Goal: Entertainment & Leisure: Participate in discussion

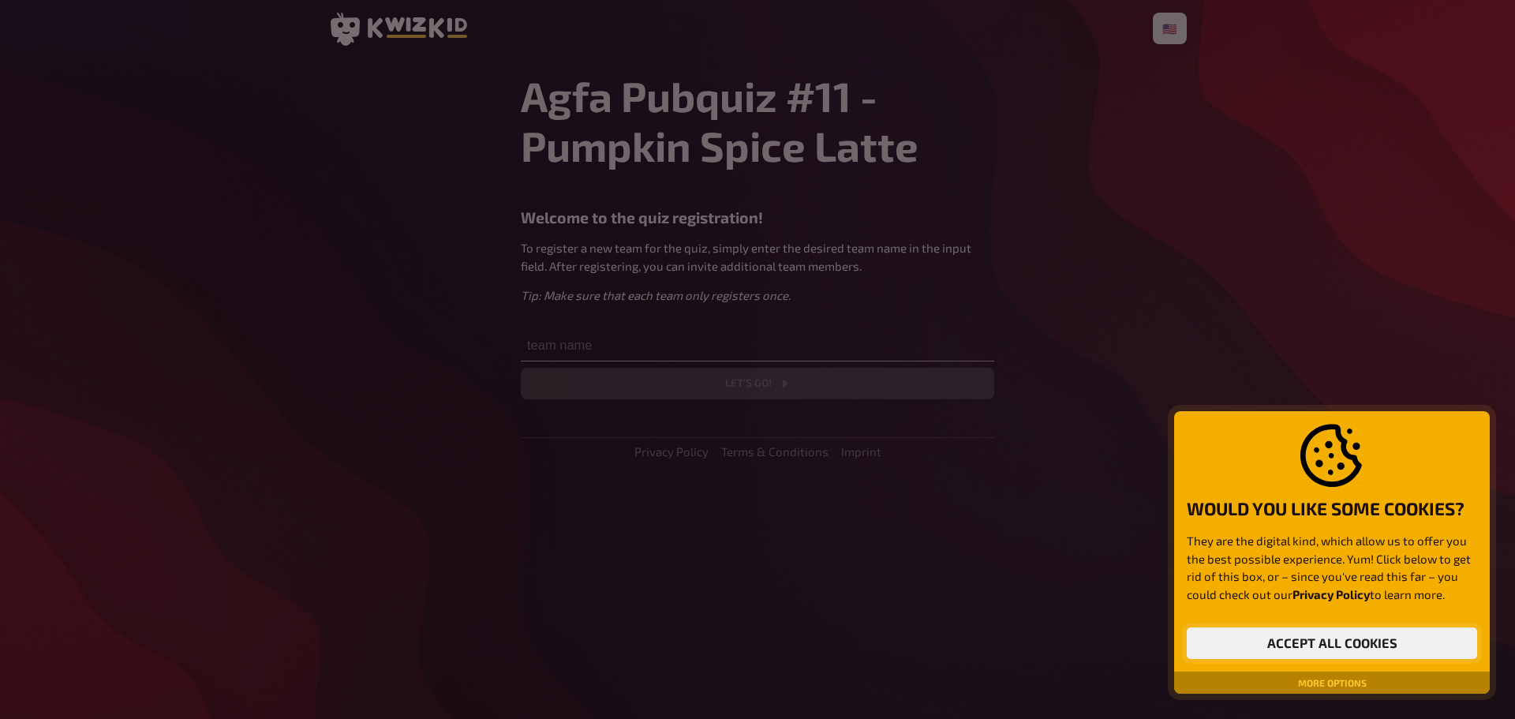
click at [1330, 635] on button "Accept all cookies" at bounding box center [1332, 643] width 290 height 32
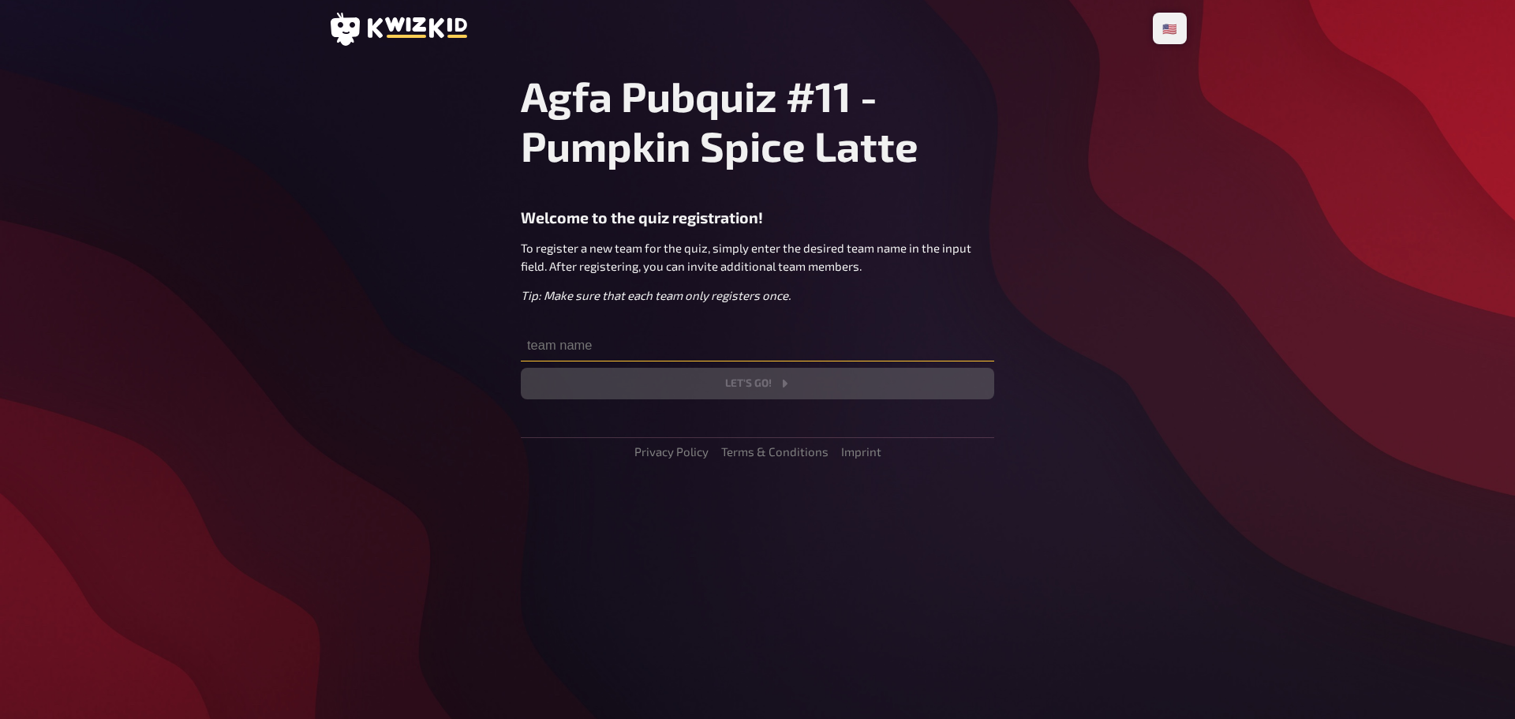
click at [618, 342] on input "text" at bounding box center [758, 346] width 474 height 32
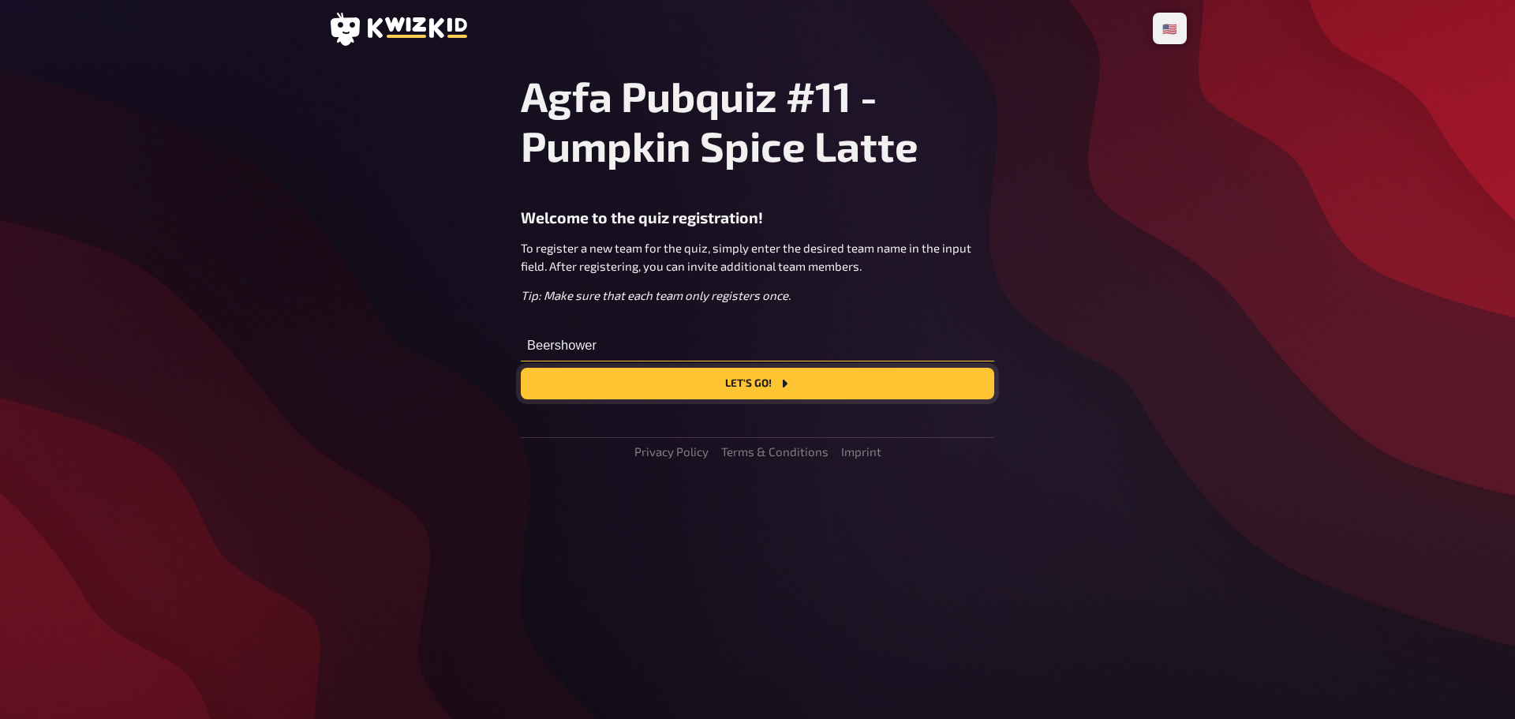
type input "Beershower"
click at [708, 384] on button "Let's go!" at bounding box center [758, 384] width 474 height 32
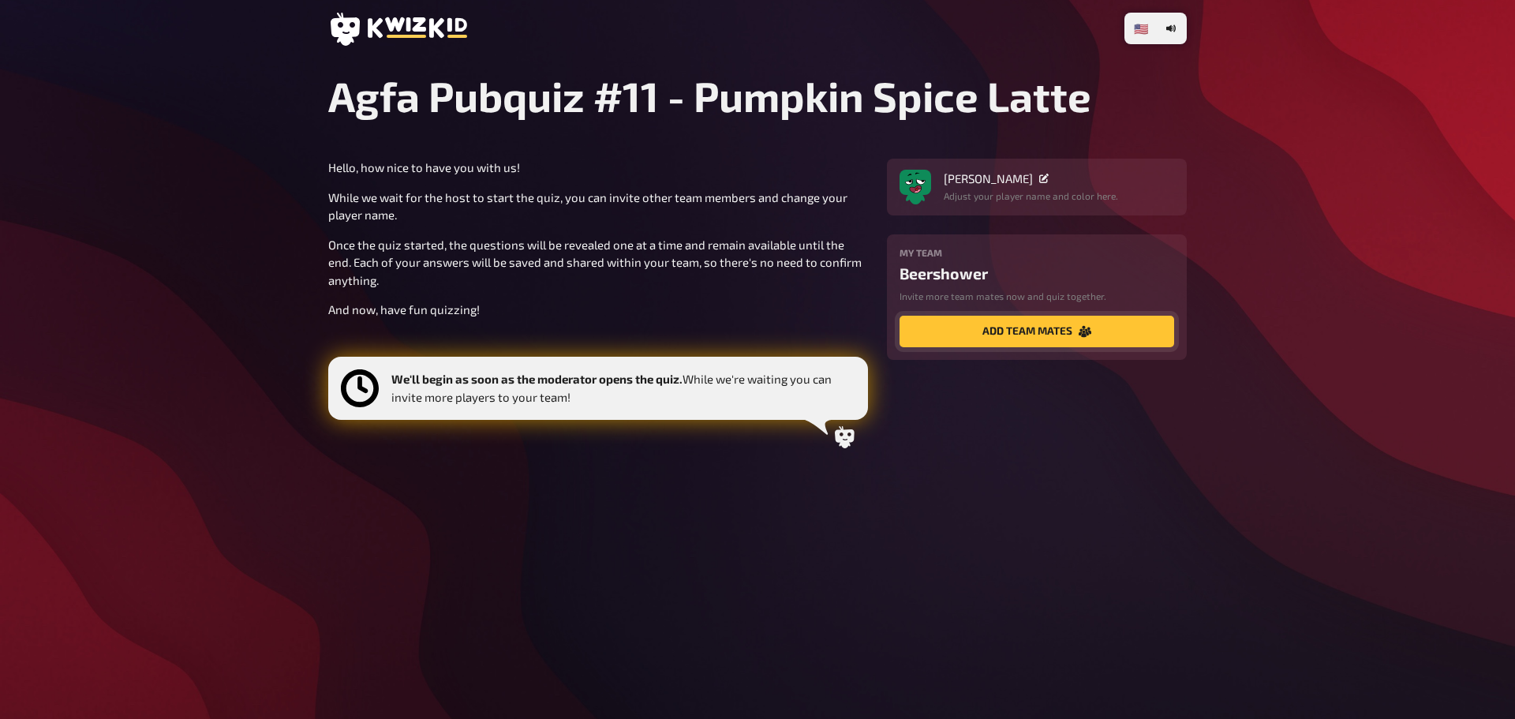
click at [1017, 344] on button "add team mates" at bounding box center [1037, 332] width 275 height 32
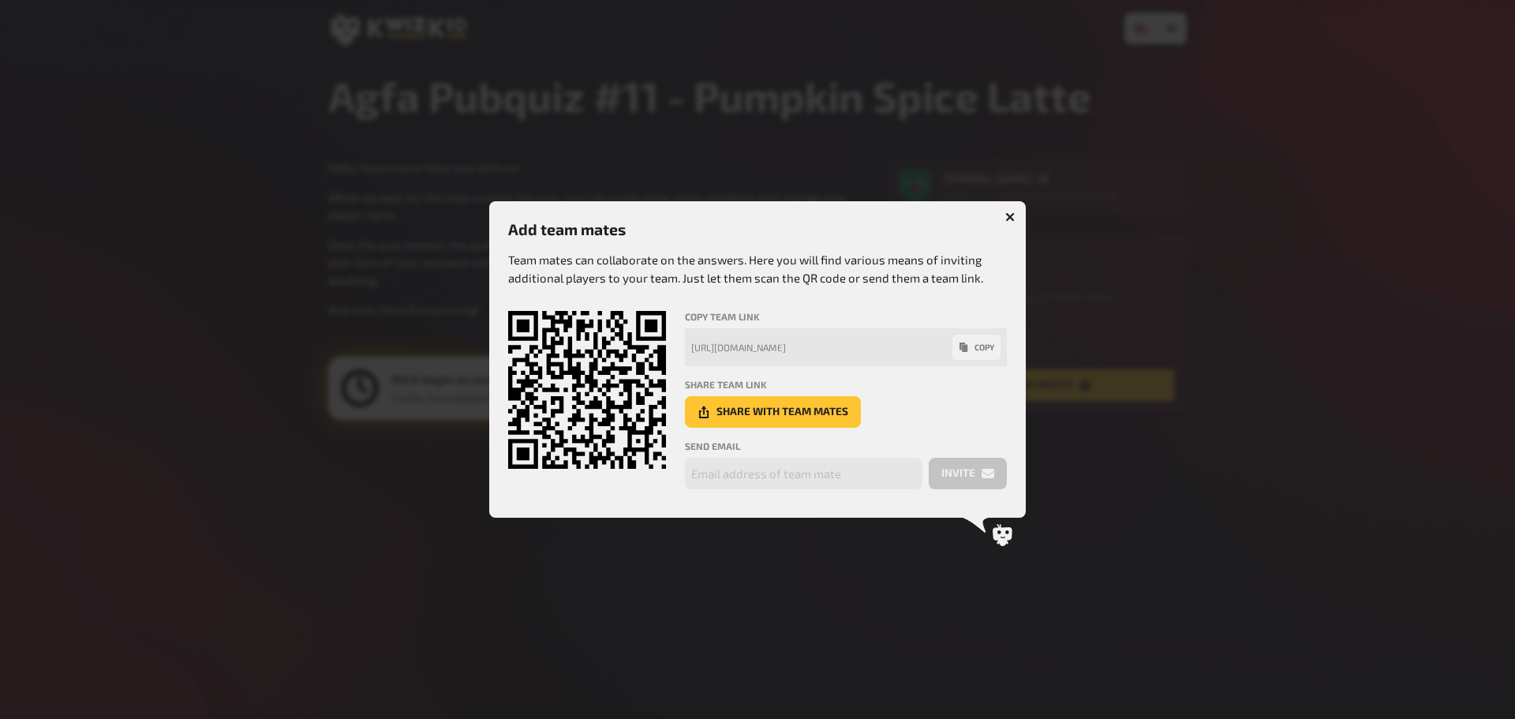
click at [1013, 219] on icon "button" at bounding box center [1010, 216] width 9 height 9
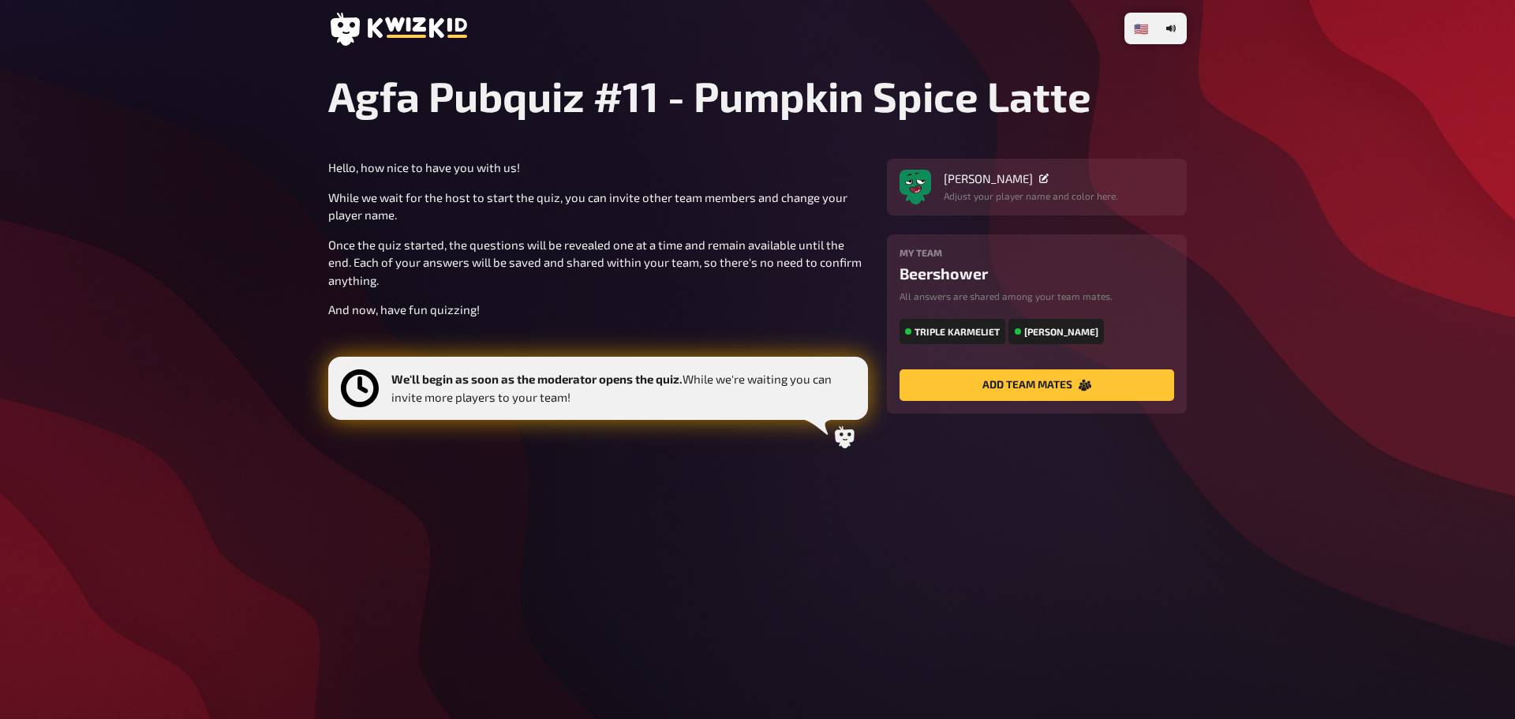
click at [1039, 179] on icon at bounding box center [1043, 178] width 9 height 9
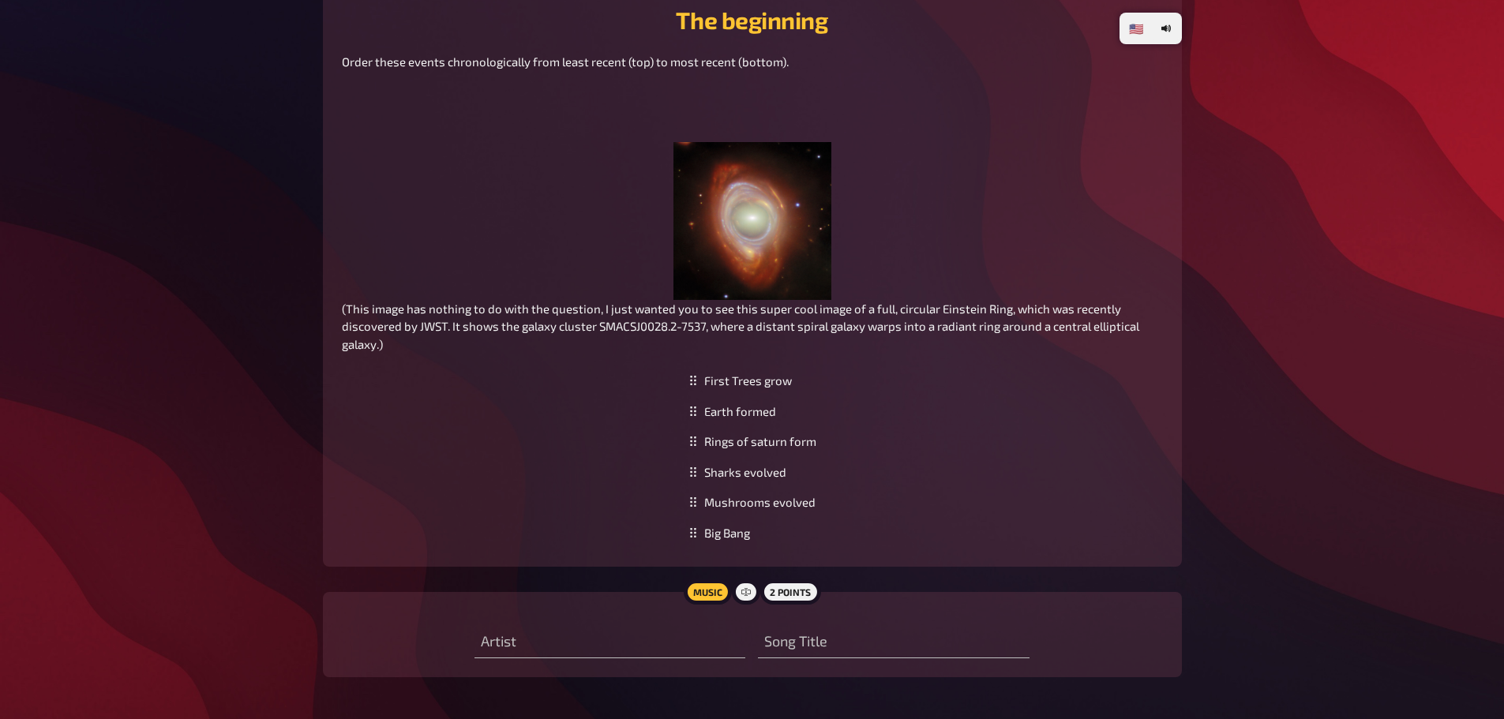
scroll to position [580, 0]
drag, startPoint x: 716, startPoint y: 535, endPoint x: 685, endPoint y: 388, distance: 150.8
click at [685, 388] on div "Big Bang" at bounding box center [752, 384] width 140 height 31
drag, startPoint x: 774, startPoint y: 500, endPoint x: 775, endPoint y: 512, distance: 12.7
click at [775, 512] on div "Sharks evolved" at bounding box center [752, 513] width 140 height 31
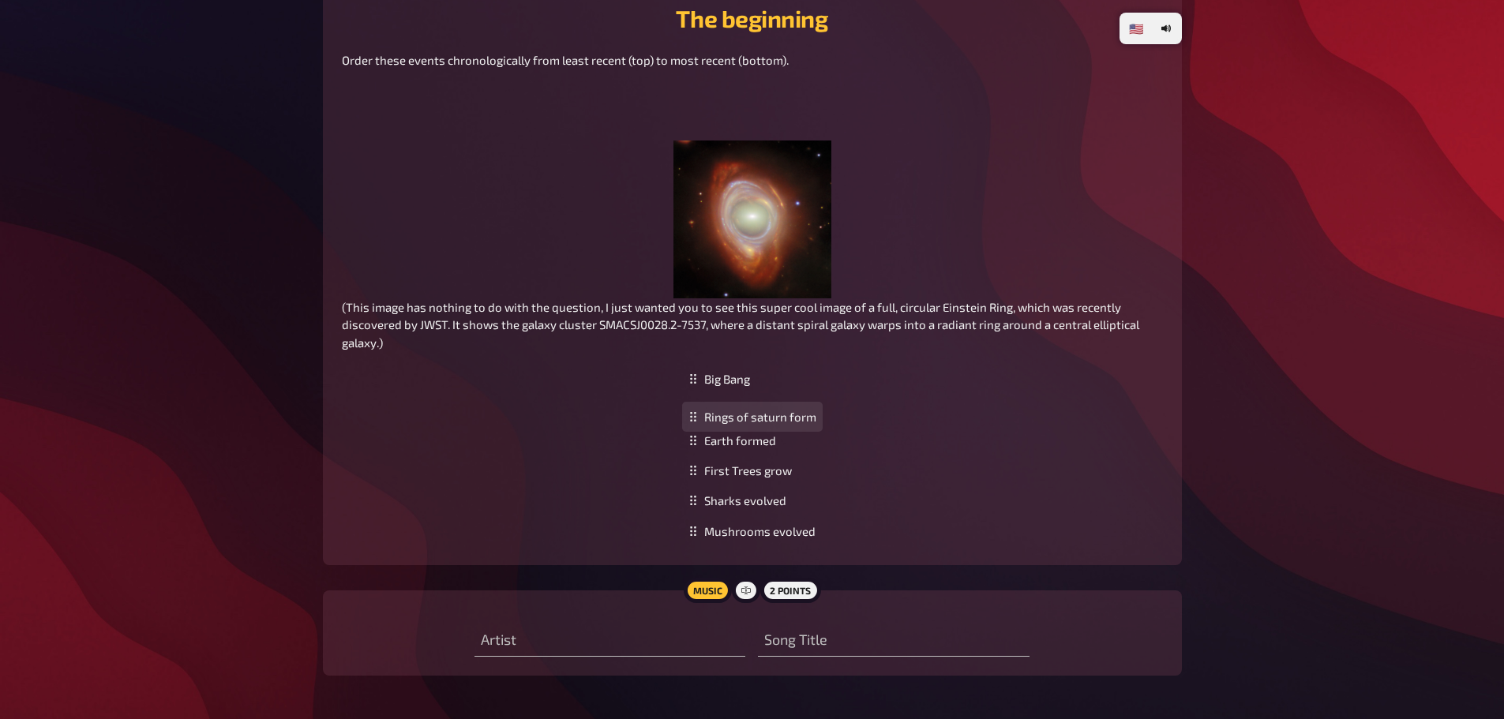
drag, startPoint x: 744, startPoint y: 481, endPoint x: 732, endPoint y: 427, distance: 55.0
click at [732, 427] on div "Rings of saturn form" at bounding box center [752, 417] width 140 height 31
type input "green day"
type input "September"
type input "green day"
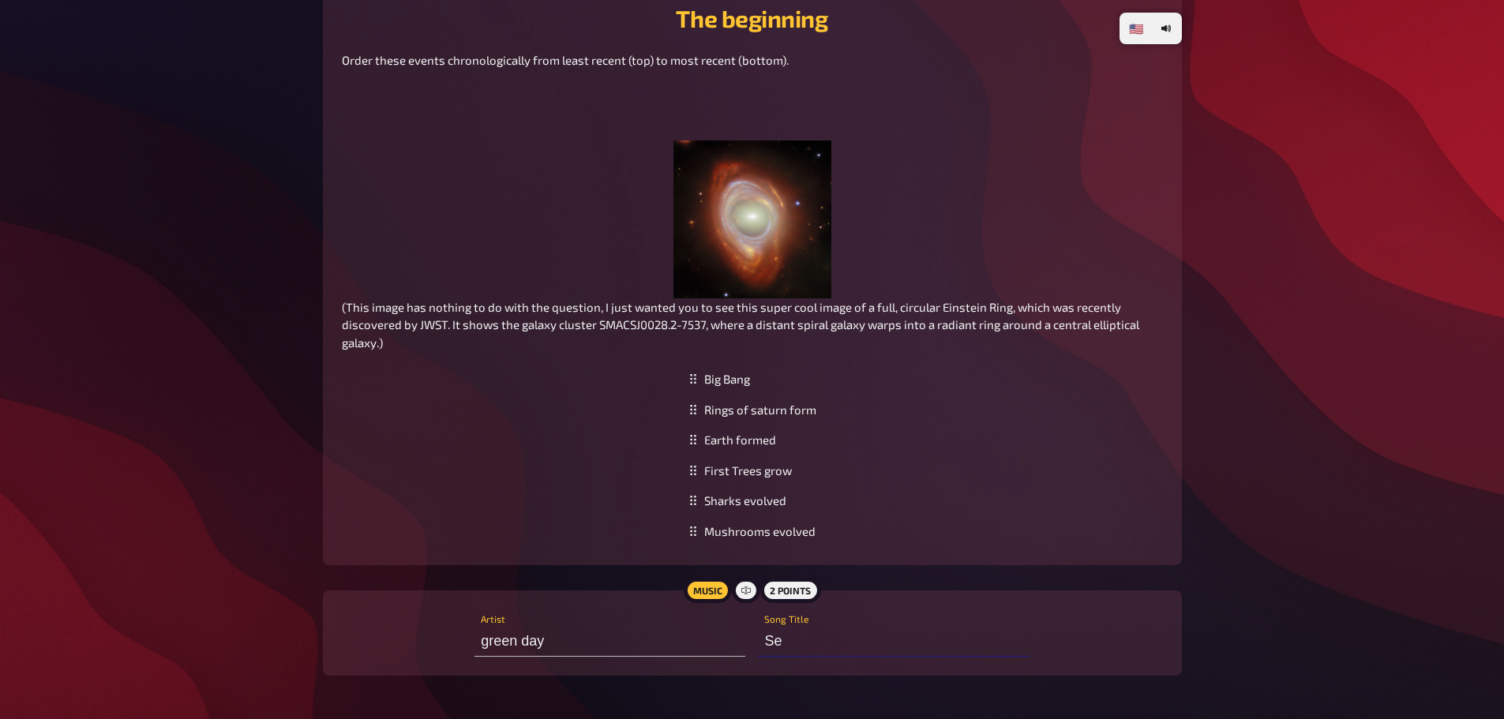
type input "S"
type input "w"
drag, startPoint x: 762, startPoint y: 474, endPoint x: 751, endPoint y: 516, distance: 43.8
type input "Wake me up [PERSON_NAME] ends"
drag, startPoint x: 751, startPoint y: 446, endPoint x: 744, endPoint y: 410, distance: 37.0
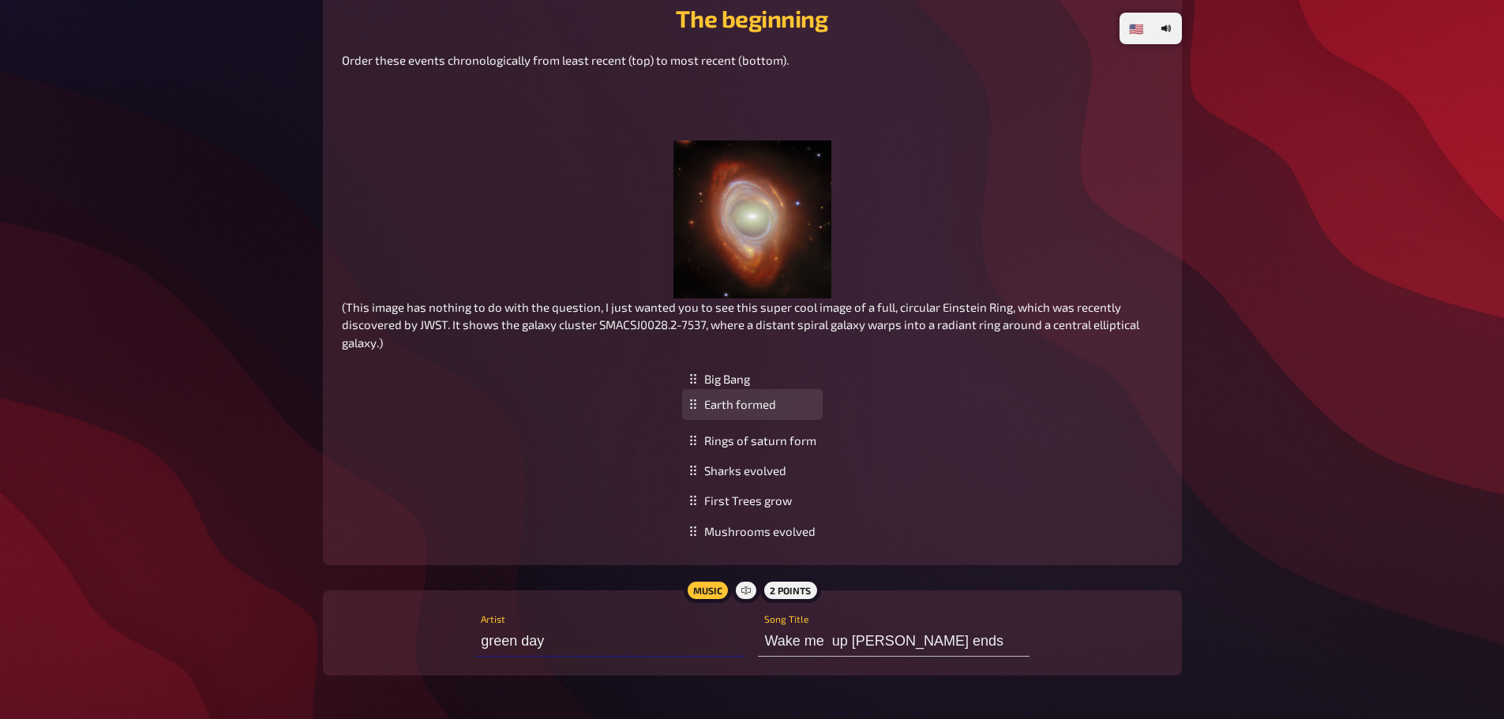
click at [744, 410] on div "Earth formed" at bounding box center [752, 404] width 140 height 31
type input "Green Day"
drag, startPoint x: 743, startPoint y: 483, endPoint x: 740, endPoint y: 511, distance: 28.5
drag, startPoint x: 751, startPoint y: 525, endPoint x: 753, endPoint y: 473, distance: 52.1
click at [753, 473] on div "Mushrooms evolved" at bounding box center [752, 479] width 140 height 31
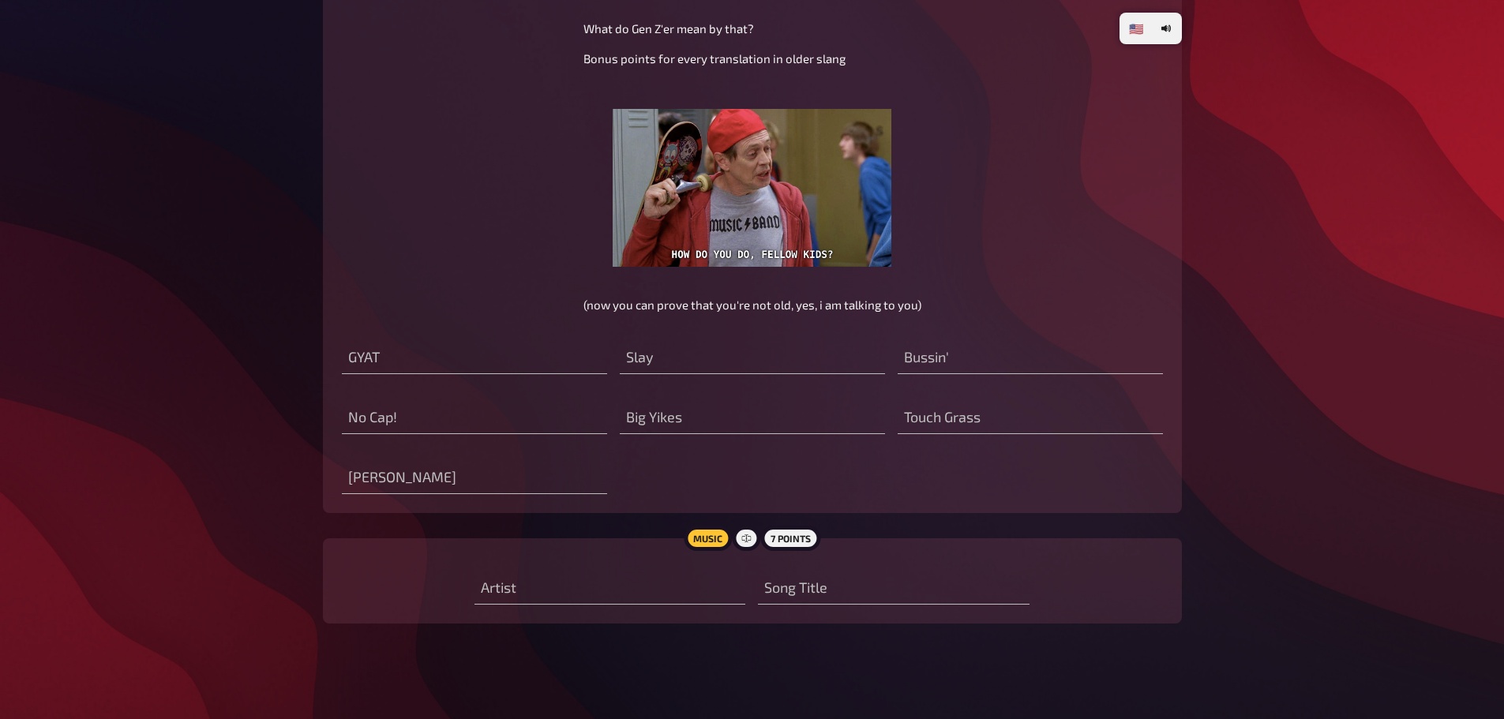
scroll to position [1442, 0]
click at [913, 594] on input "text" at bounding box center [893, 587] width 271 height 32
type input "Bada dum"
type input "seriously"
type input "not good, disgusting"
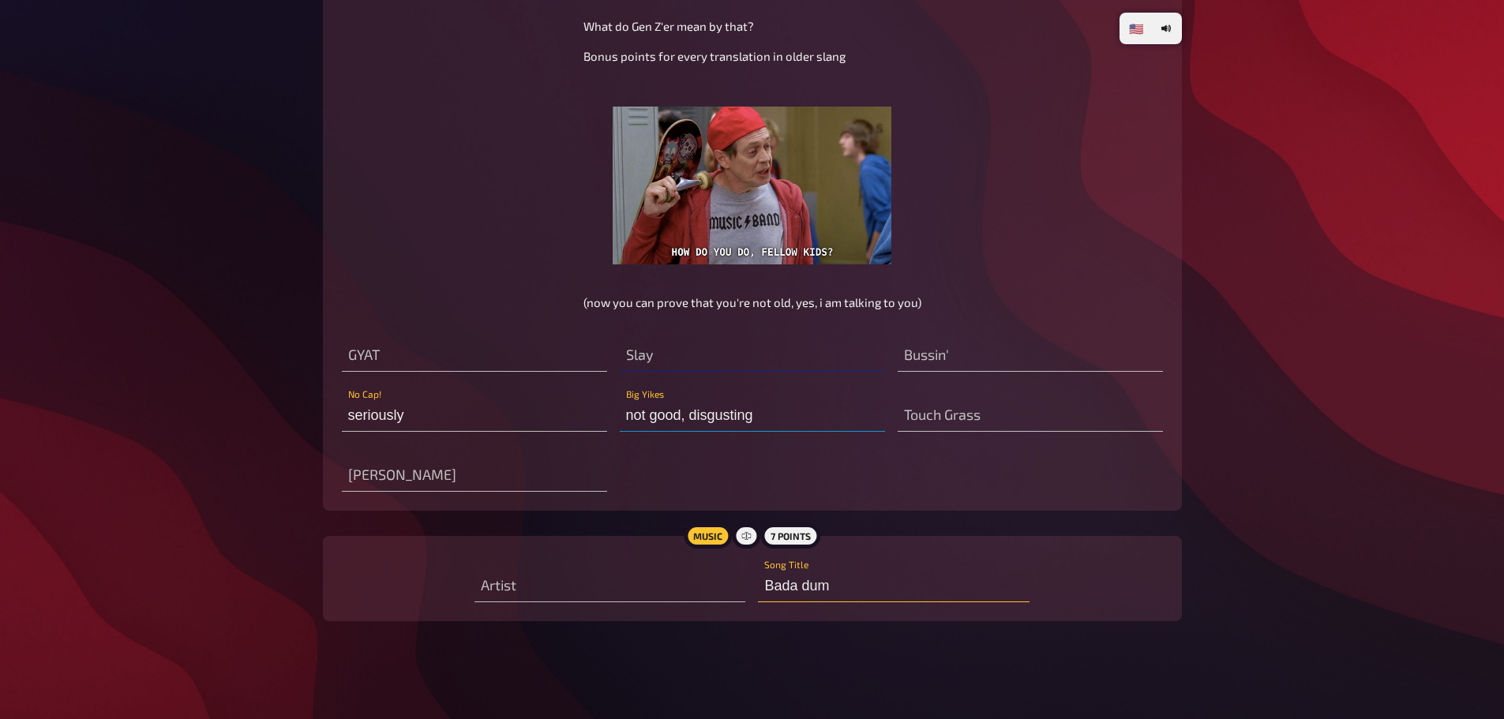
scroll to position [1445, 0]
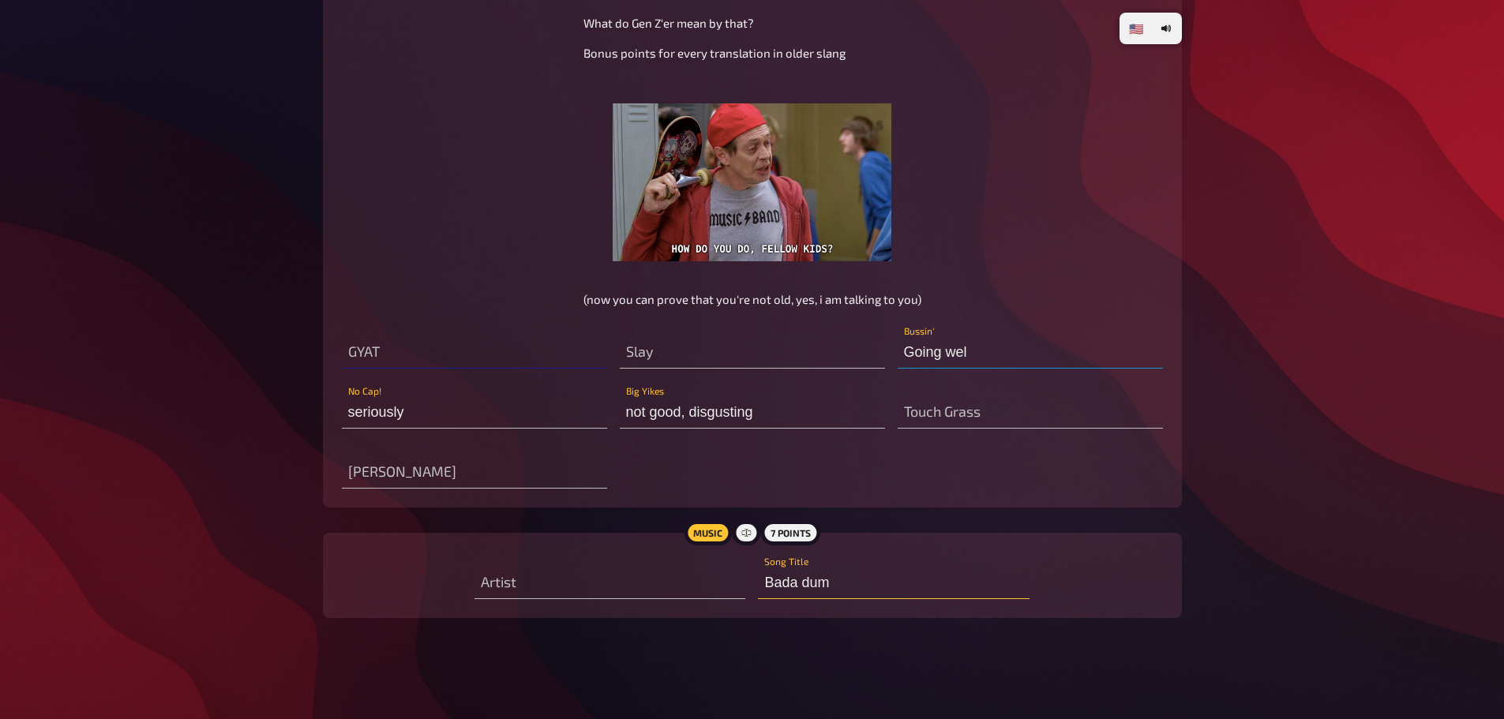
type input "Going well"
type input "7 zwerge"
type input "Bada dum"
click at [565, 582] on input "7 zwerge" at bounding box center [609, 583] width 271 height 32
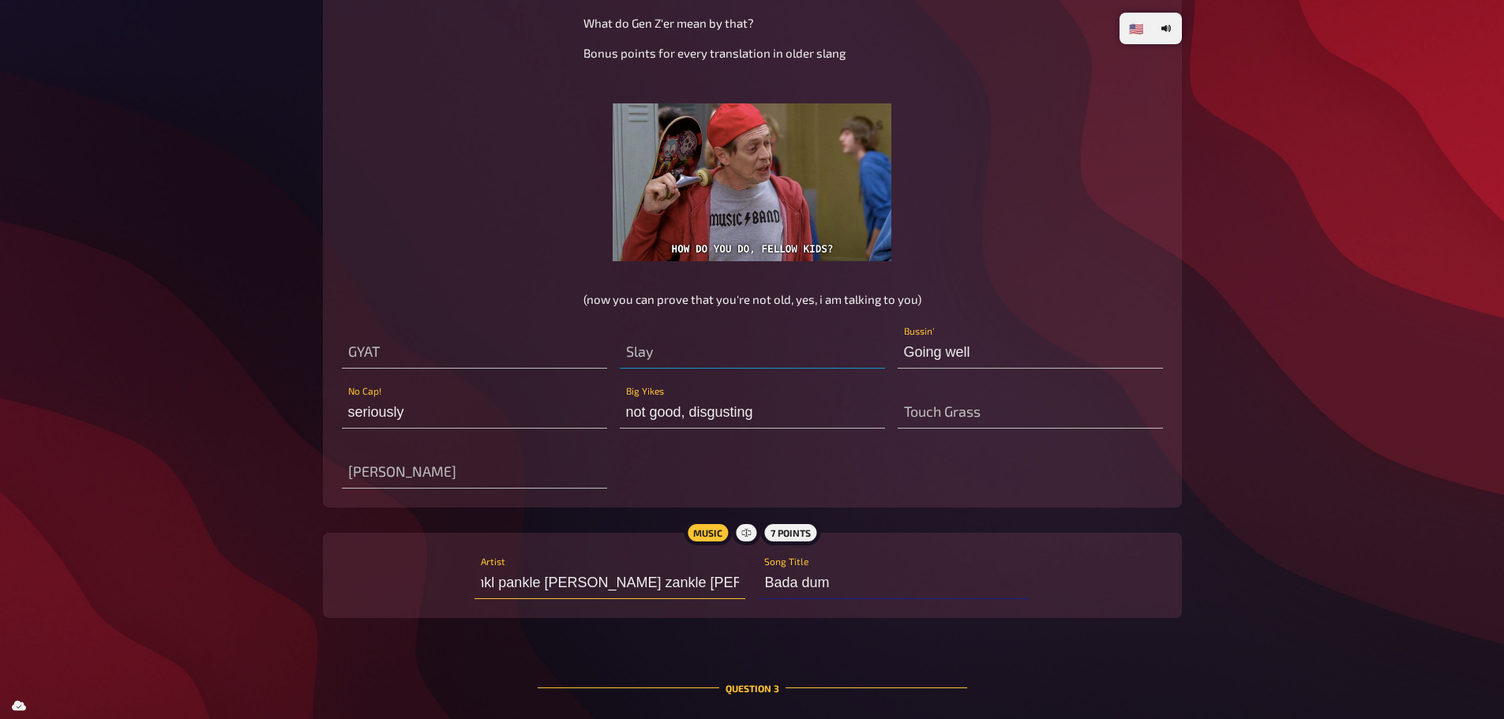
type input "7 zwerge - pinkl pankle [PERSON_NAME] zankle [PERSON_NAME]"
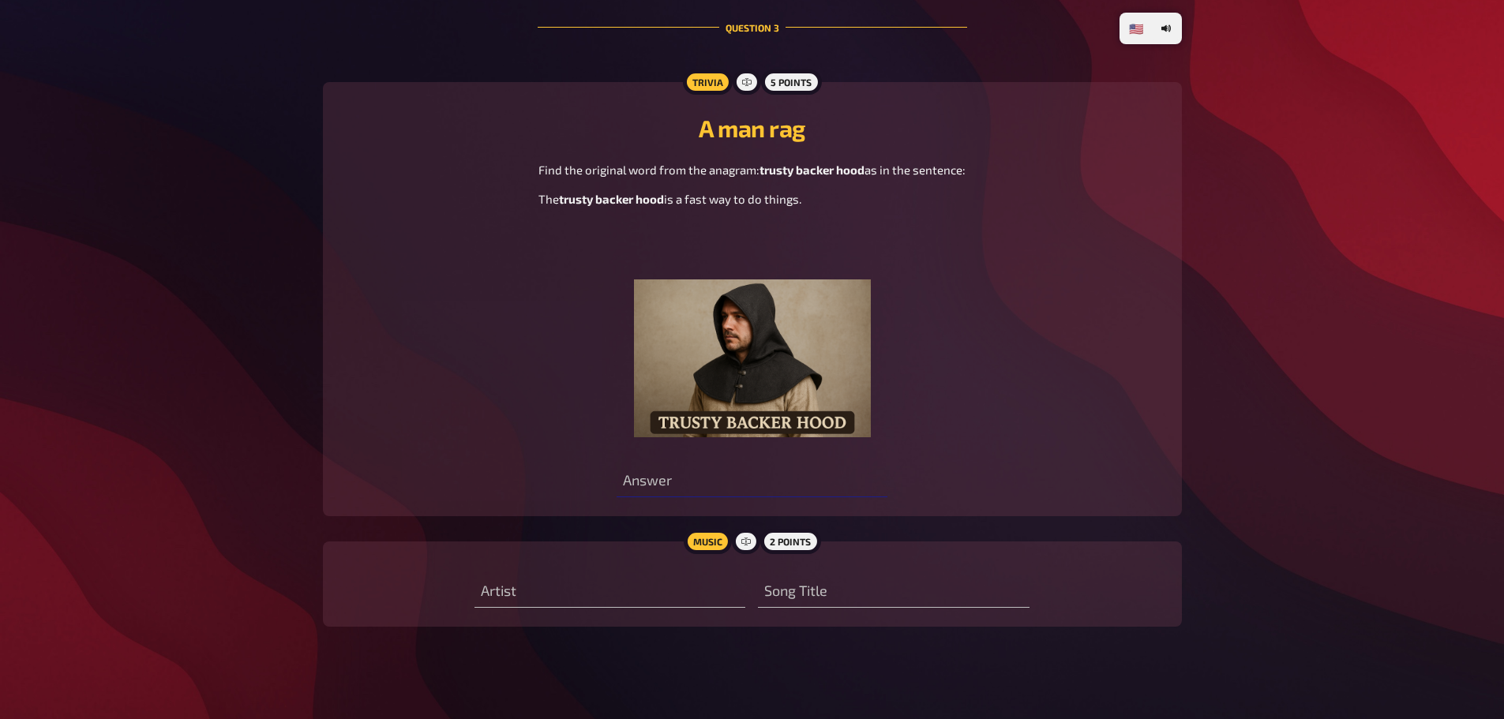
scroll to position [2114, 0]
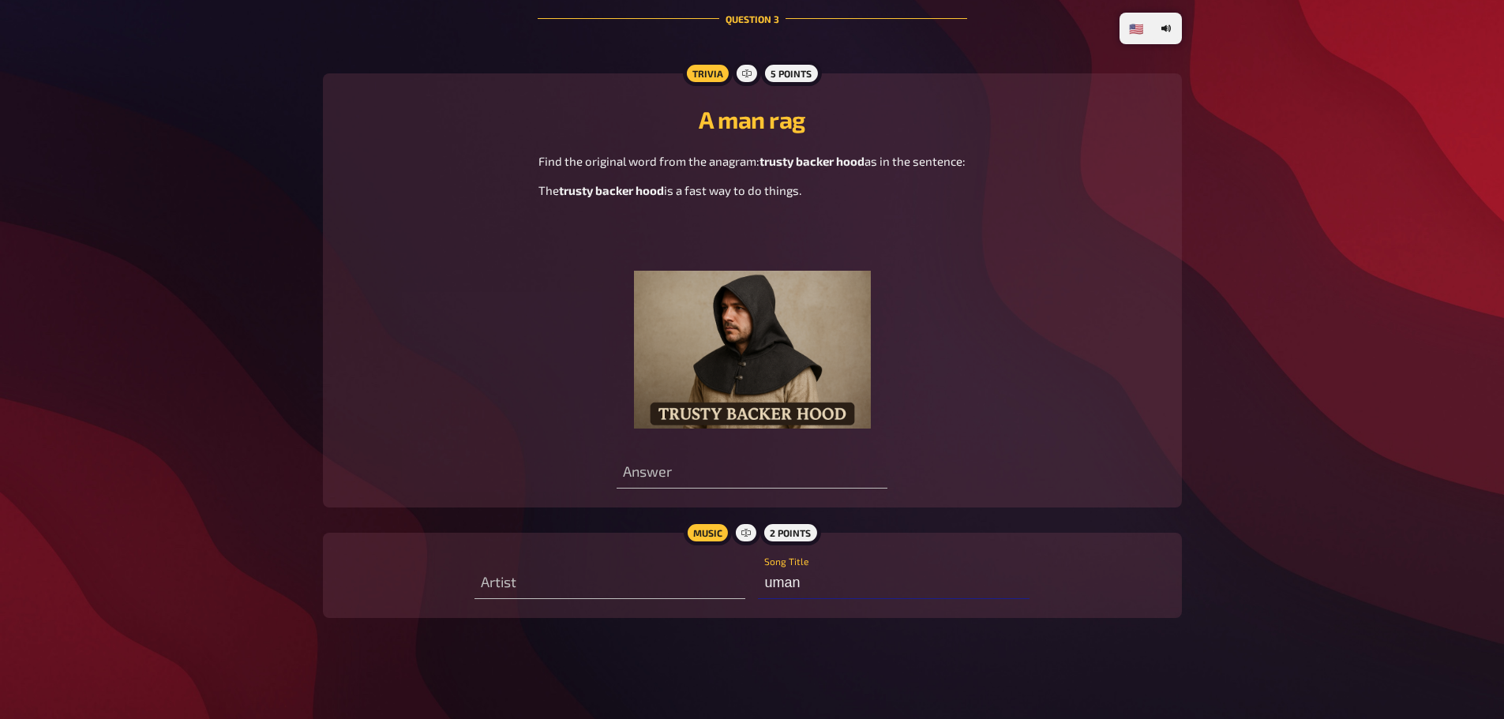
type input "Human"
type input "Hozier"
type input "hack"
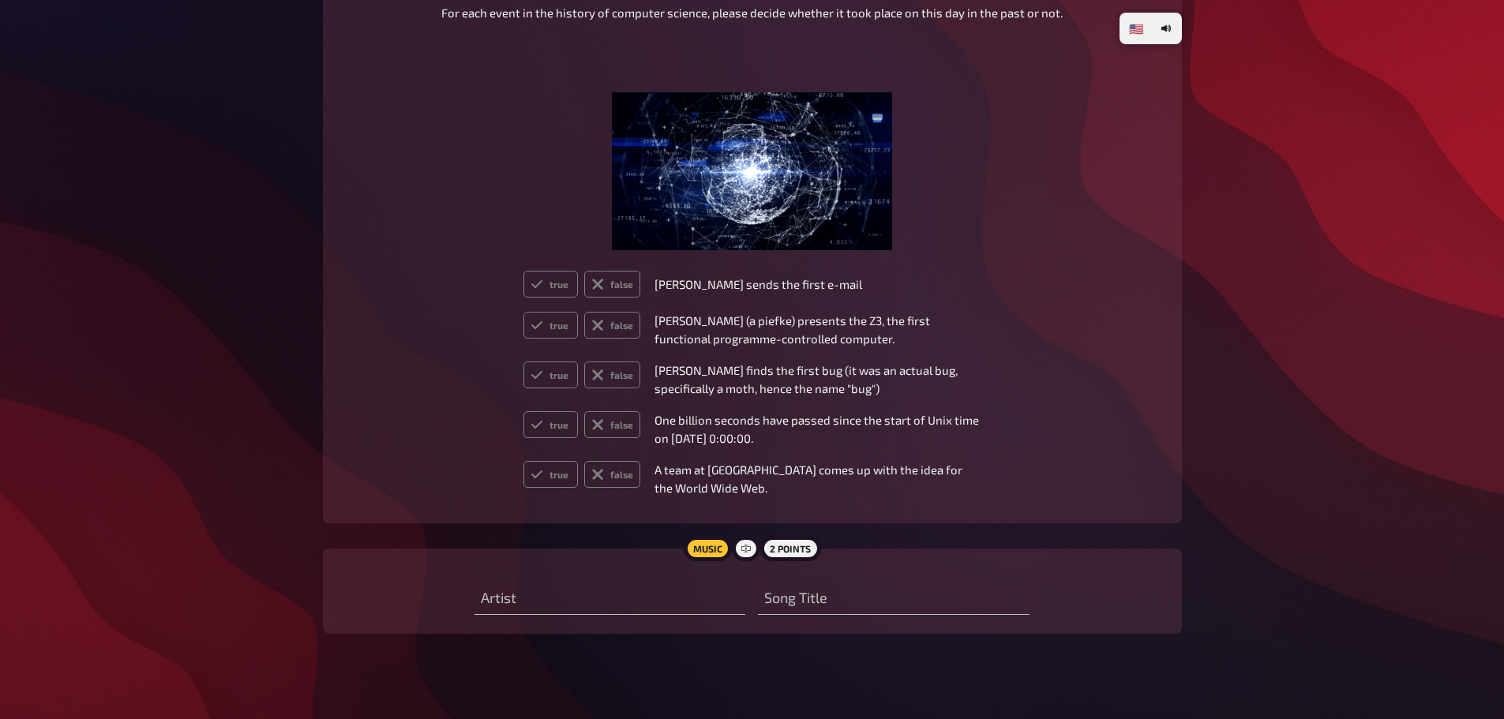
scroll to position [2948, 0]
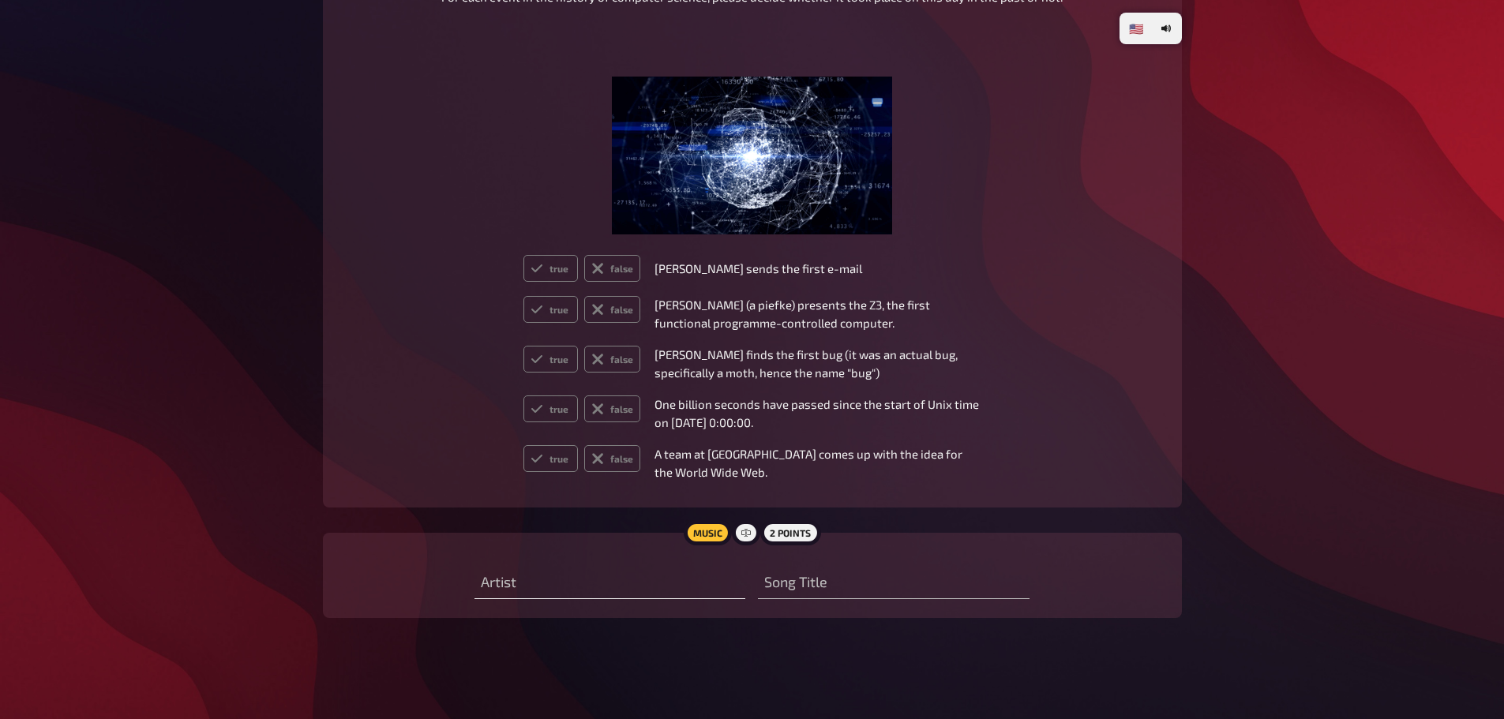
type input "7 zwerge - pinkl pankle [PERSON_NAME] zankle [PERSON_NAME]"
click at [504, 587] on input "text" at bounding box center [609, 583] width 271 height 32
type input "Electric callboy"
type input "ä"
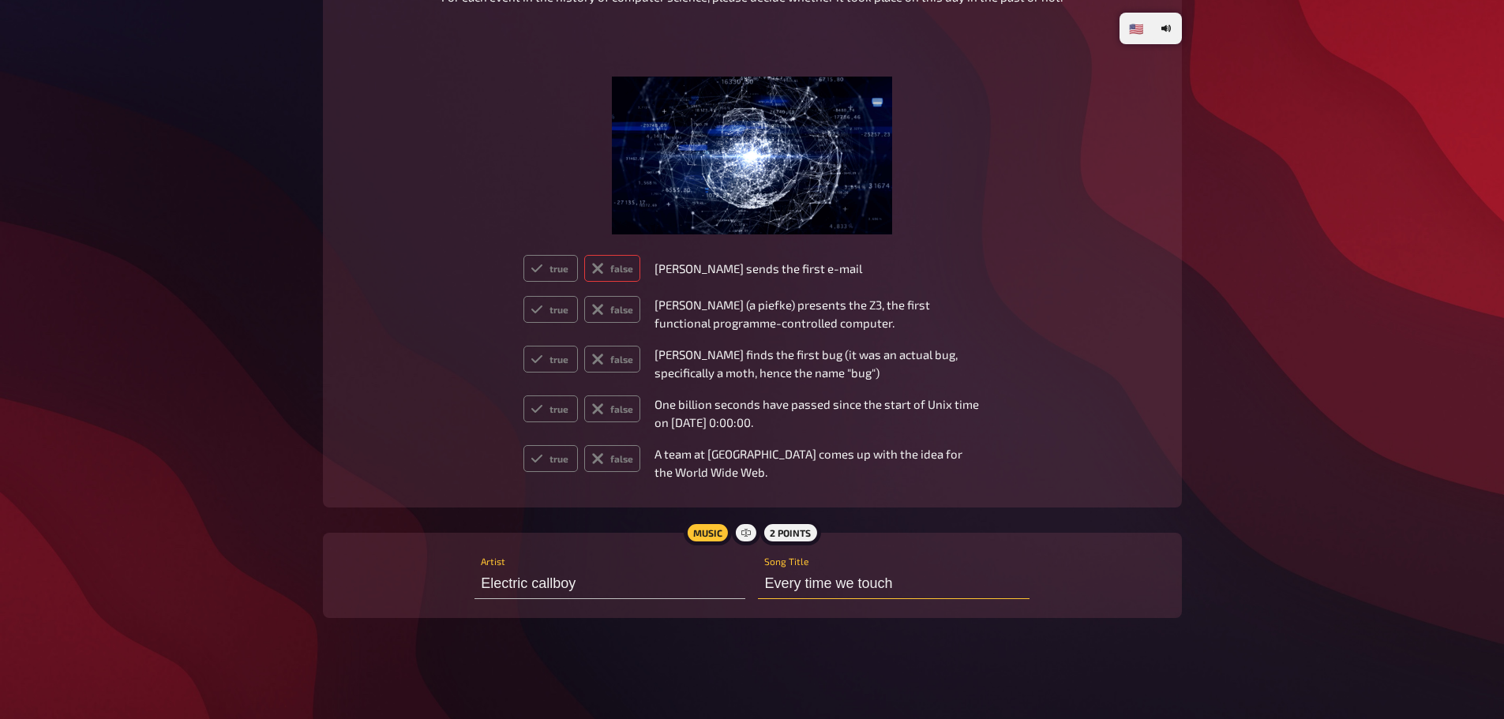
type input "Every time we touch"
click at [610, 270] on label "false" at bounding box center [612, 268] width 56 height 27
click at [523, 255] on input "false" at bounding box center [523, 254] width 1 height 1
radio input "true"
click at [609, 309] on label "false" at bounding box center [612, 309] width 56 height 27
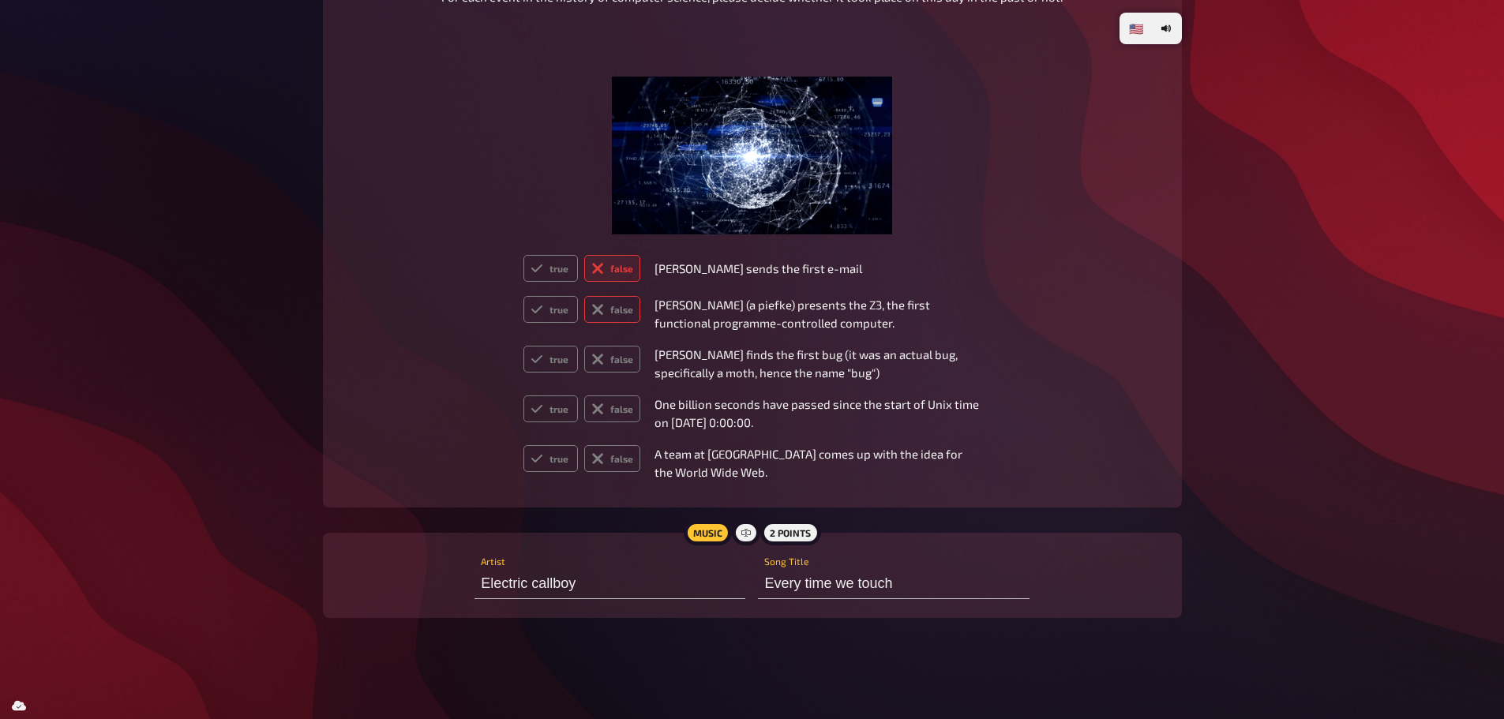
click at [523, 296] on input "false" at bounding box center [523, 295] width 1 height 1
radio input "true"
click at [615, 363] on label "false" at bounding box center [612, 359] width 56 height 27
click at [523, 346] on input "false" at bounding box center [523, 345] width 1 height 1
radio input "true"
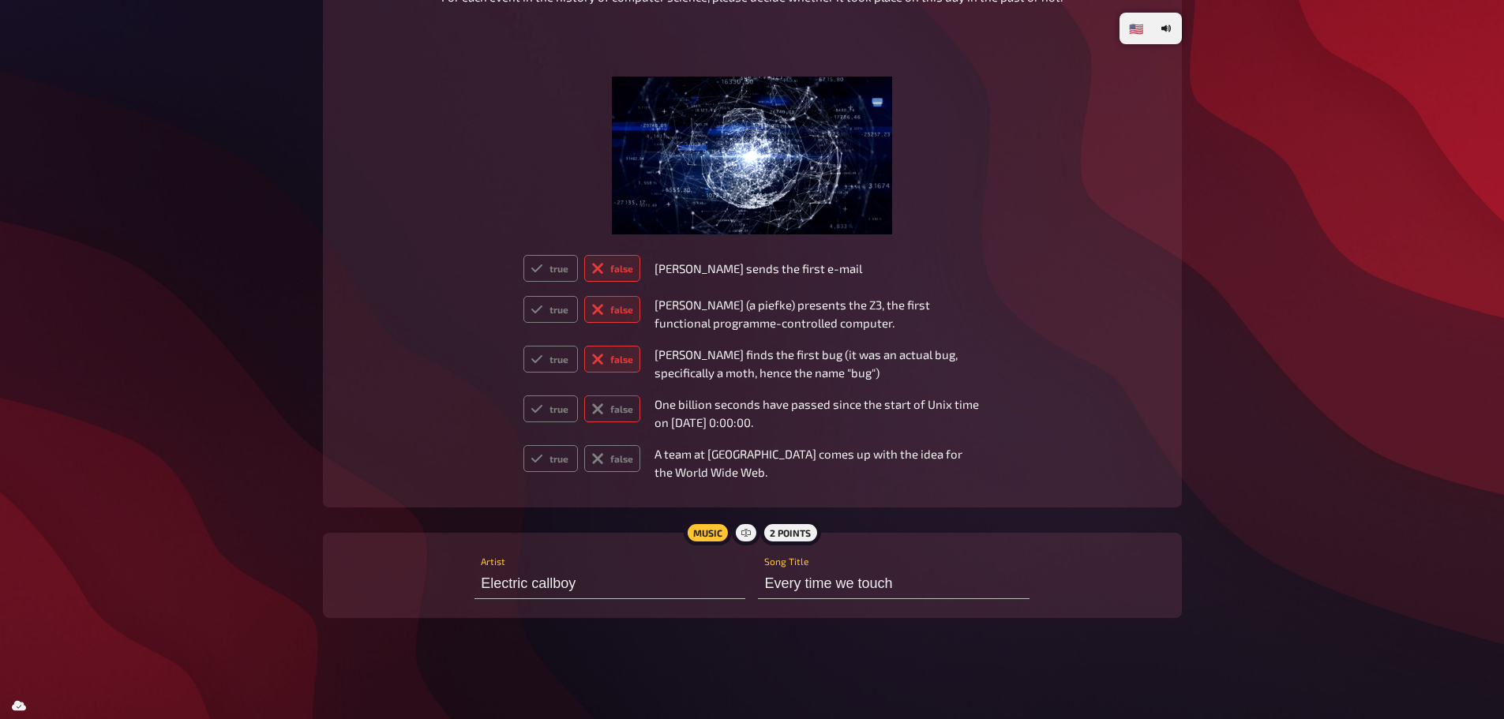
click at [614, 413] on label "false" at bounding box center [612, 408] width 56 height 27
click at [523, 395] on input "false" at bounding box center [523, 395] width 1 height 1
radio input "true"
click at [620, 451] on label "false" at bounding box center [612, 458] width 56 height 27
click at [523, 445] on input "false" at bounding box center [523, 444] width 1 height 1
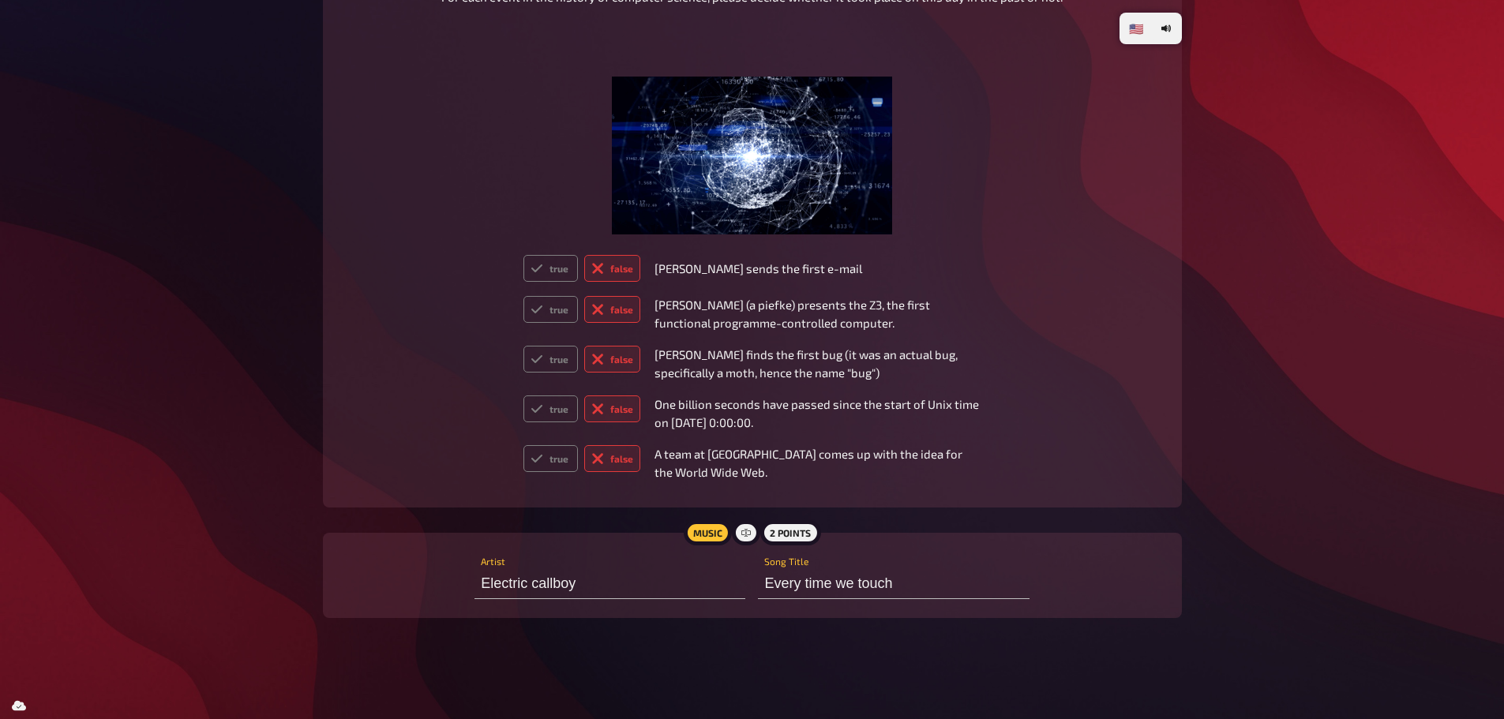
radio input "true"
type input "[PERSON_NAME] hack"
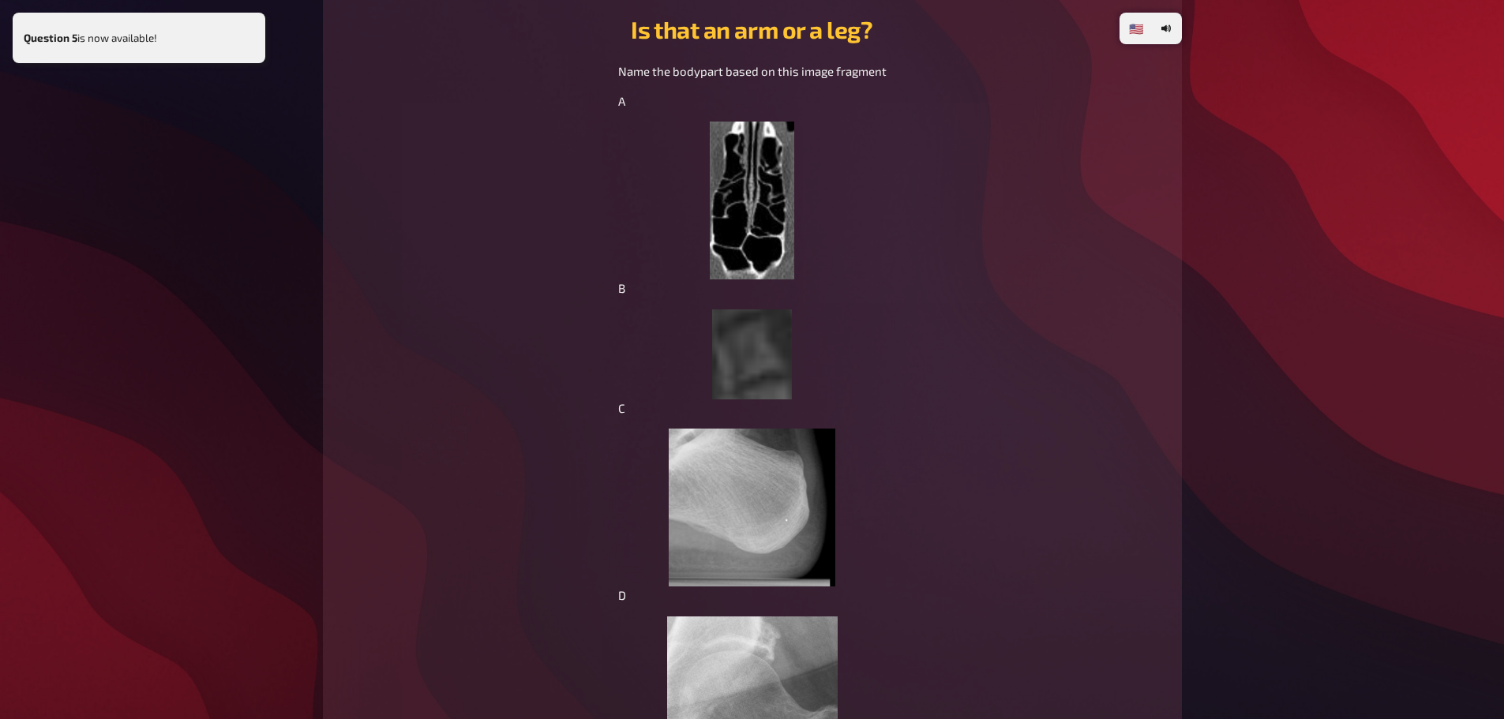
scroll to position [3713, 0]
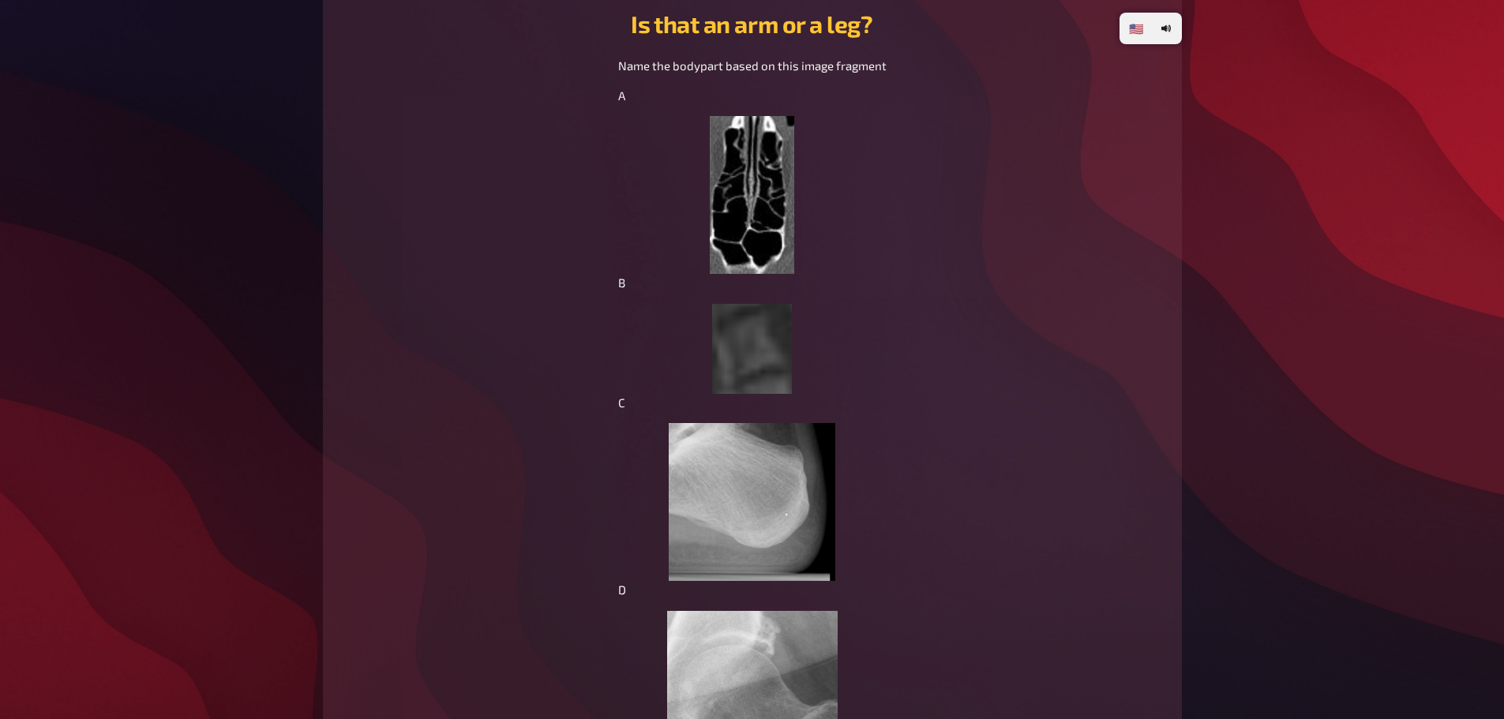
click at [751, 182] on img at bounding box center [752, 195] width 85 height 158
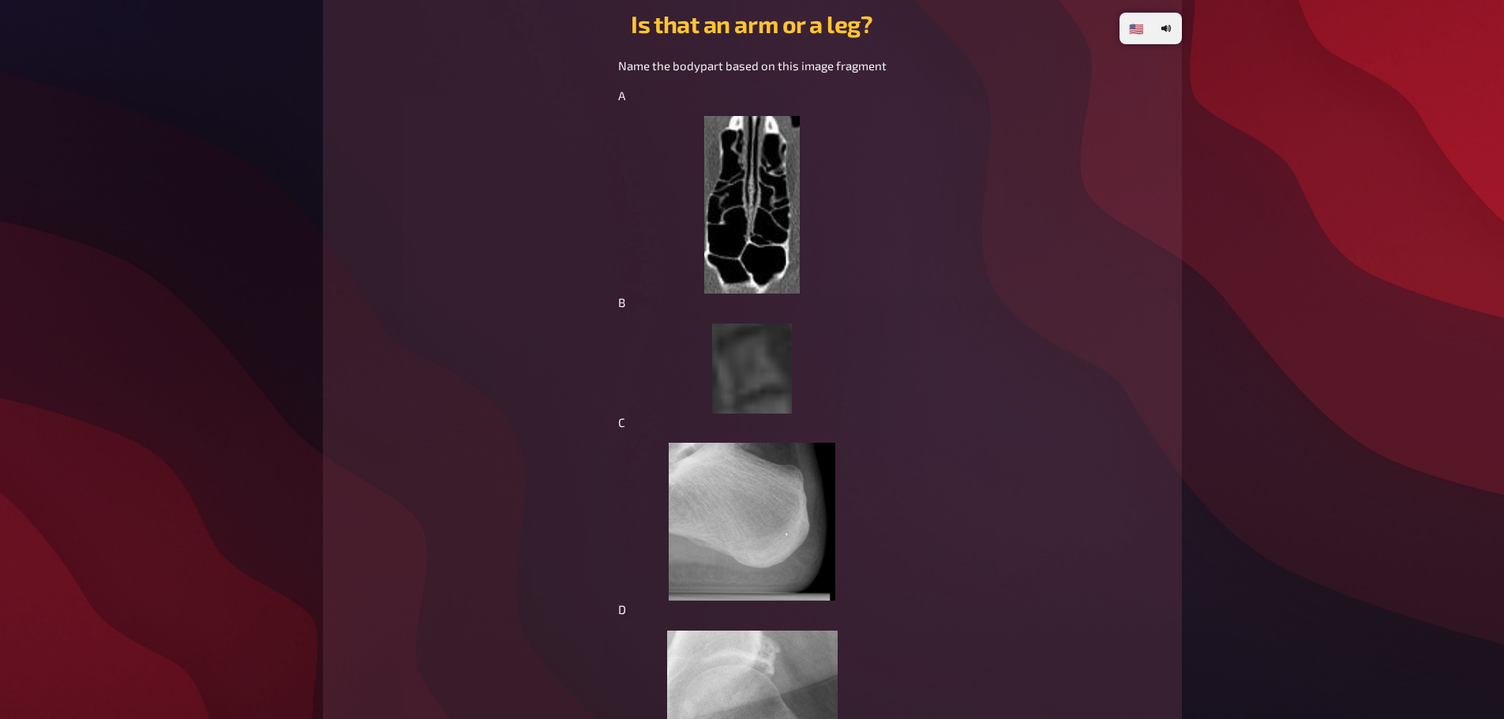
click at [751, 182] on img at bounding box center [752, 205] width 96 height 178
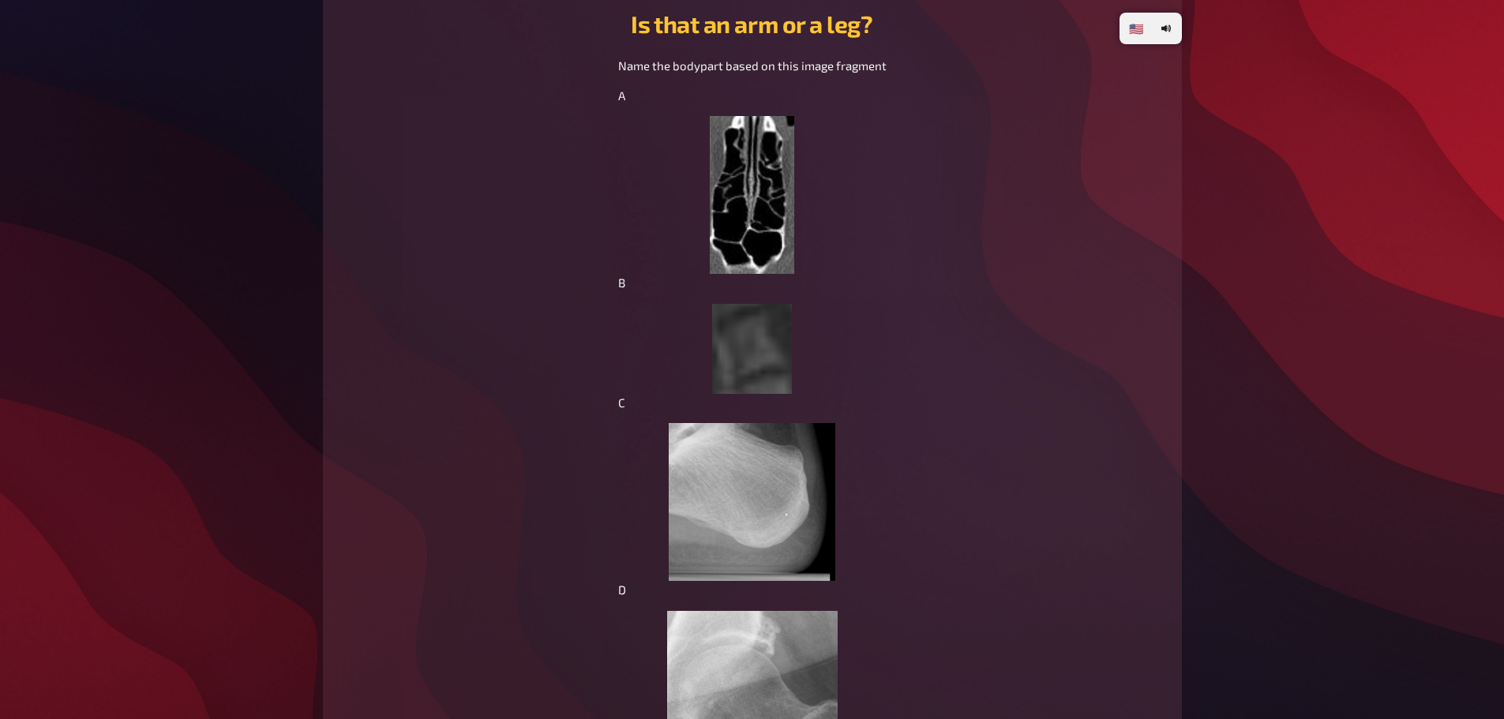
click at [751, 182] on img at bounding box center [752, 195] width 85 height 158
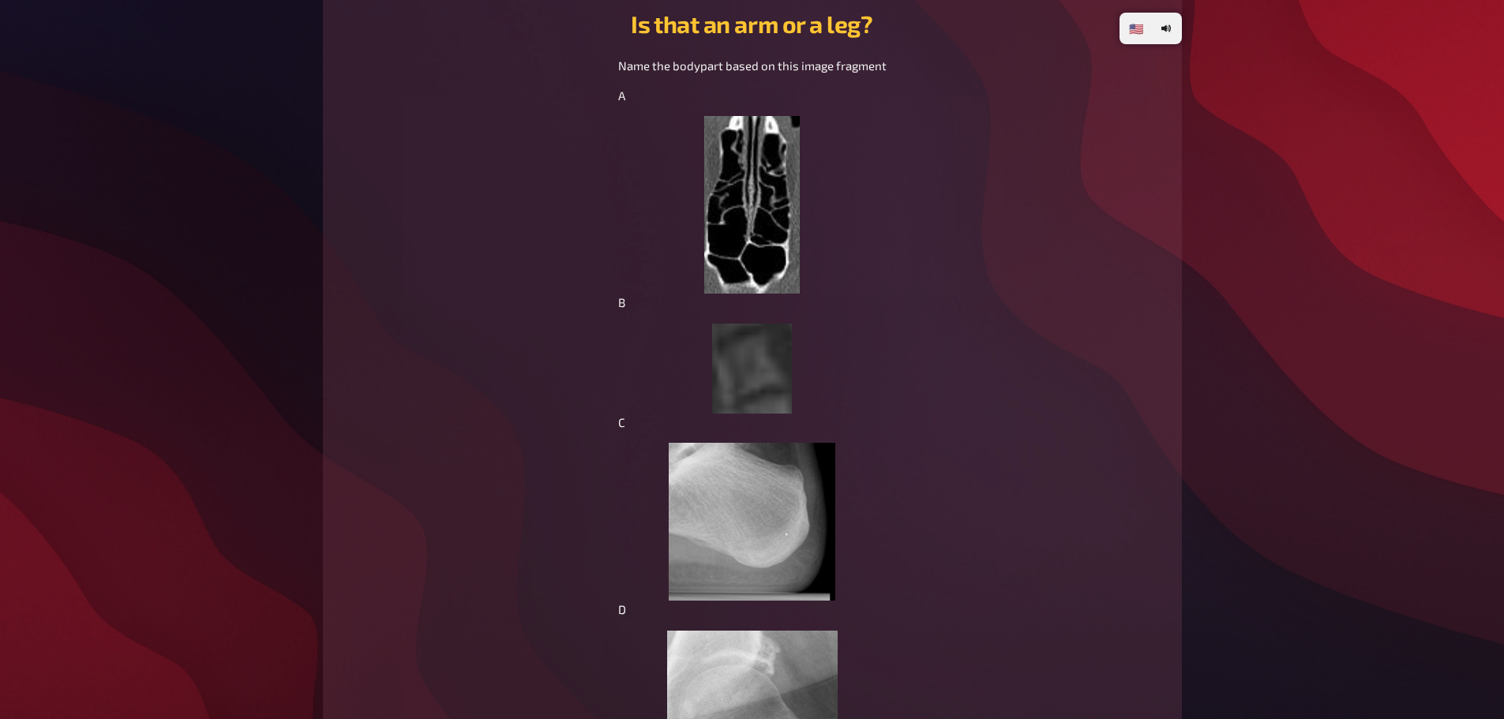
click at [751, 182] on img at bounding box center [752, 205] width 96 height 178
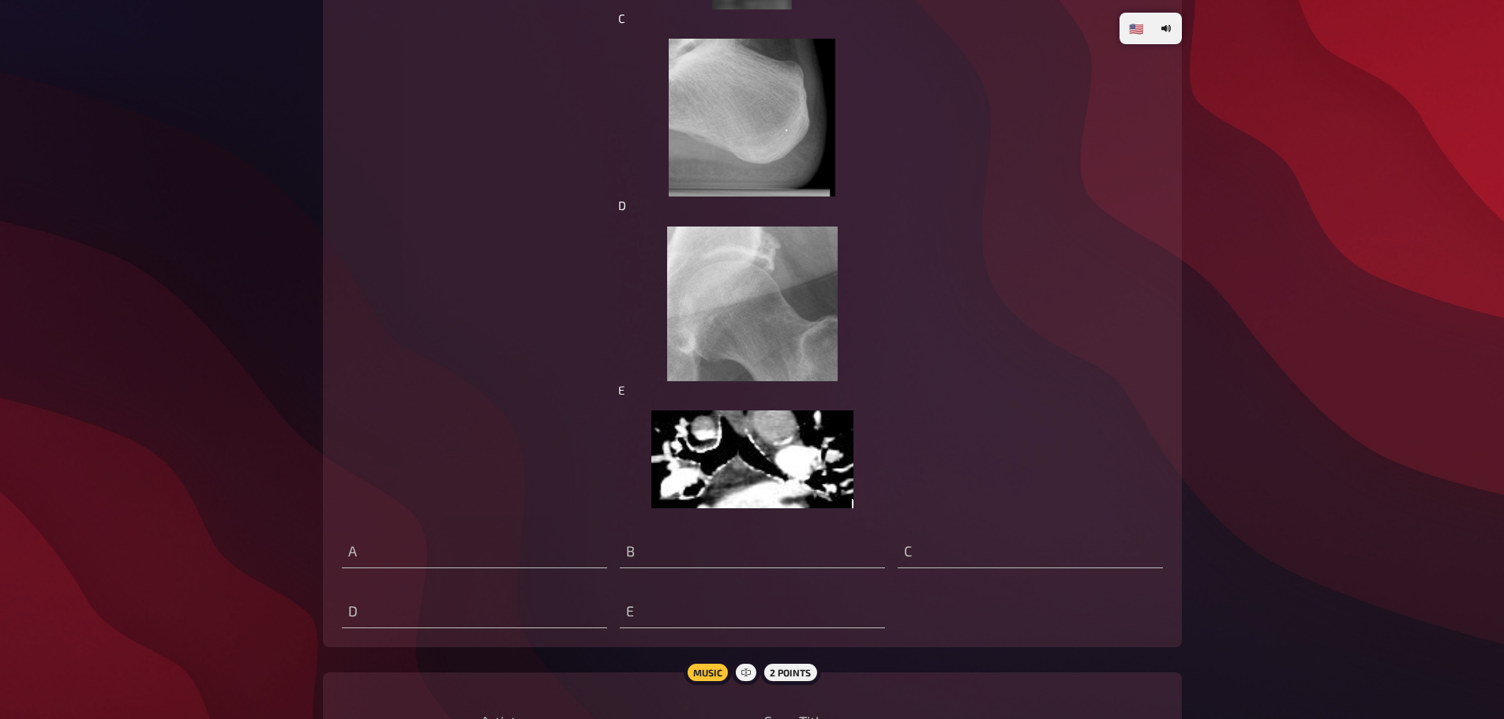
scroll to position [4115, 0]
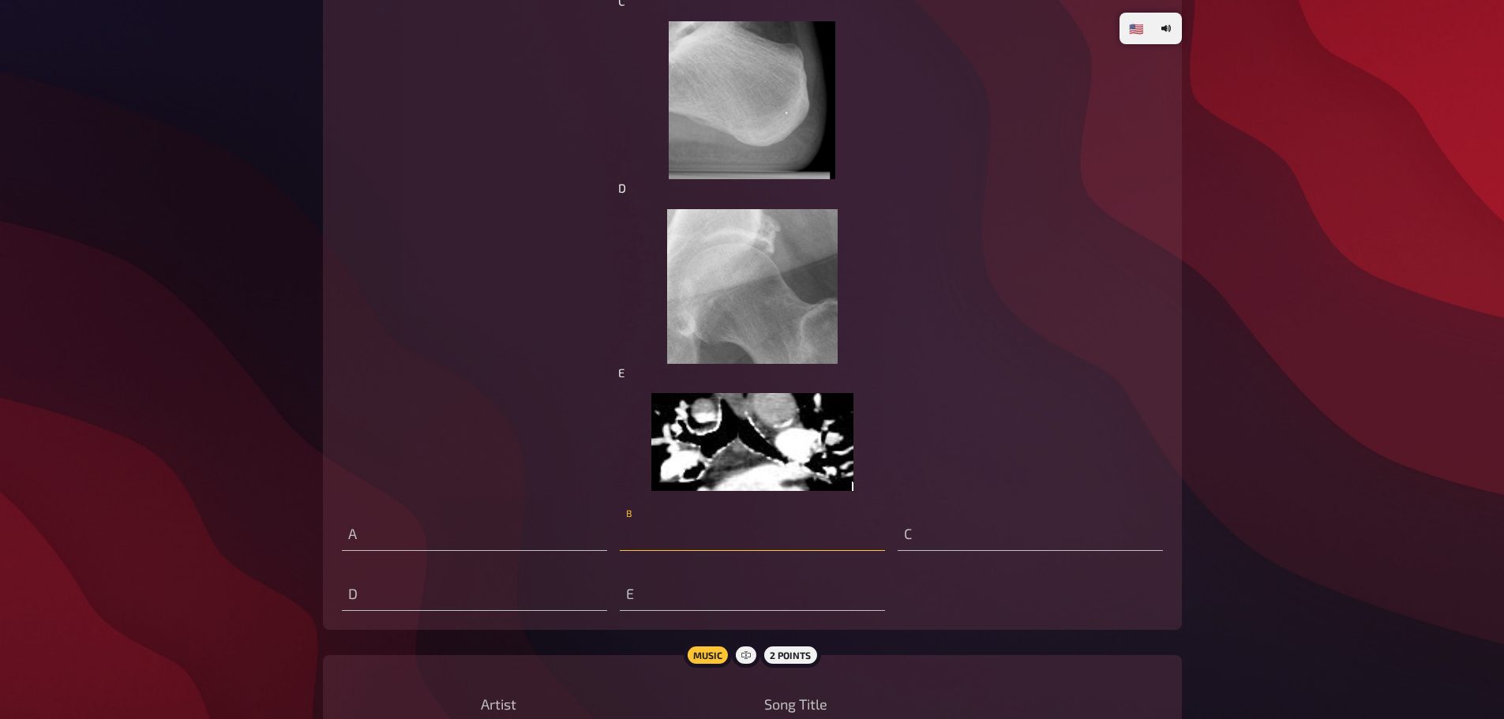
click at [759, 543] on input "text" at bounding box center [752, 535] width 265 height 32
type input "vertebrae"
click at [957, 538] on input "text" at bounding box center [1029, 535] width 265 height 32
type input "heel"
click at [429, 595] on input "text" at bounding box center [474, 595] width 265 height 32
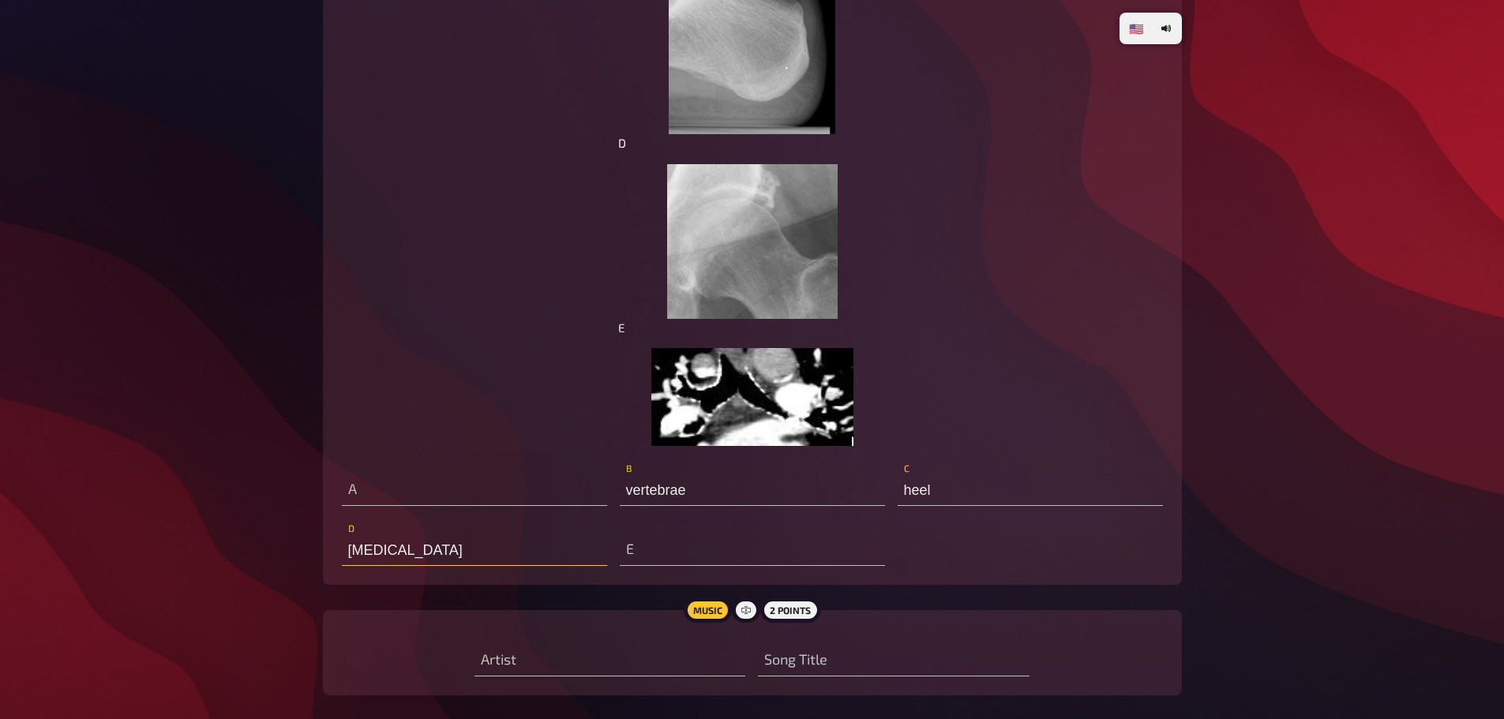
scroll to position [4237, 0]
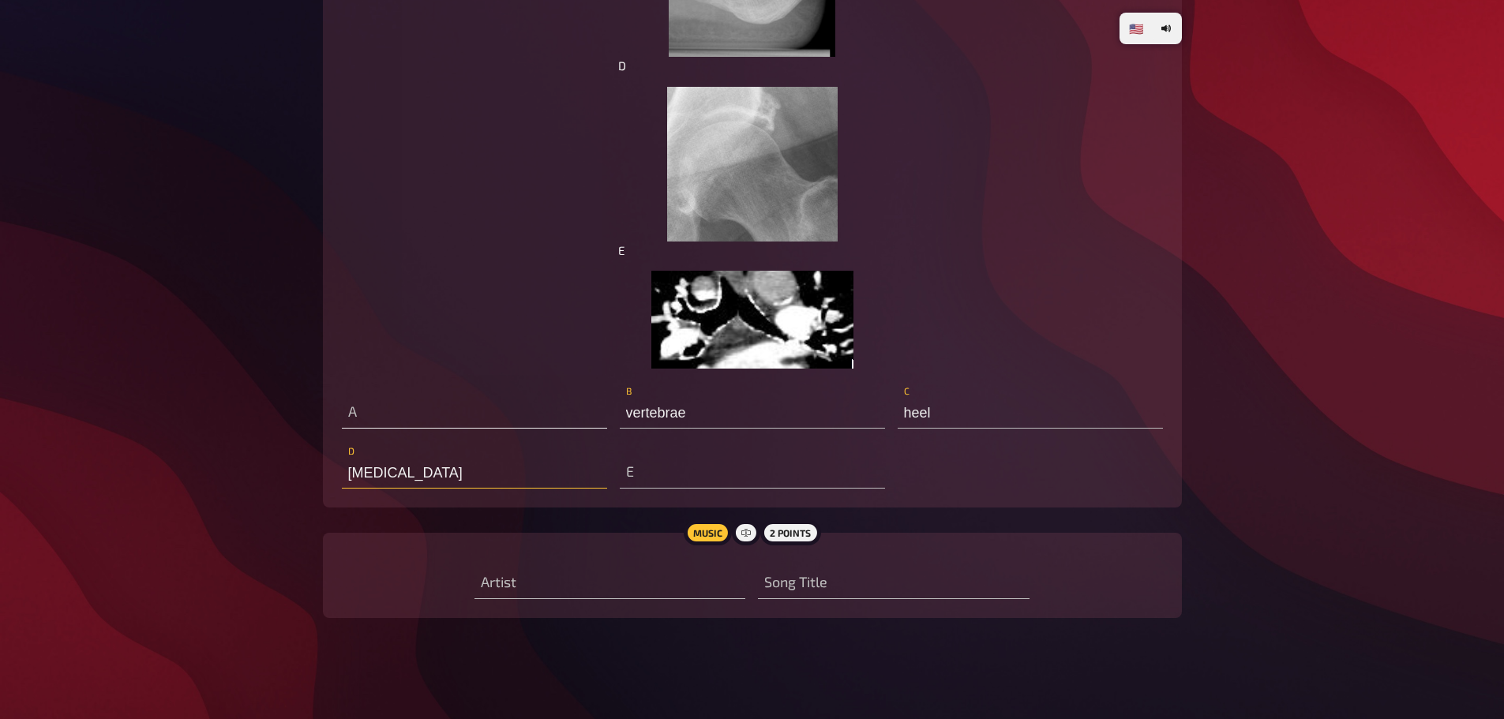
type input "[MEDICAL_DATA]"
click at [497, 406] on input "text" at bounding box center [474, 413] width 265 height 32
type input "throat"
click at [666, 469] on input "text" at bounding box center [752, 473] width 265 height 32
type input "[MEDICAL_DATA]"
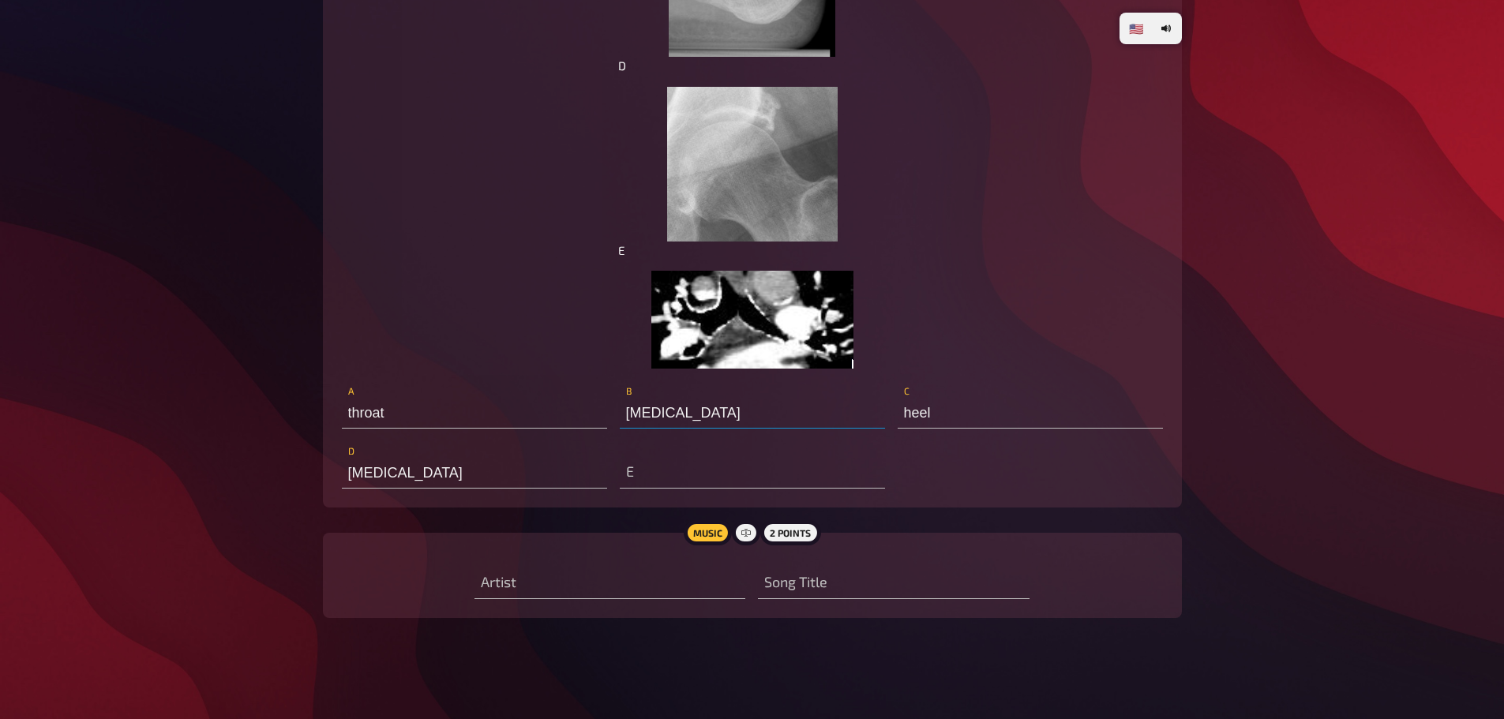
click at [744, 337] on img at bounding box center [752, 320] width 202 height 98
click at [744, 336] on img at bounding box center [752, 320] width 202 height 98
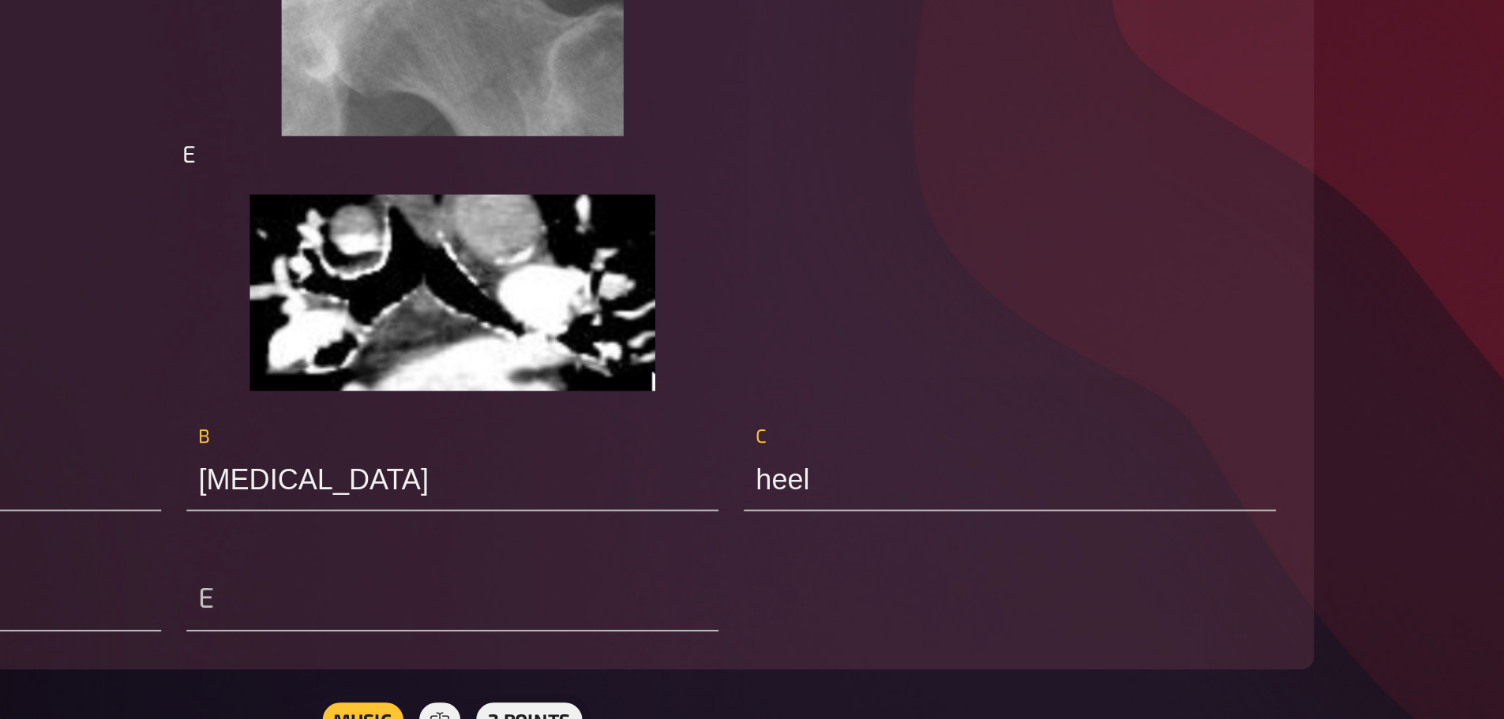
type input "Head over heels"
type input "Depeche Mode"
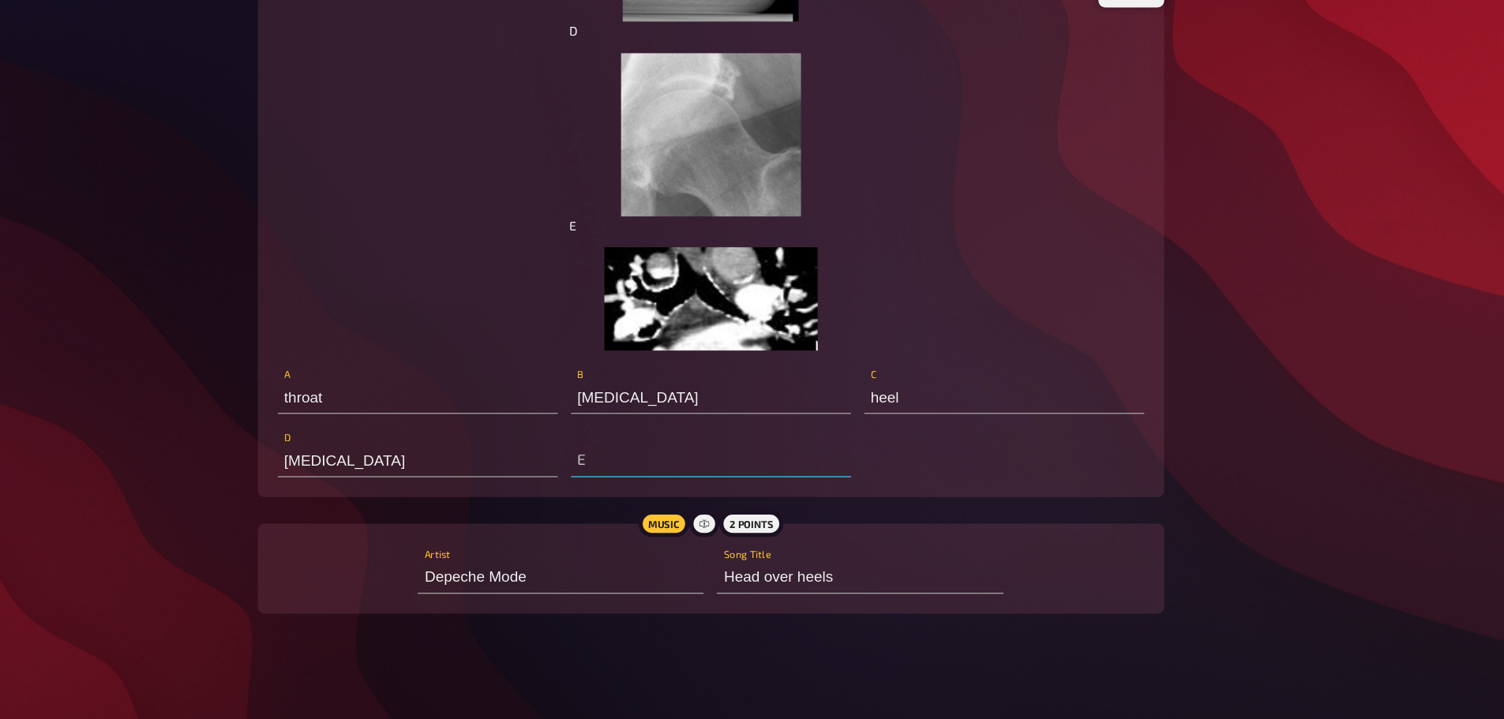
scroll to position [4236, 0]
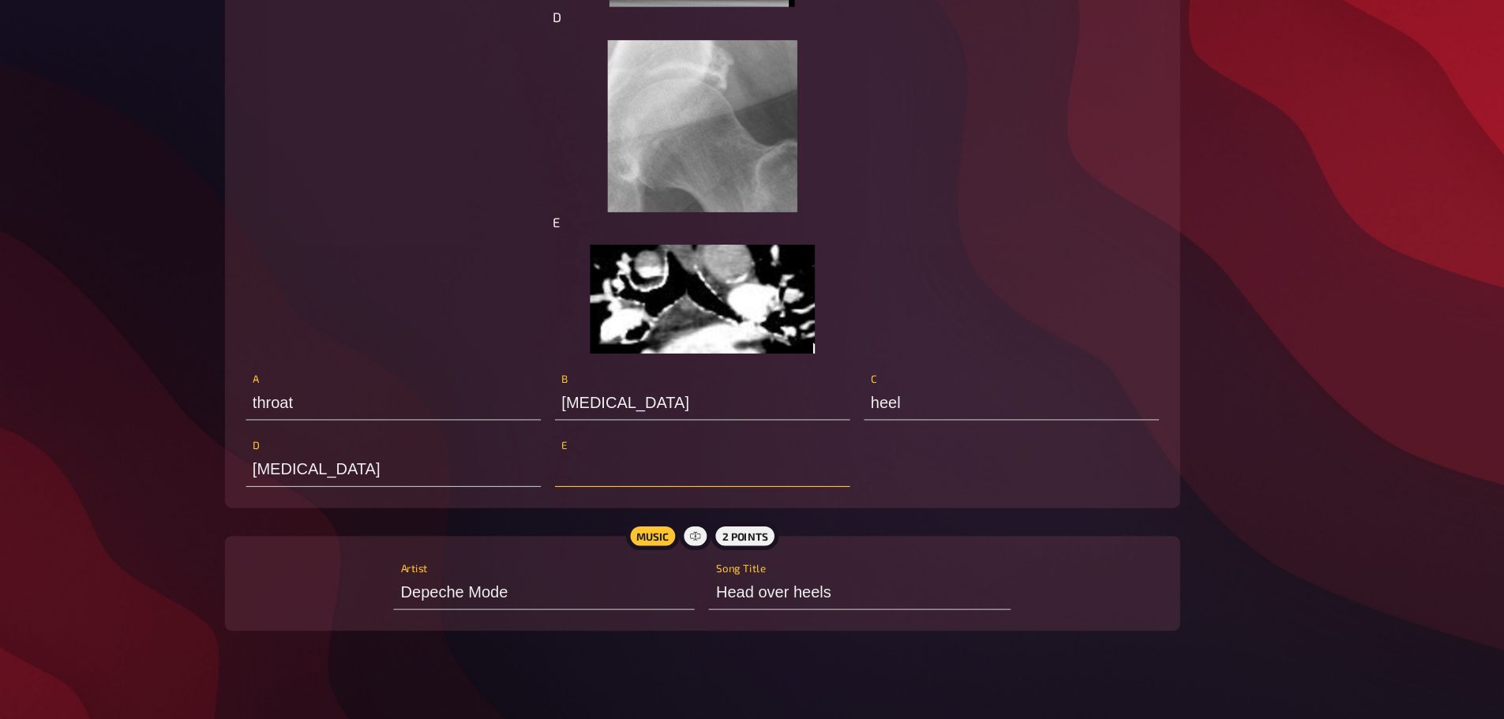
click at [719, 470] on input "text" at bounding box center [752, 474] width 265 height 32
type input "ear"
click at [987, 488] on div "throat A [MEDICAL_DATA] B heel C [MEDICAL_DATA] D ear E" at bounding box center [752, 435] width 821 height 107
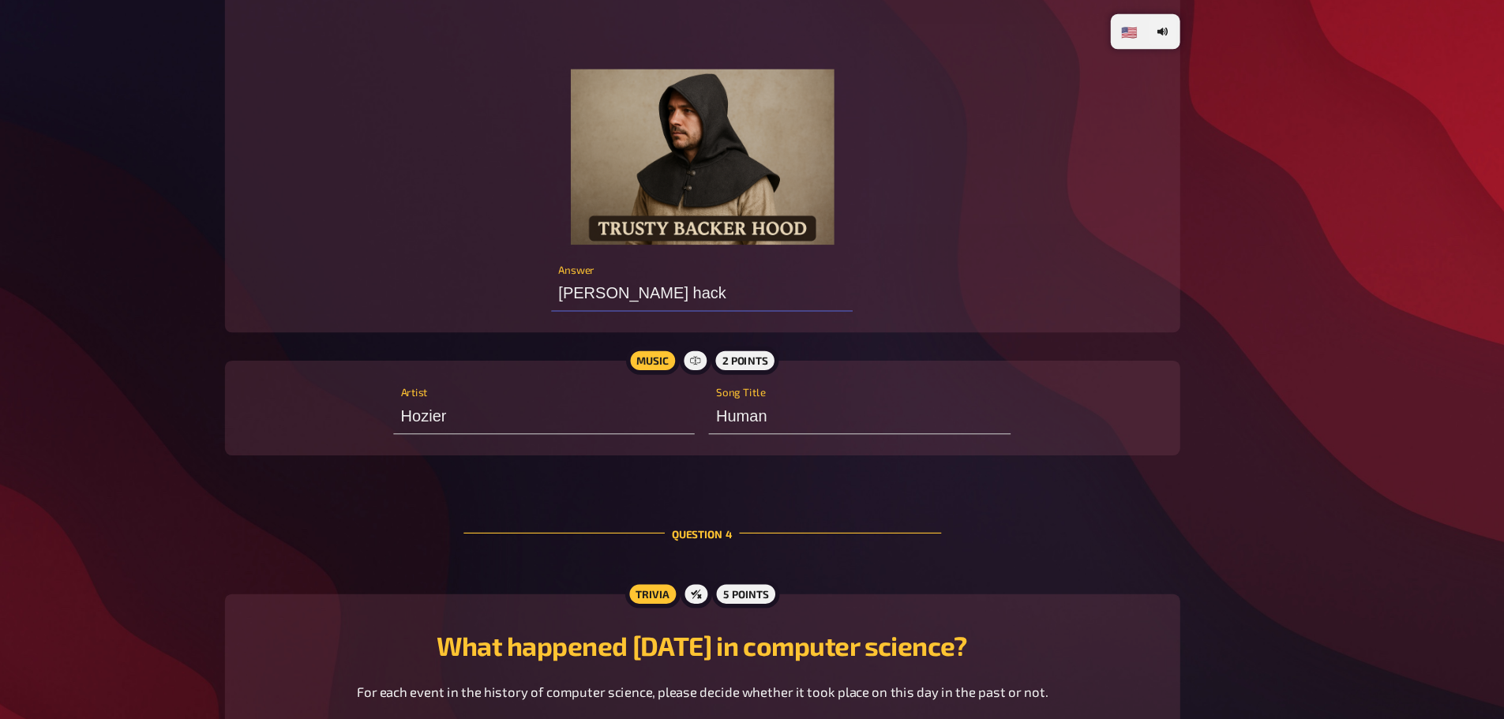
scroll to position [2299, 0]
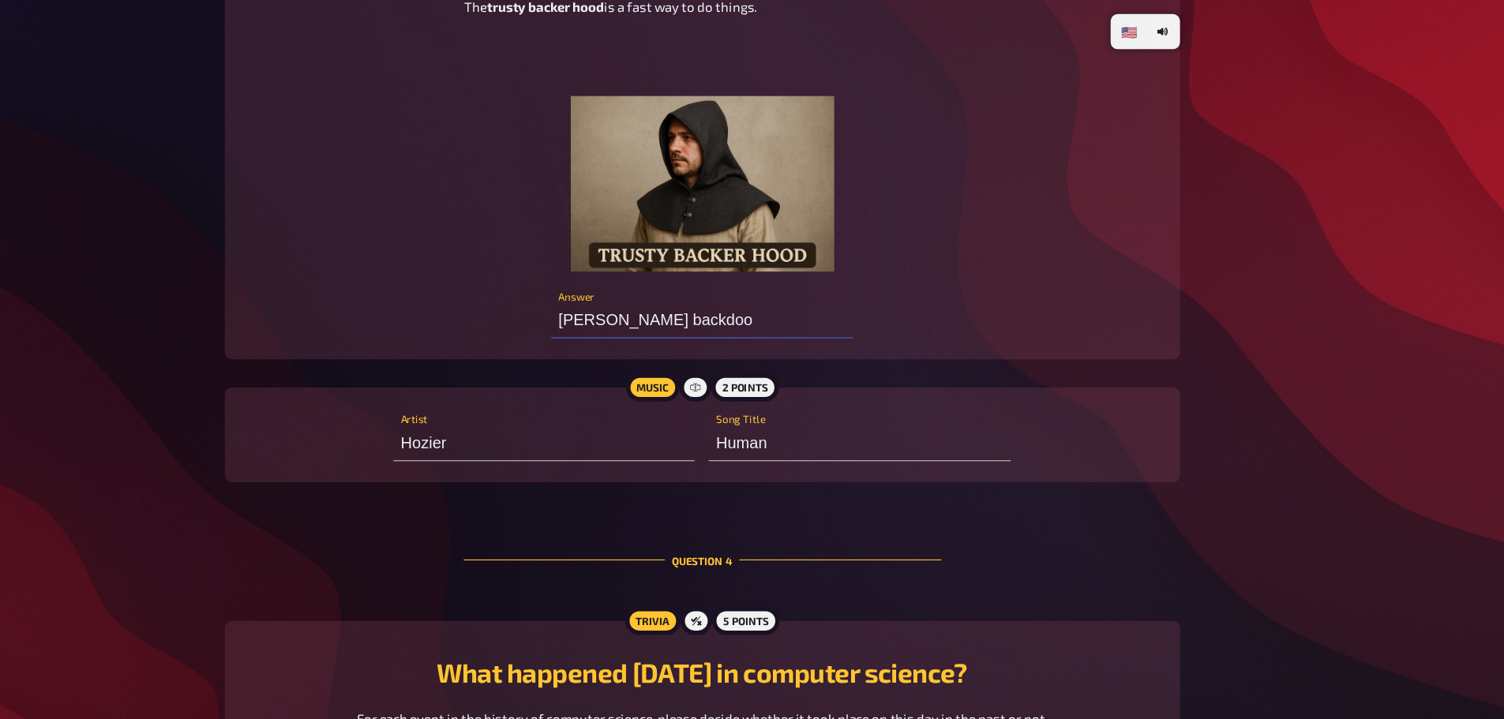
type input "[PERSON_NAME] backdoor"
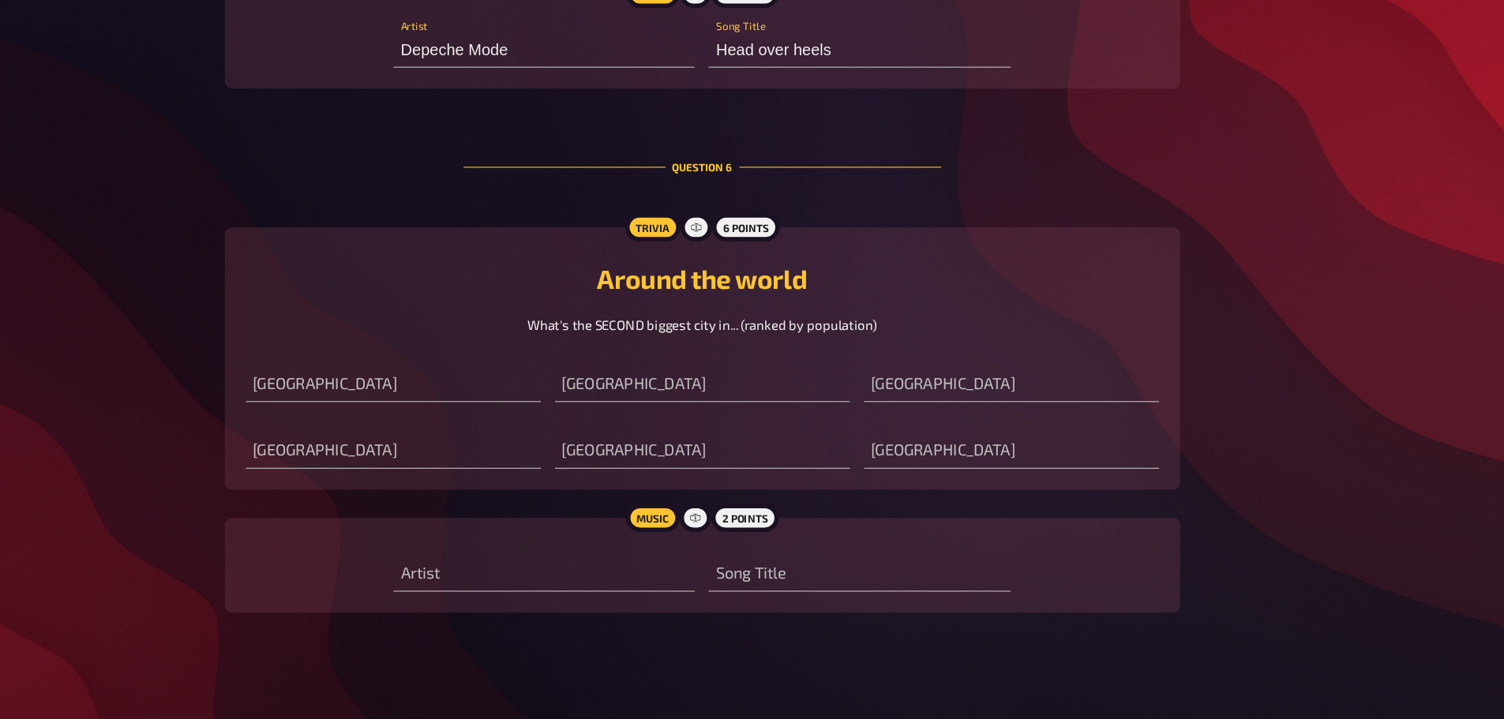
scroll to position [4708, 0]
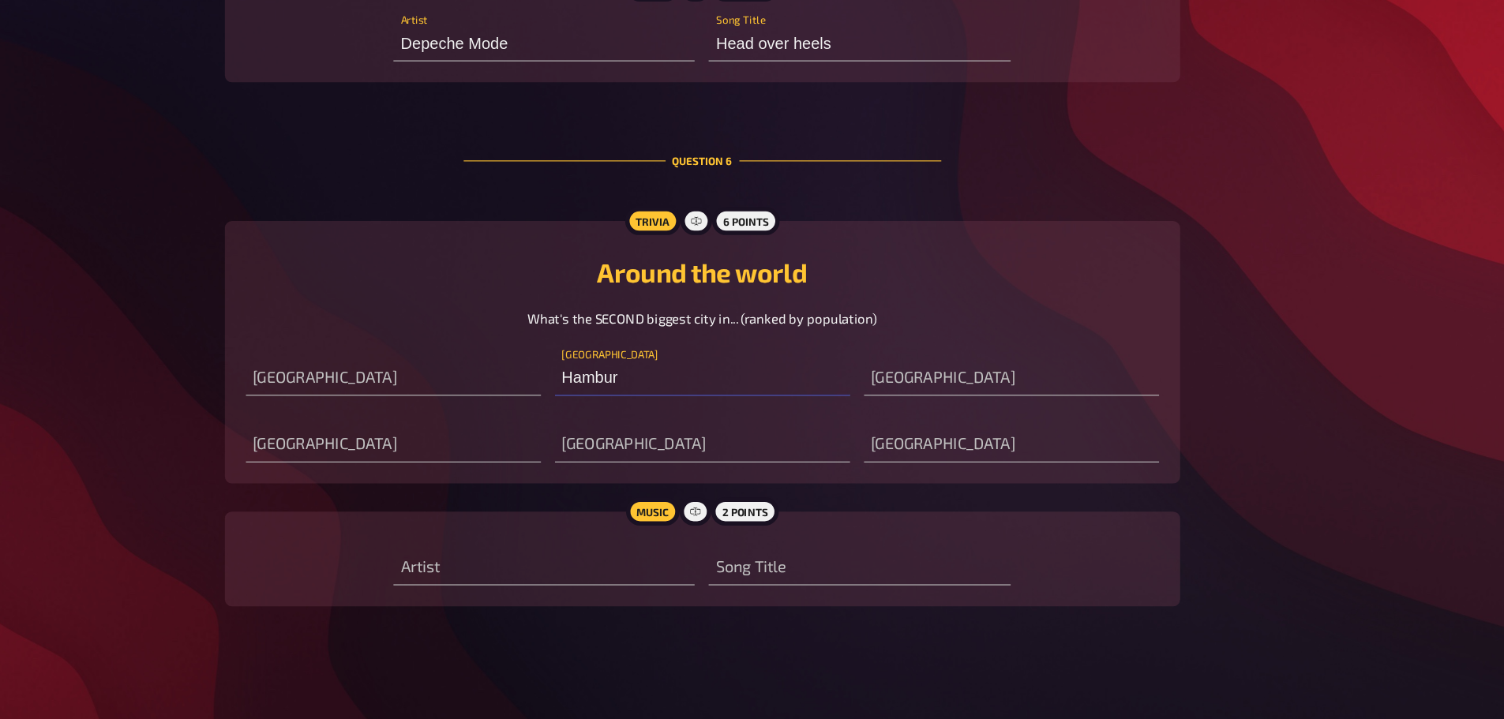
type input "[GEOGRAPHIC_DATA]"
click at [565, 586] on input "text" at bounding box center [609, 583] width 271 height 32
type input "SA"
type input "S"
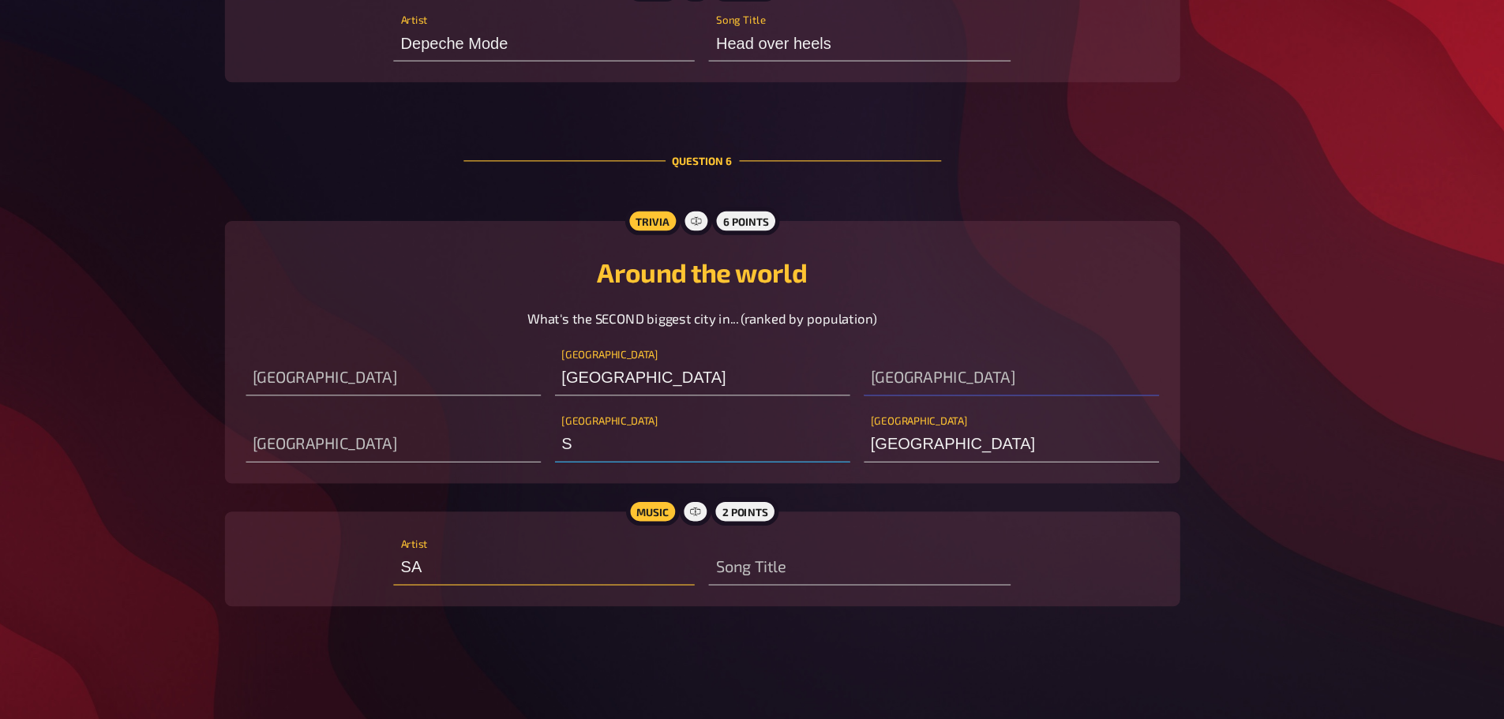
type input "S"
type input "Sha"
type input "SOA"
type input "Shan"
type input "SOAD"
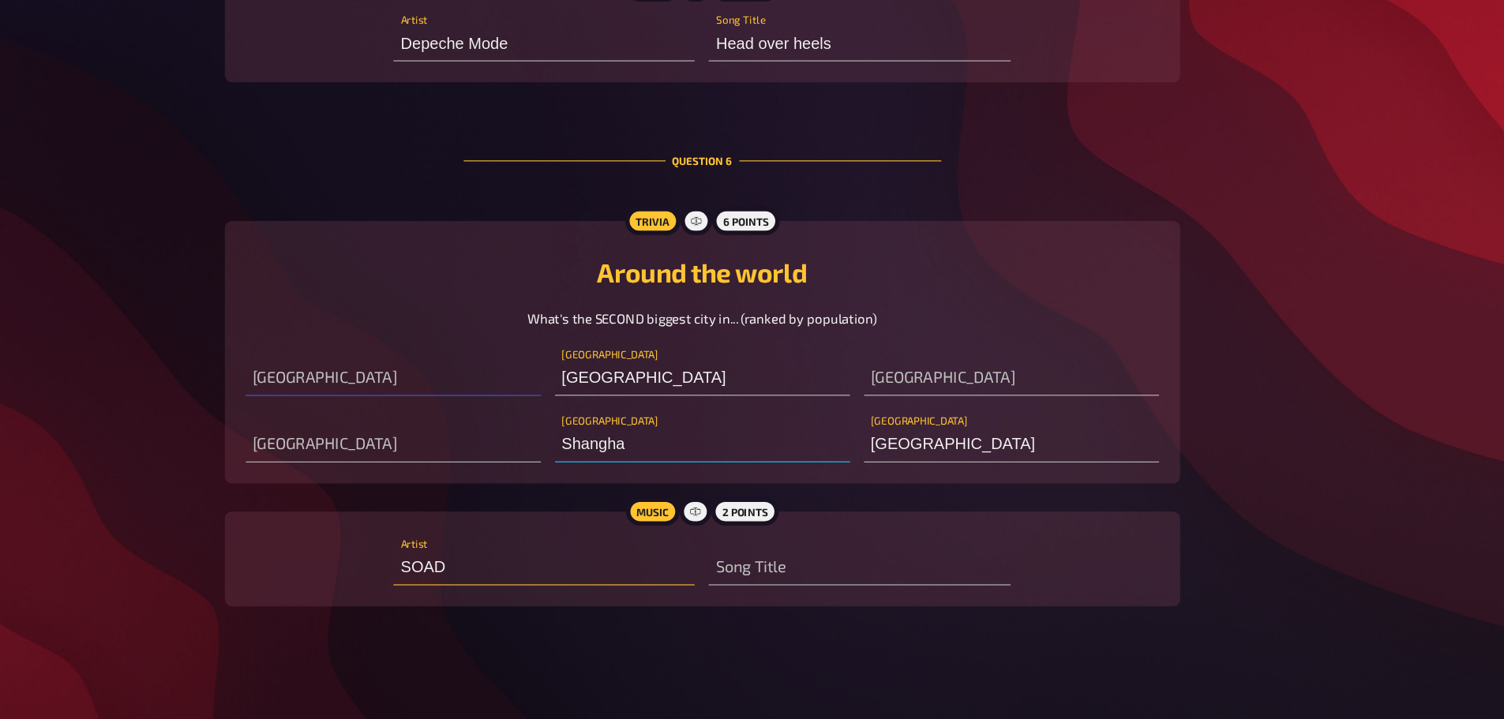
type input "[GEOGRAPHIC_DATA]"
type input "L"
type input "[GEOGRAPHIC_DATA]"
type input "SOAD"
click at [419, 457] on input "text" at bounding box center [474, 473] width 265 height 32
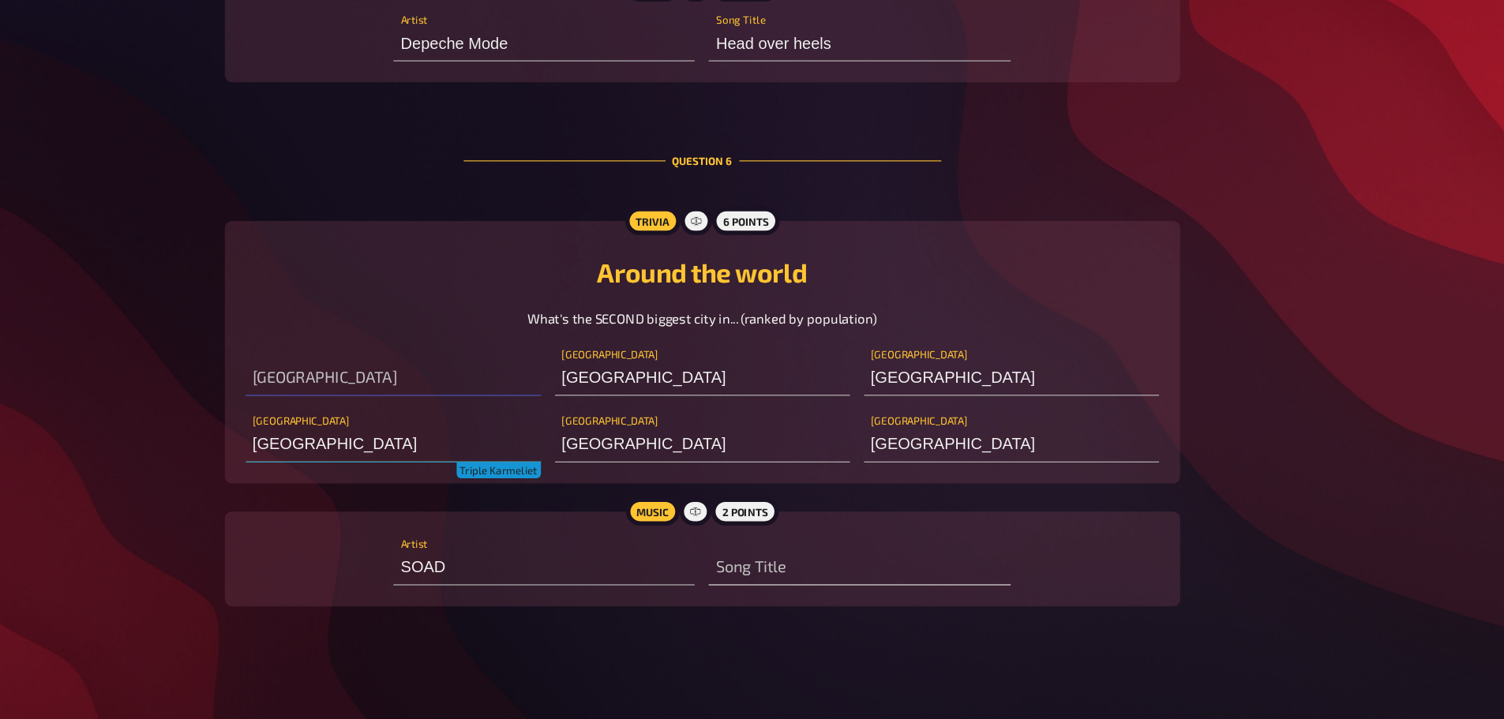
type input "[GEOGRAPHIC_DATA]"
click at [781, 575] on input "text" at bounding box center [893, 583] width 271 height 32
type input "... sky"
click at [441, 476] on input "[GEOGRAPHIC_DATA]" at bounding box center [474, 473] width 265 height 32
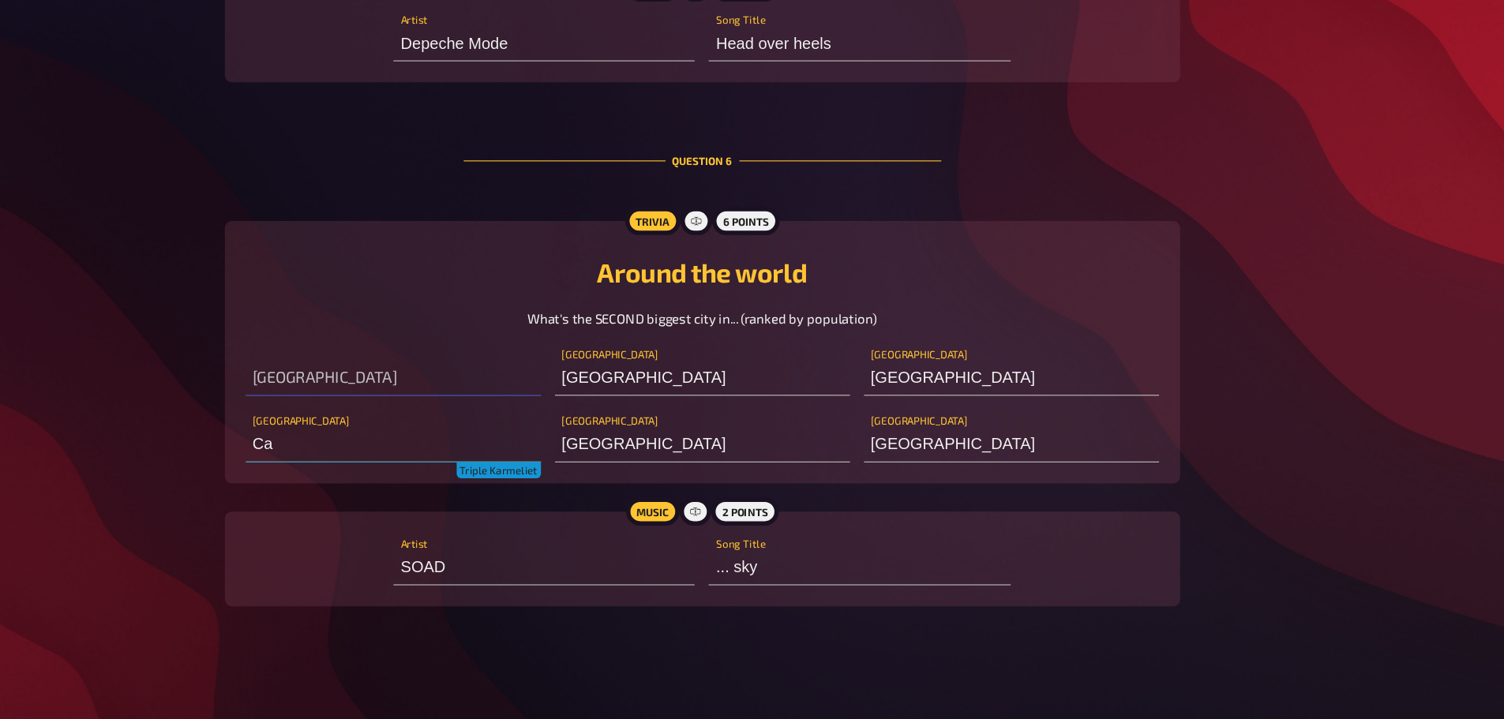
type input "C"
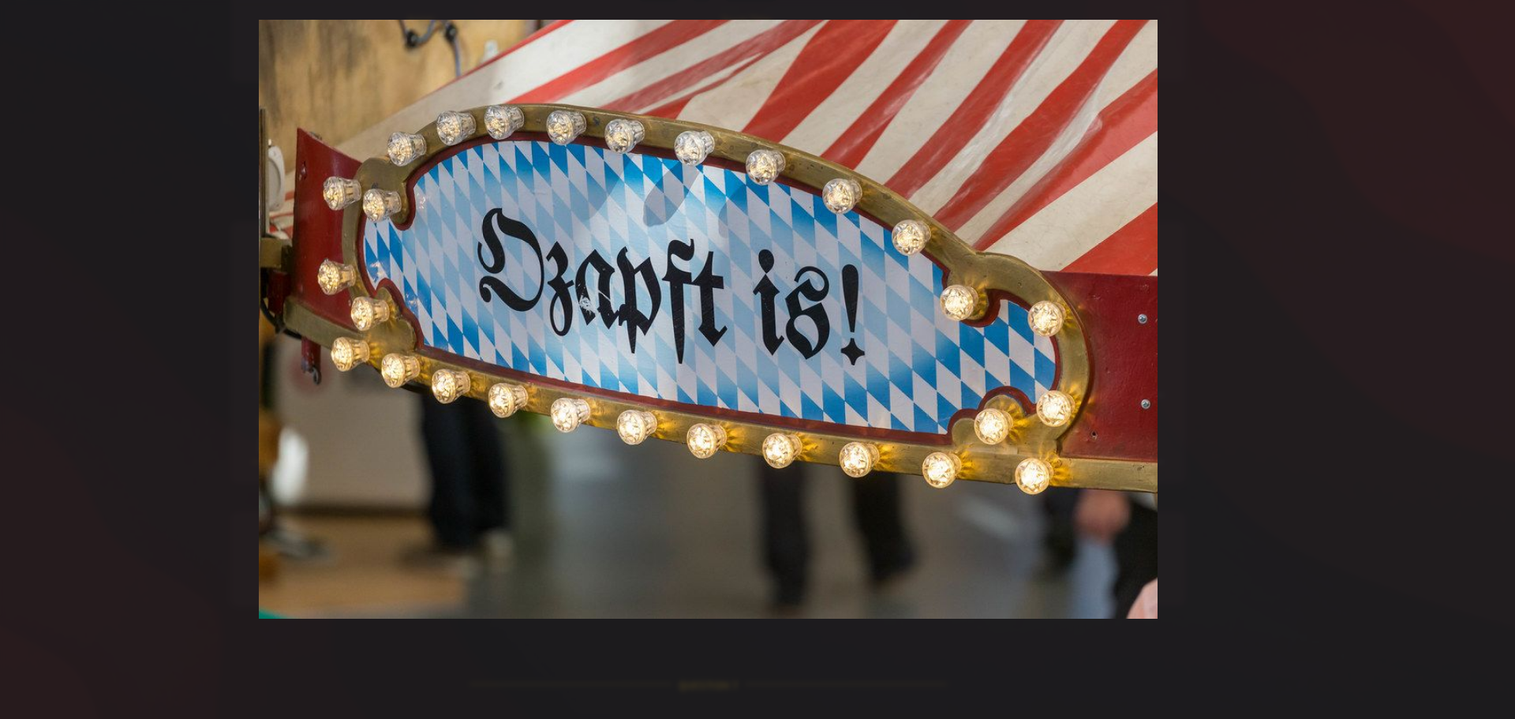
type input "[GEOGRAPHIC_DATA]"
click at [833, 451] on div at bounding box center [757, 359] width 1515 height 719
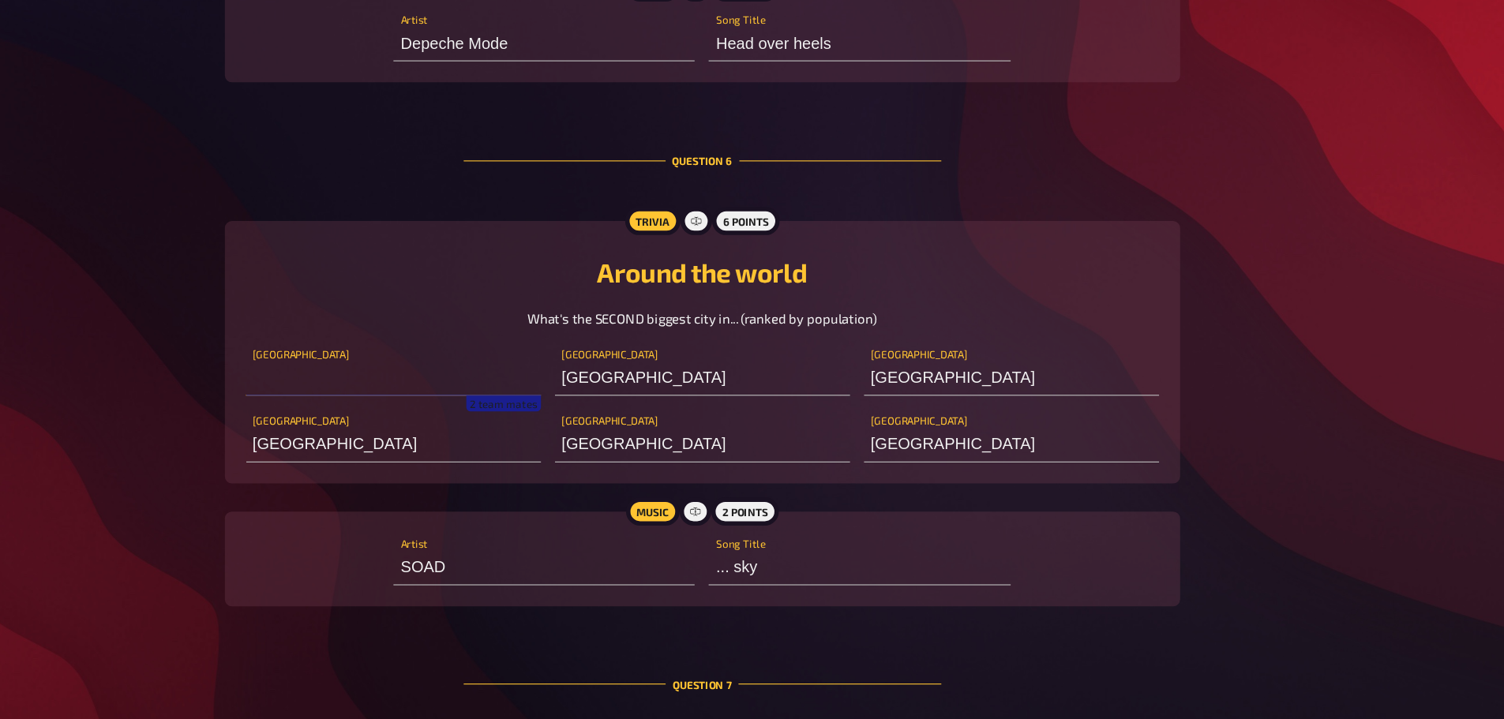
click at [413, 413] on input "text" at bounding box center [474, 413] width 265 height 32
type input "L.A."
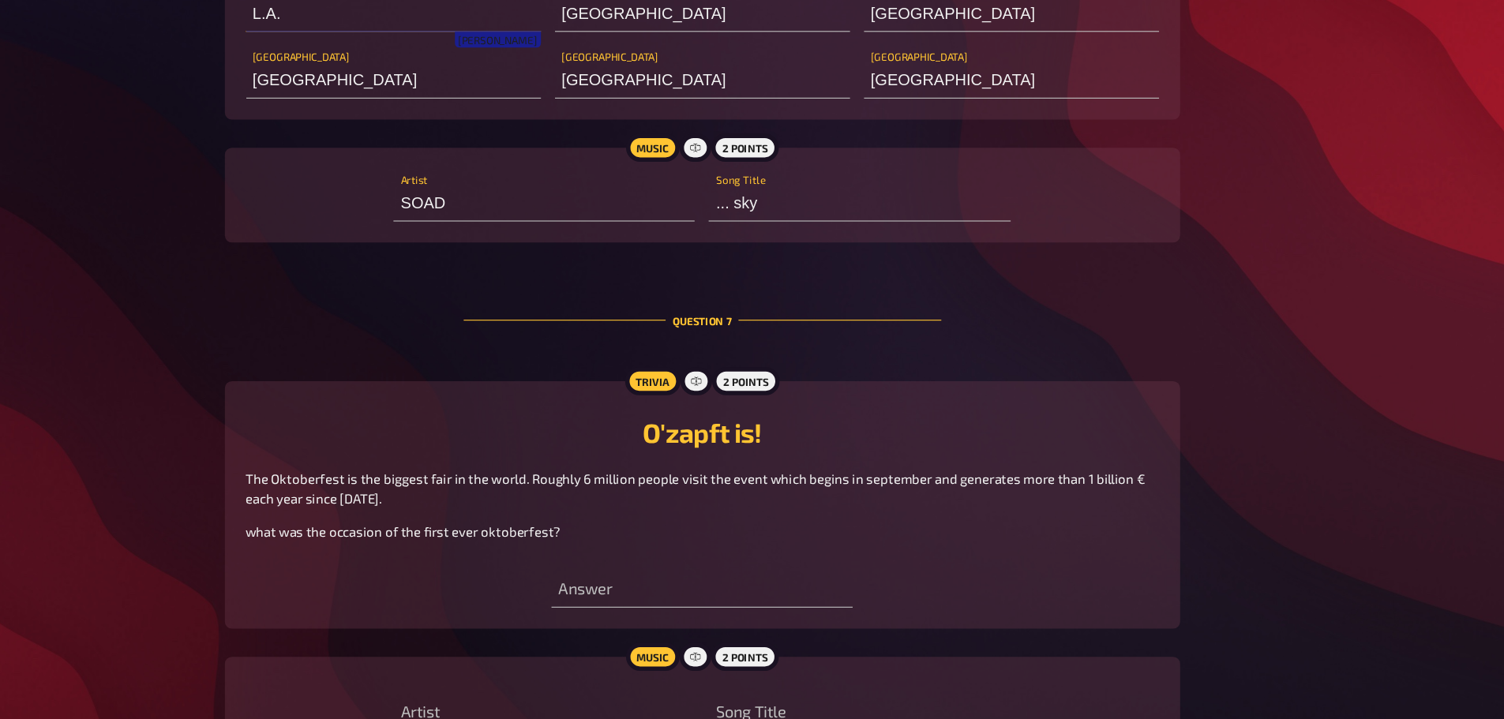
scroll to position [5166, 0]
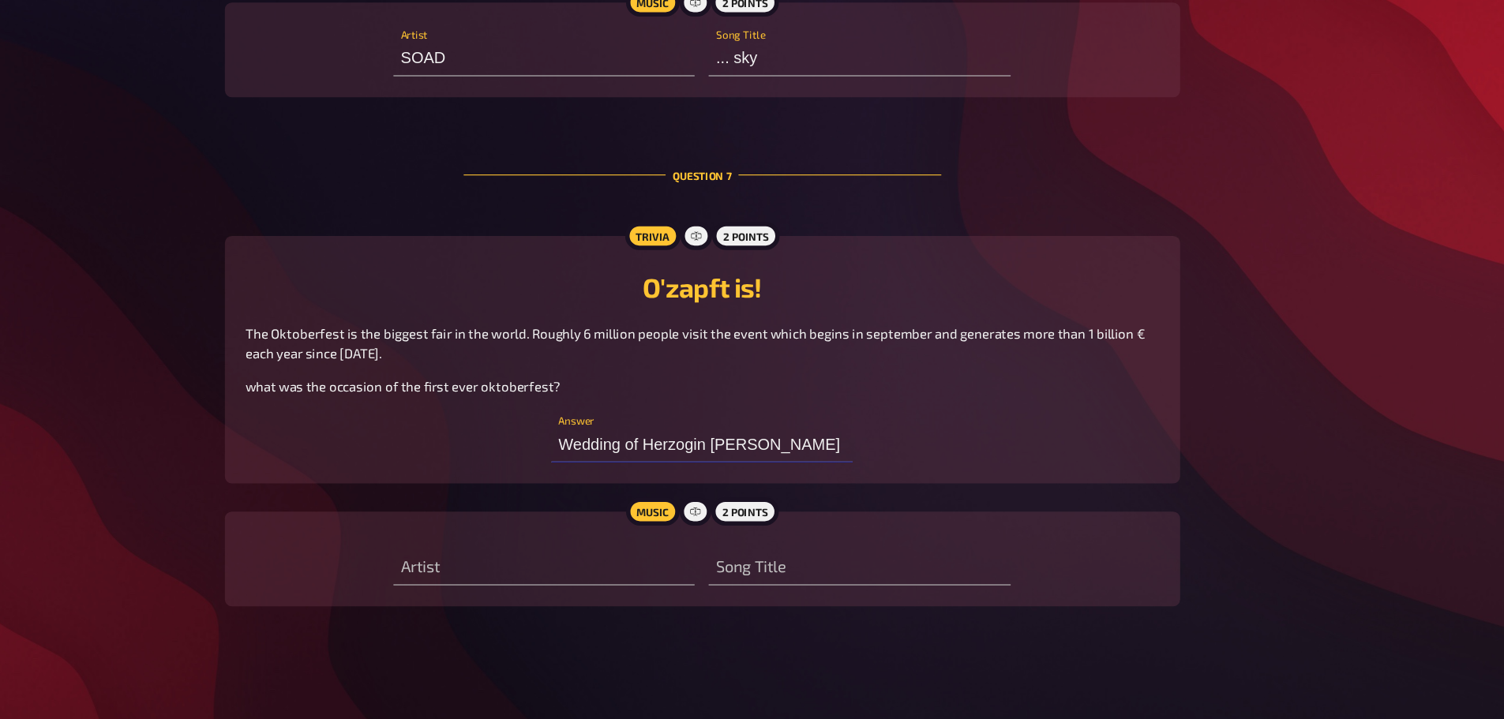
type input "Wedding of Herzogin [PERSON_NAME] von Sachsen"
type input "Fire a"
type input "Wedding of Herzogin [PERSON_NAME] von Sachsen"
type input "Fire awa"
type input "Wedding of Herzogin [PERSON_NAME] von Sachsen w"
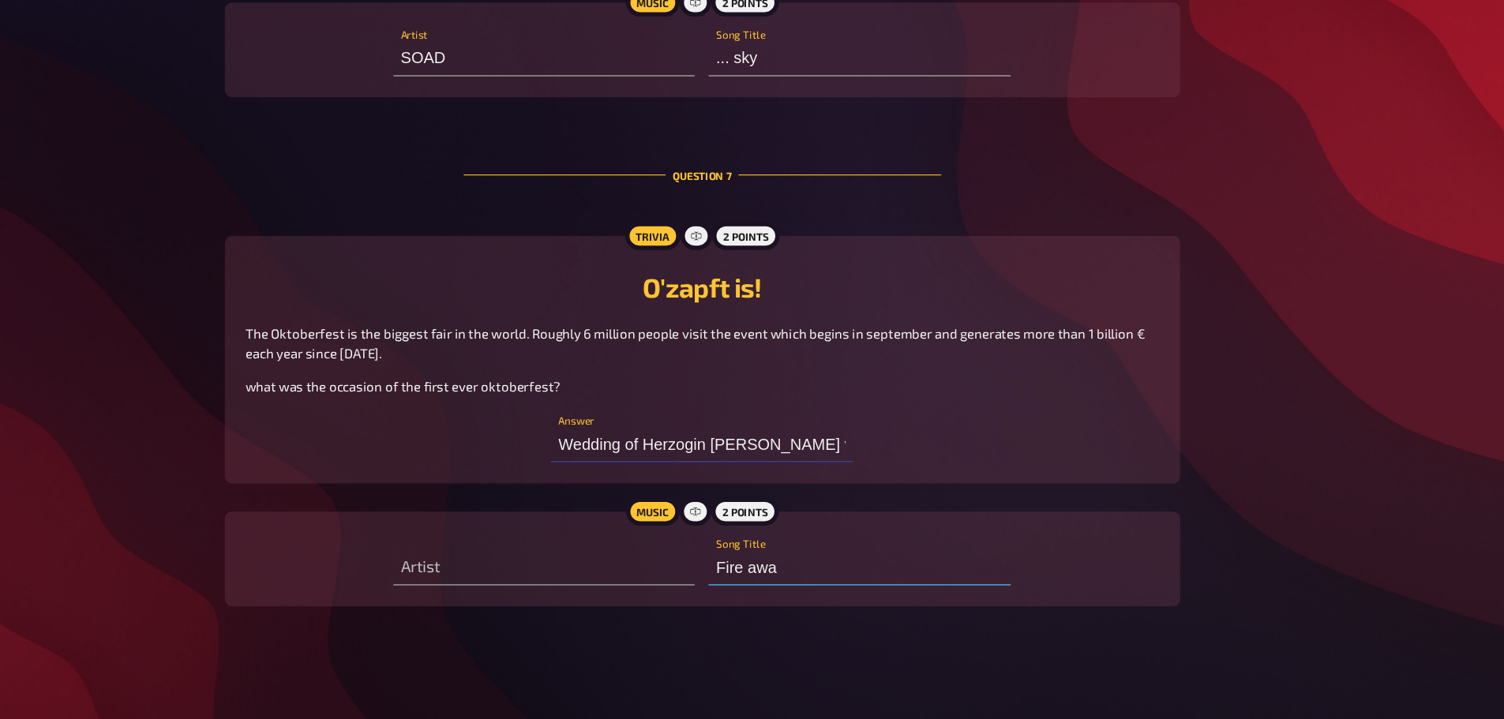
type input "Fire away"
type input "Wedding of Herzogin [PERSON_NAME] von Sachsen with the [DEMOGRAPHIC_DATA] King"
type input "L.A."
drag, startPoint x: 878, startPoint y: 581, endPoint x: 706, endPoint y: 594, distance: 172.6
click at [706, 594] on div "Artist Triple Karmeliet Fire away Song Title" at bounding box center [751, 575] width 554 height 47
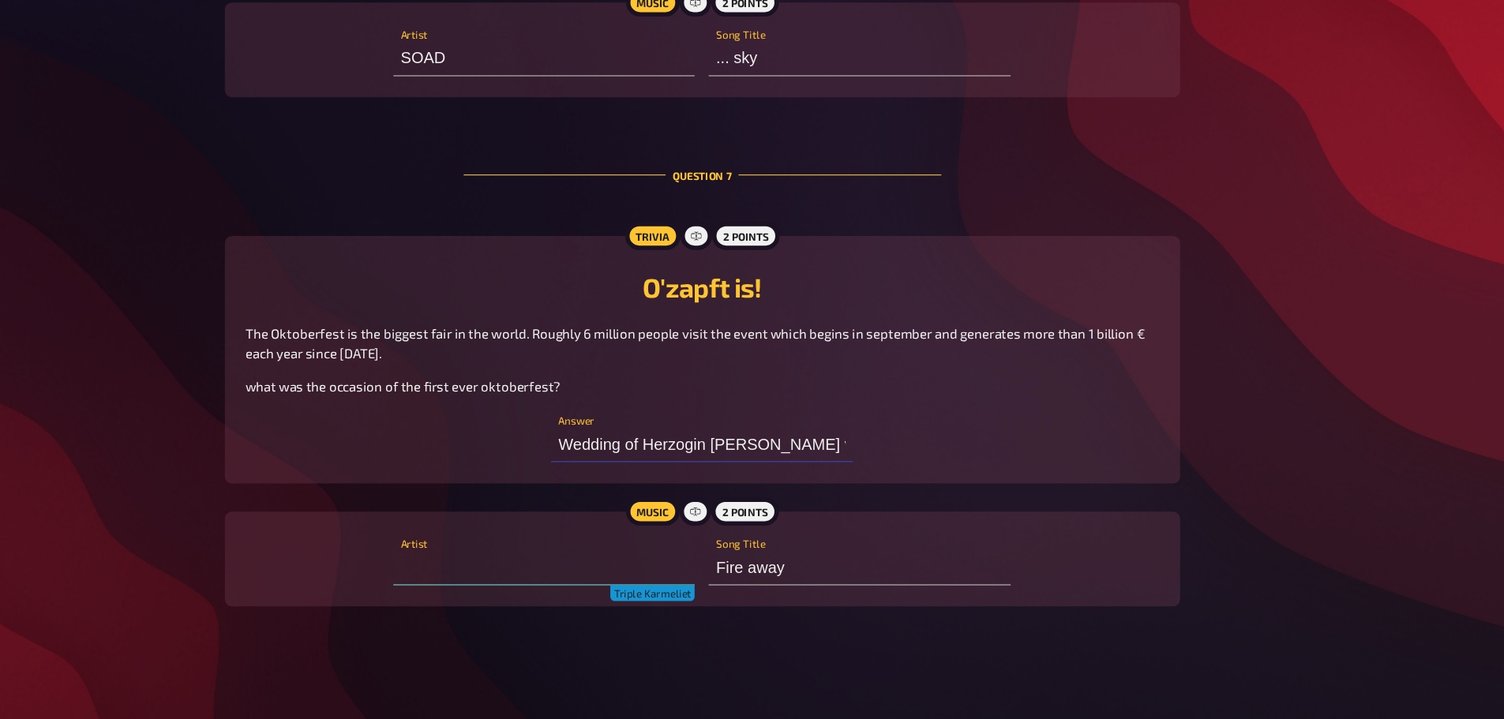
click at [494, 579] on input "text" at bounding box center [609, 583] width 271 height 32
type input "DJ [PERSON_NAME]"
click at [833, 580] on input "Fire away" at bounding box center [893, 583] width 271 height 32
drag, startPoint x: 833, startPoint y: 580, endPoint x: 748, endPoint y: 577, distance: 84.5
click at [748, 577] on div "DJ [PERSON_NAME] Artist Triple Karmeliet Fire away Song Title" at bounding box center [751, 575] width 554 height 47
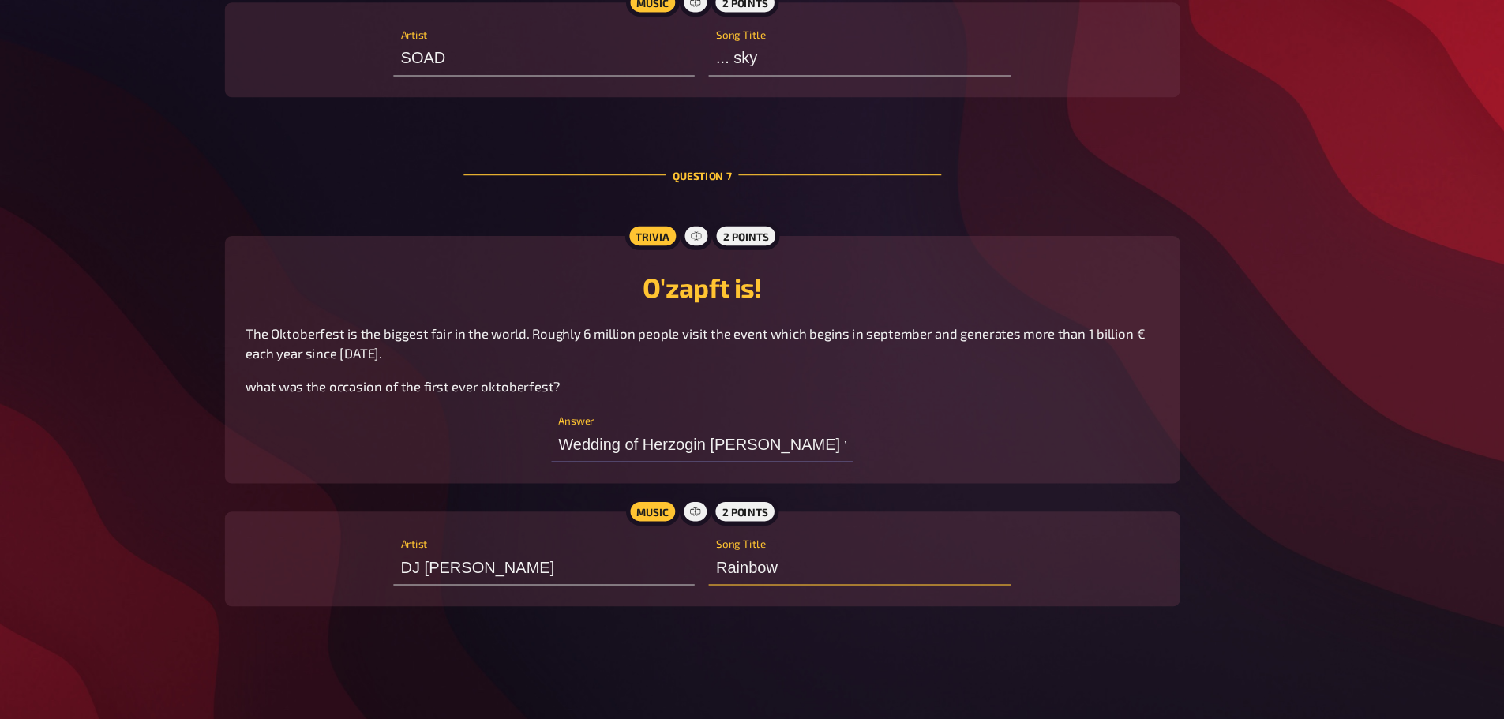
type input "Rainbow"
drag, startPoint x: 854, startPoint y: 473, endPoint x: 933, endPoint y: 472, distance: 78.9
click at [933, 472] on div "O'zapft is! The Oktoberfest is the biggest fair in the world. Roughly 6 million…" at bounding box center [752, 396] width 821 height 185
click at [944, 462] on div "O'zapft is! The Oktoberfest is the biggest fair in the world. Roughly 6 million…" at bounding box center [752, 396] width 821 height 185
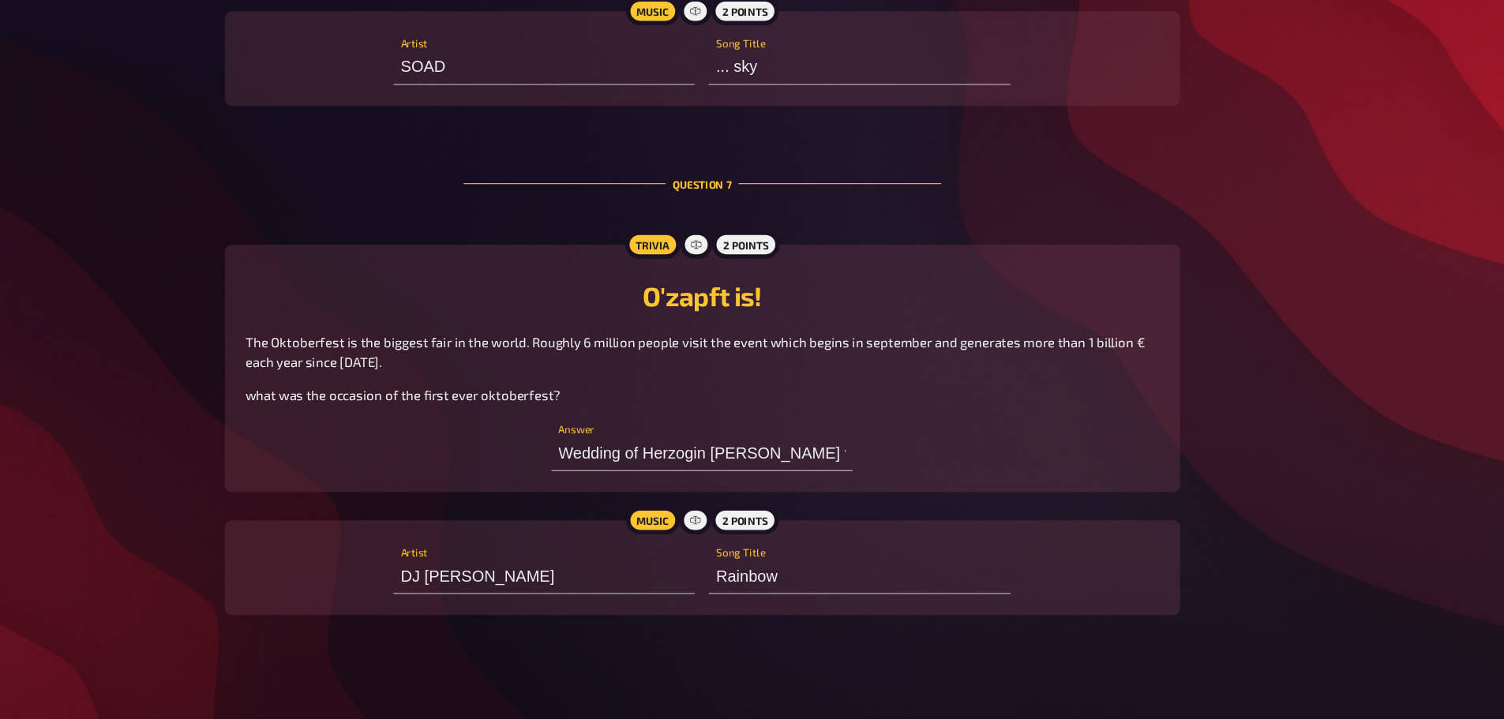
scroll to position [5166, 0]
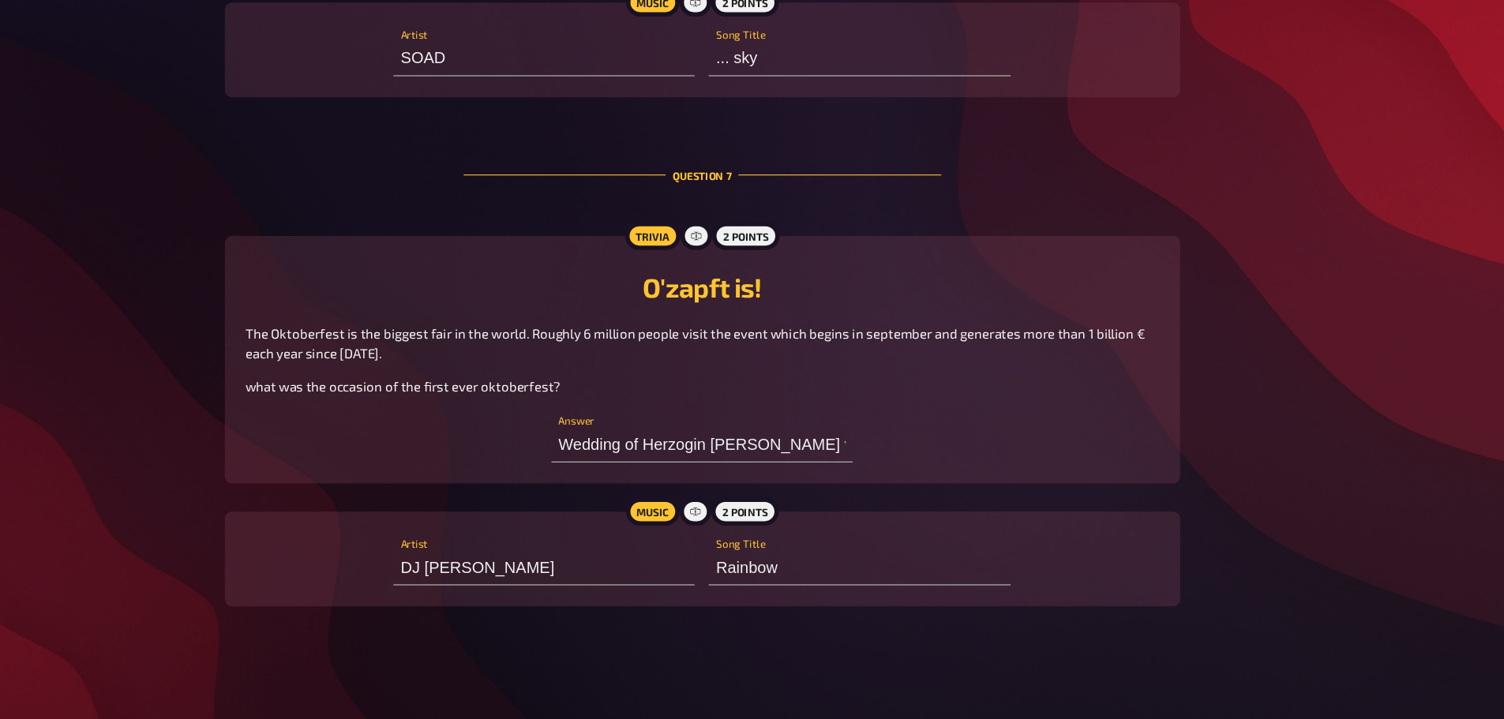
type input "het [PERSON_NAME] backdoor"
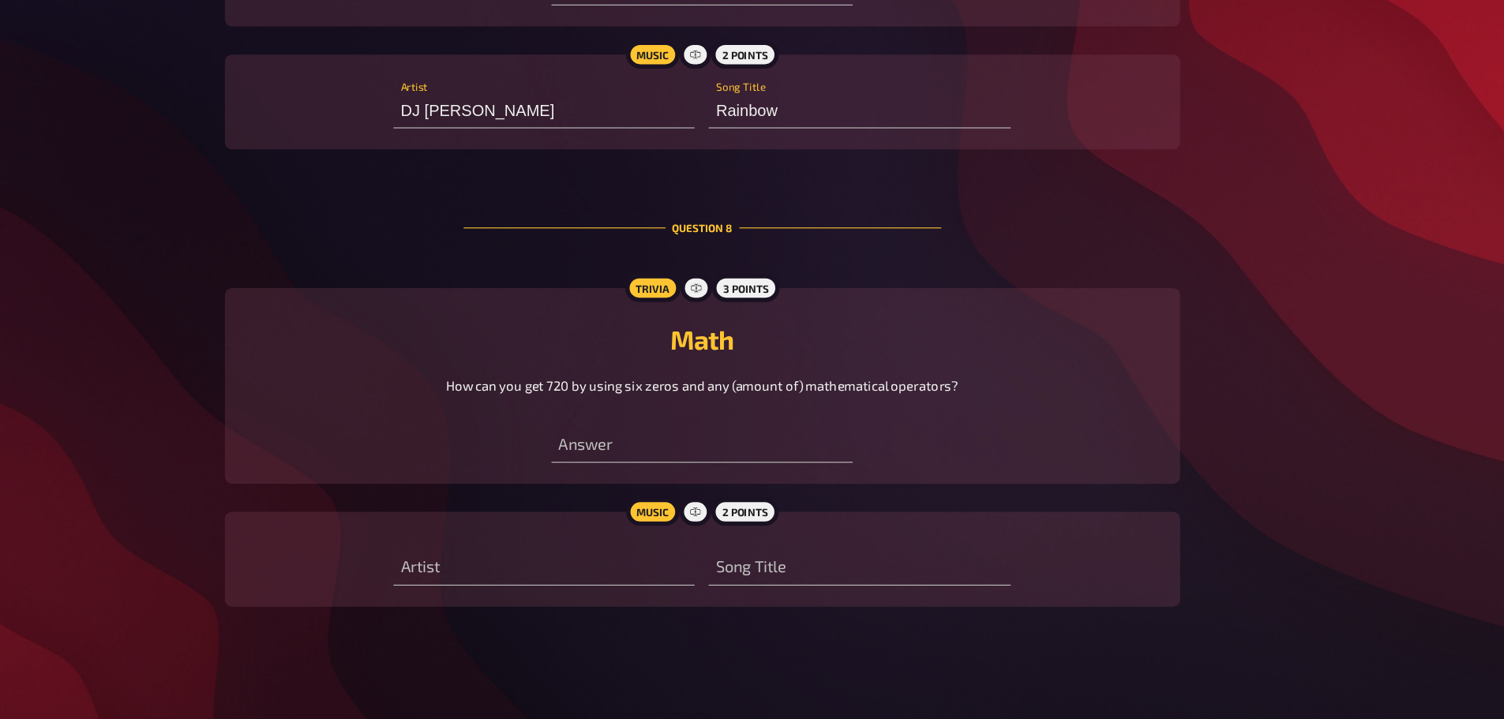
scroll to position [5613, 0]
type input "6"
click at [660, 466] on input "0" at bounding box center [751, 473] width 271 height 32
type input "0!"
click at [522, 575] on input "text" at bounding box center [609, 583] width 271 height 32
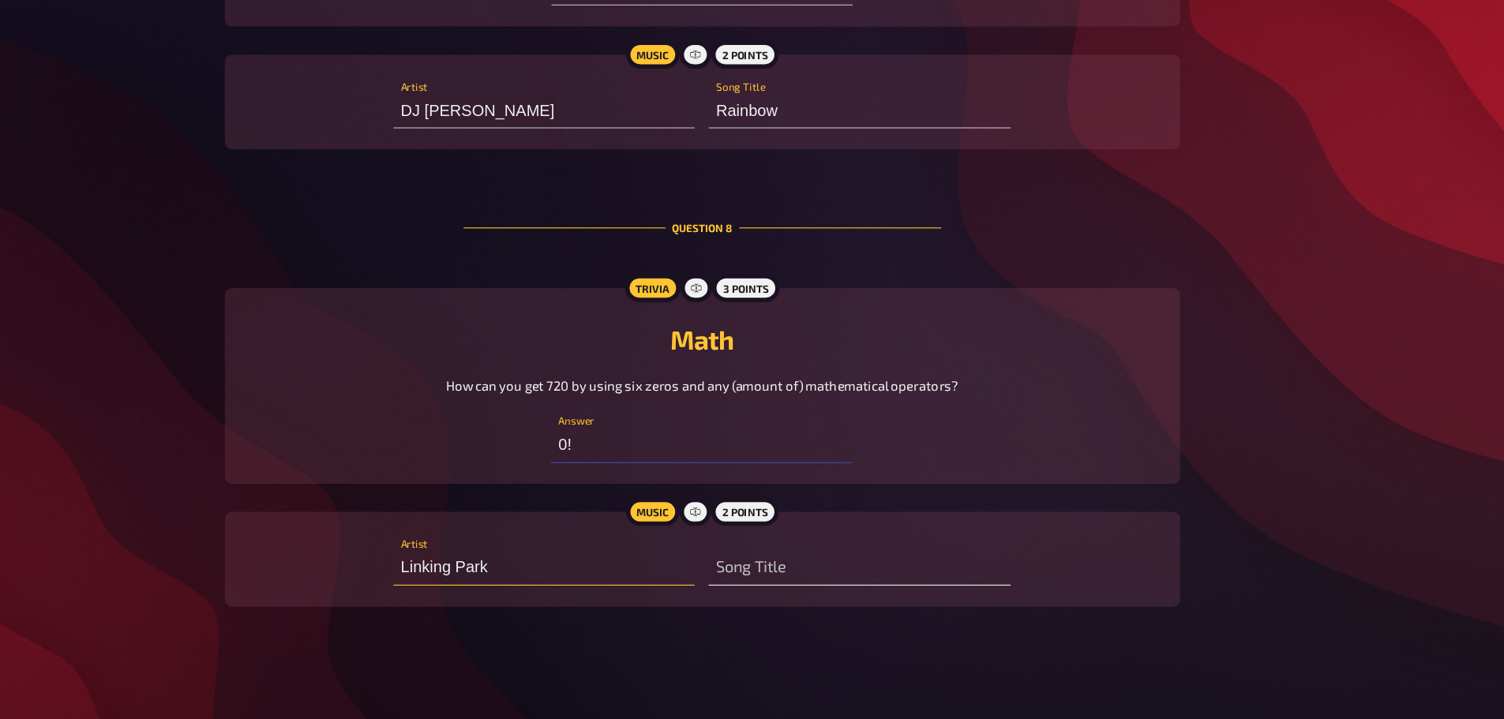
type input "Linking Park"
click at [793, 567] on input "text" at bounding box center [893, 583] width 271 height 32
click at [526, 582] on input "Linking Park" at bounding box center [609, 583] width 271 height 32
type input "0!+"
type input "Linkin Park"
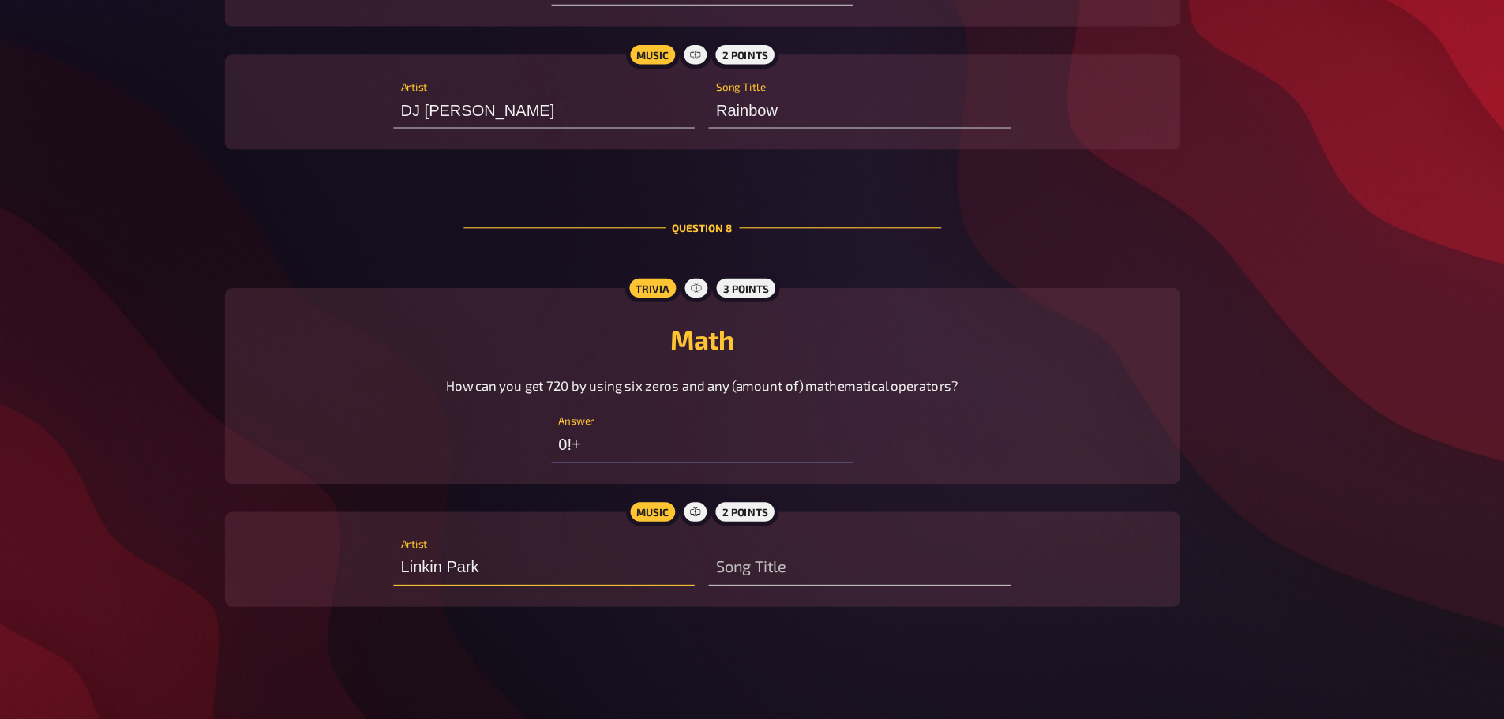
type input "0!+0"
type input "Linkin Park"
drag, startPoint x: 874, startPoint y: 579, endPoint x: 845, endPoint y: 577, distance: 29.2
click at [845, 577] on input "text" at bounding box center [893, 583] width 271 height 32
type input "0!+0!"
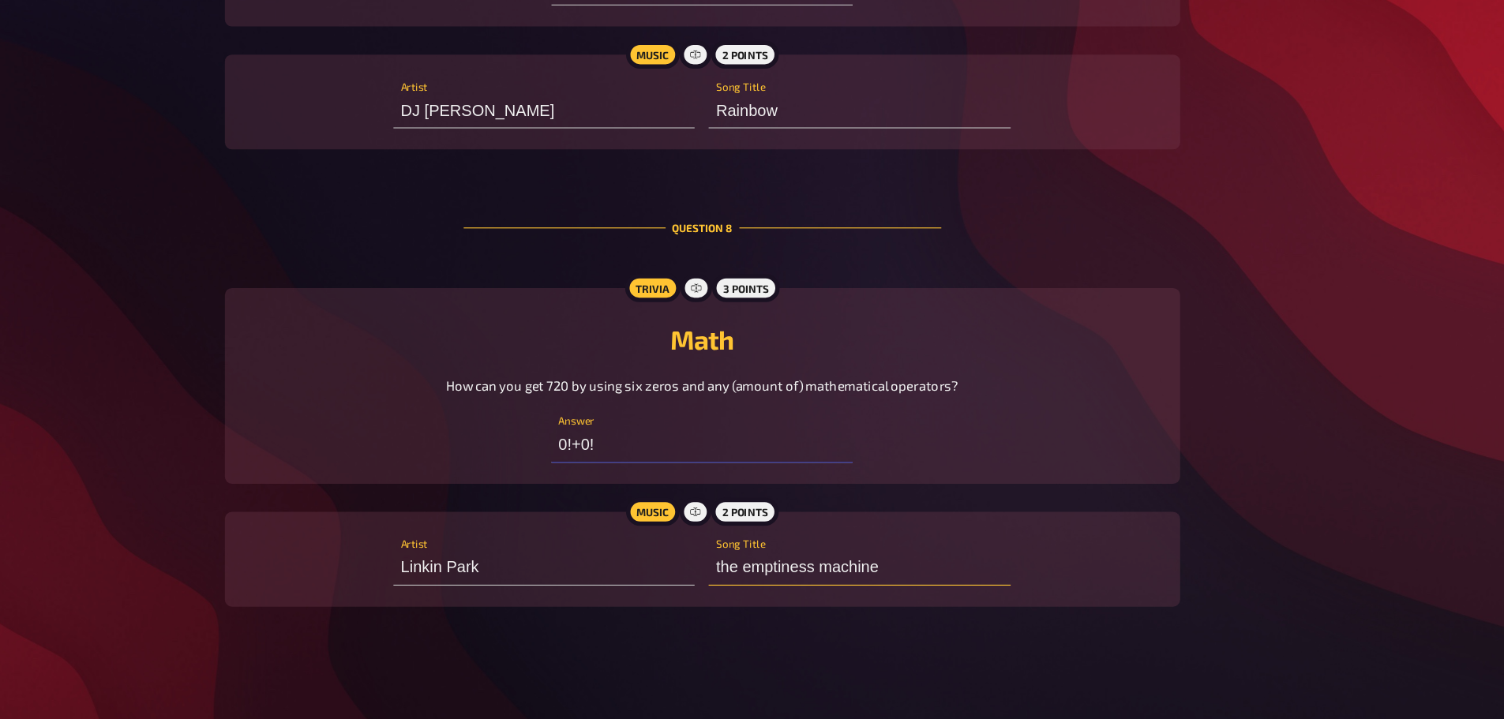
type input "the emptiness machine"
click at [616, 466] on input "0!+0!" at bounding box center [751, 473] width 271 height 32
paste input "(0!+0!)"
type input "(0!+0!)^(0!+0!)"
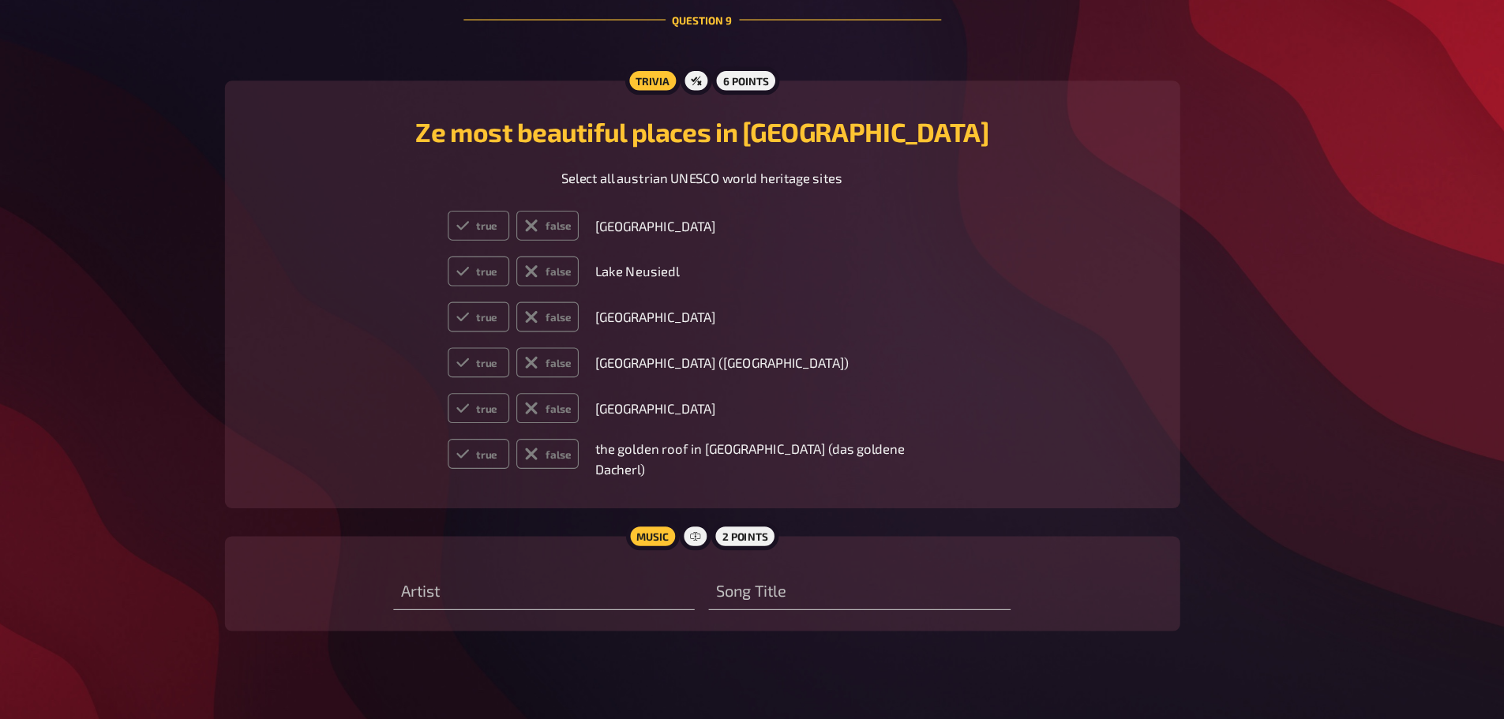
scroll to position [6182, 0]
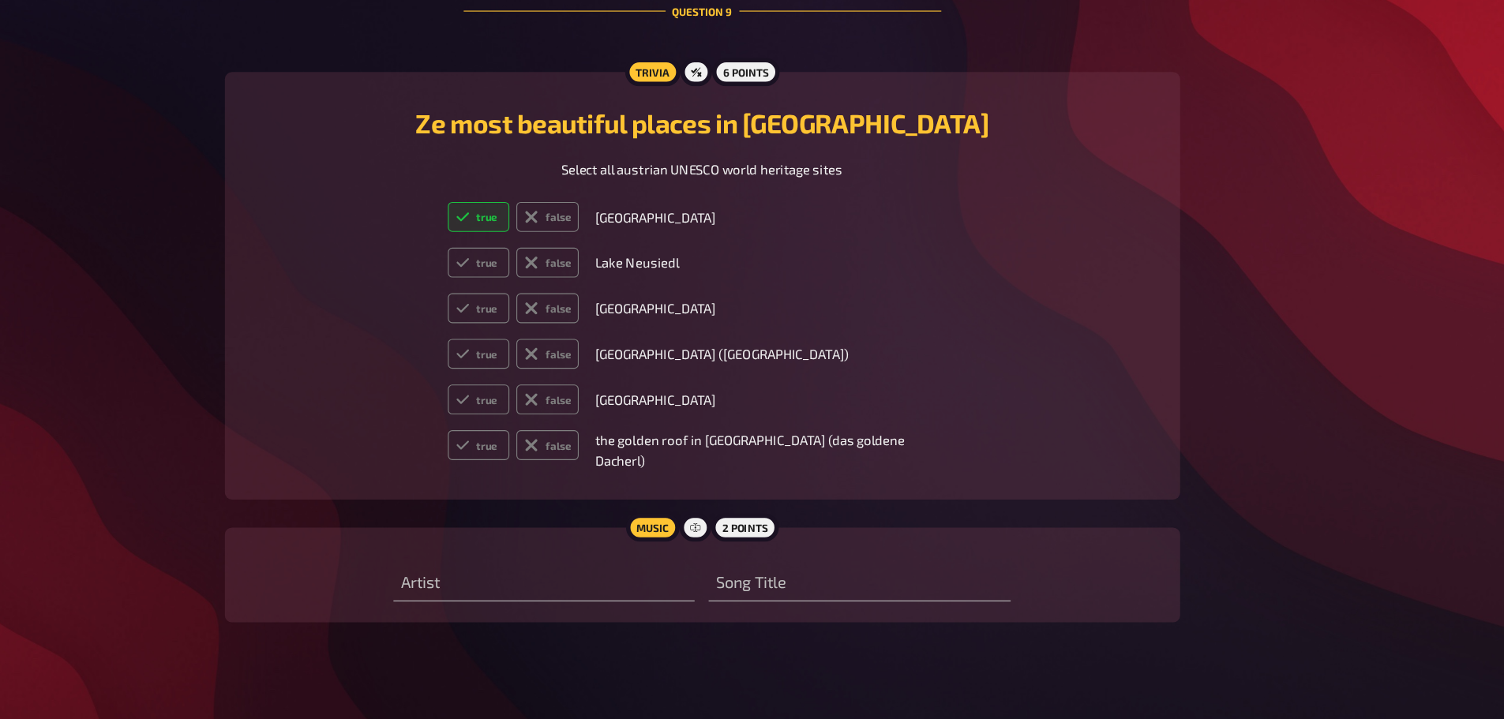
radio input "true"
type input "(0!+0!)^(0!+0!)"
click at [578, 486] on label "true" at bounding box center [551, 472] width 56 height 27
click at [523, 459] on input "true" at bounding box center [523, 459] width 1 height 1
radio input "true"
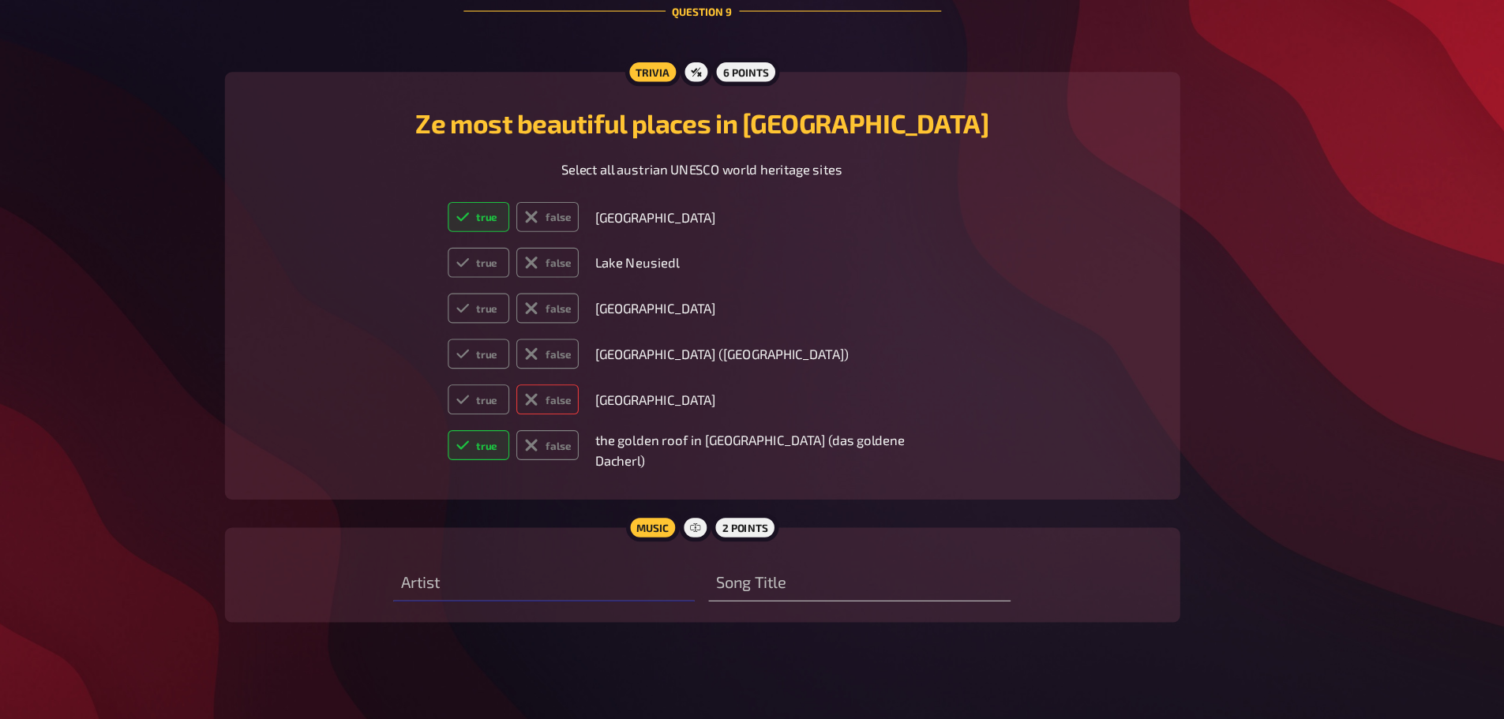
click at [640, 445] on label "false" at bounding box center [613, 431] width 56 height 27
click at [523, 418] on input "false" at bounding box center [523, 418] width 1 height 1
radio input "true"
type input "[PERSON_NAME]"
click at [641, 404] on label "false" at bounding box center [613, 390] width 56 height 27
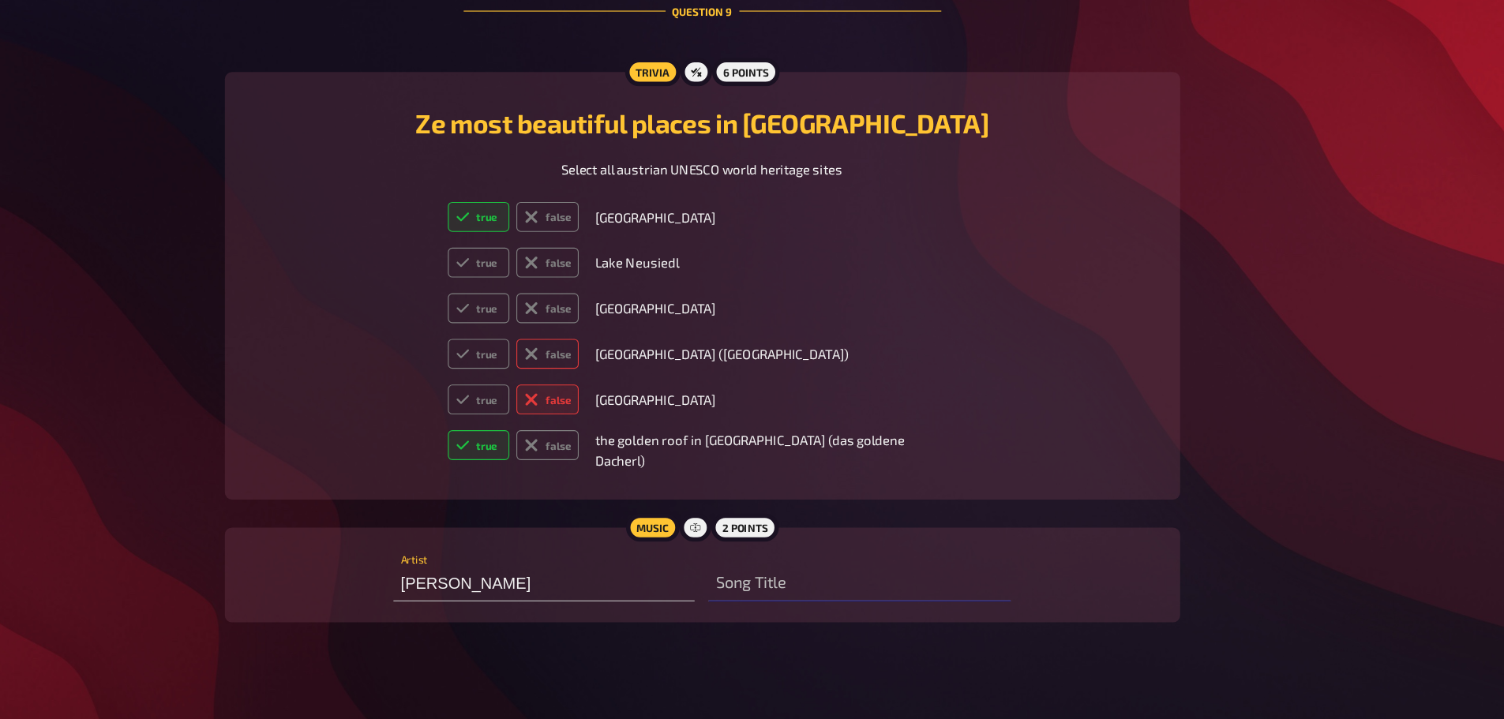
click at [523, 377] on input "false" at bounding box center [523, 376] width 1 height 1
radio input "true"
click at [641, 363] on label "false" at bounding box center [613, 349] width 56 height 27
click at [523, 336] on input "false" at bounding box center [523, 335] width 1 height 1
radio input "true"
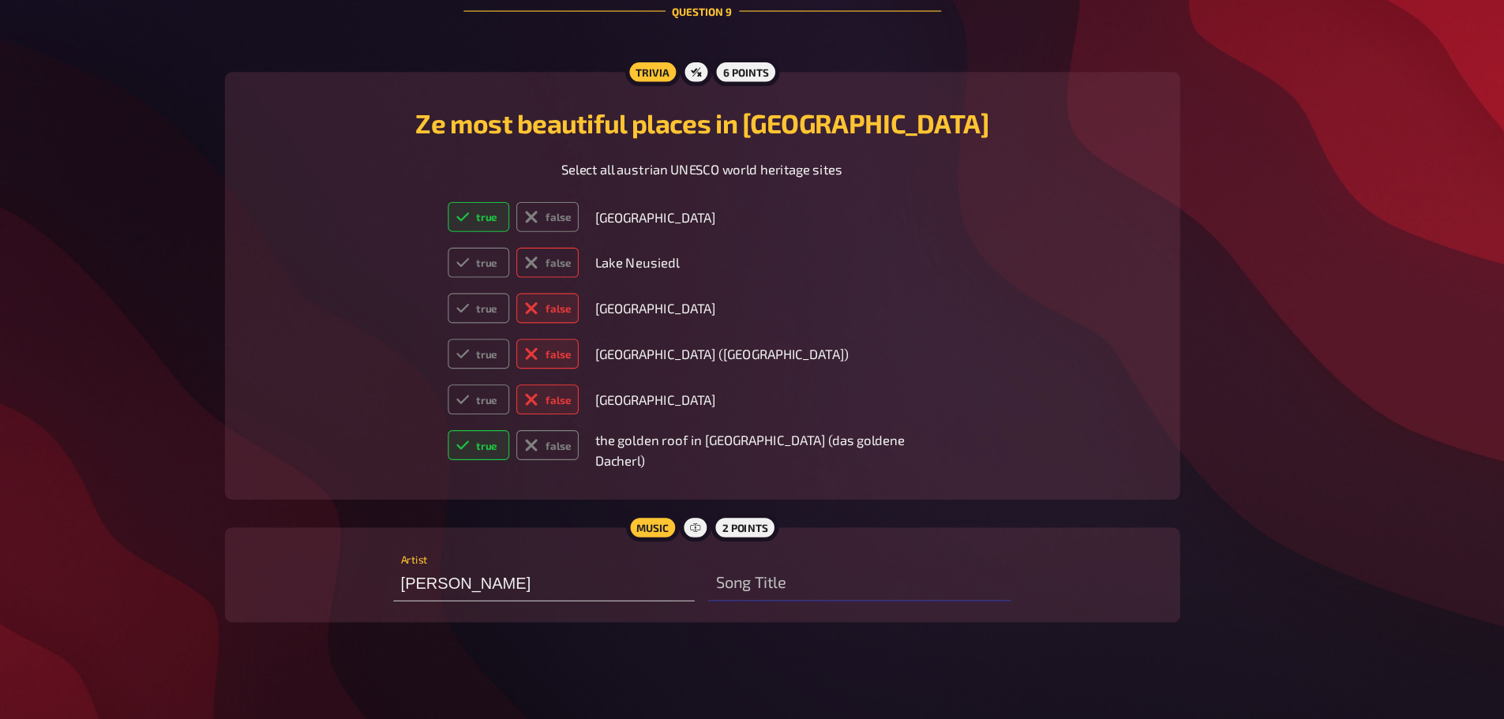
click at [641, 322] on label "false" at bounding box center [613, 308] width 56 height 27
click at [523, 295] on input "false" at bounding box center [523, 294] width 1 height 1
radio input "true"
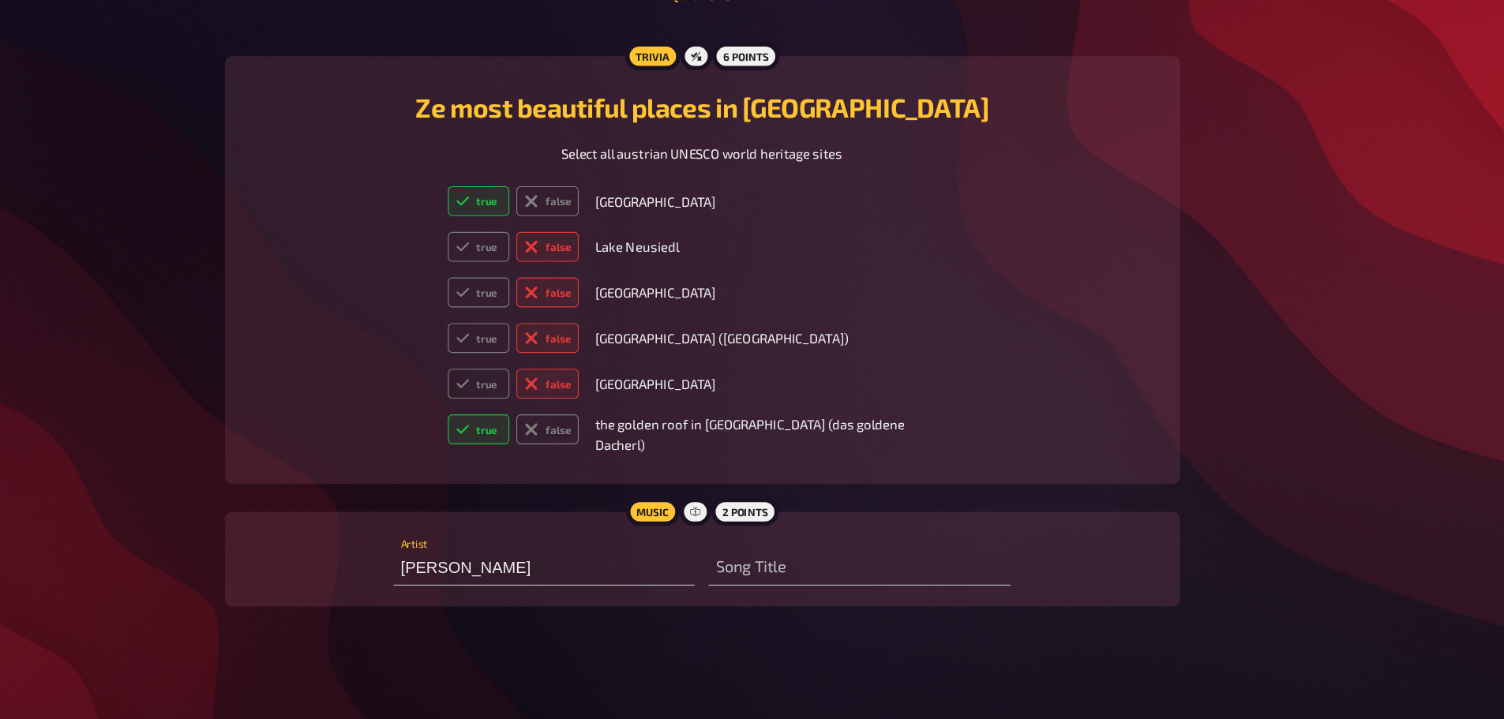
scroll to position [6223, 0]
type input "get your act together"
type input "(0!+0!+0!)^(0!+0!)"
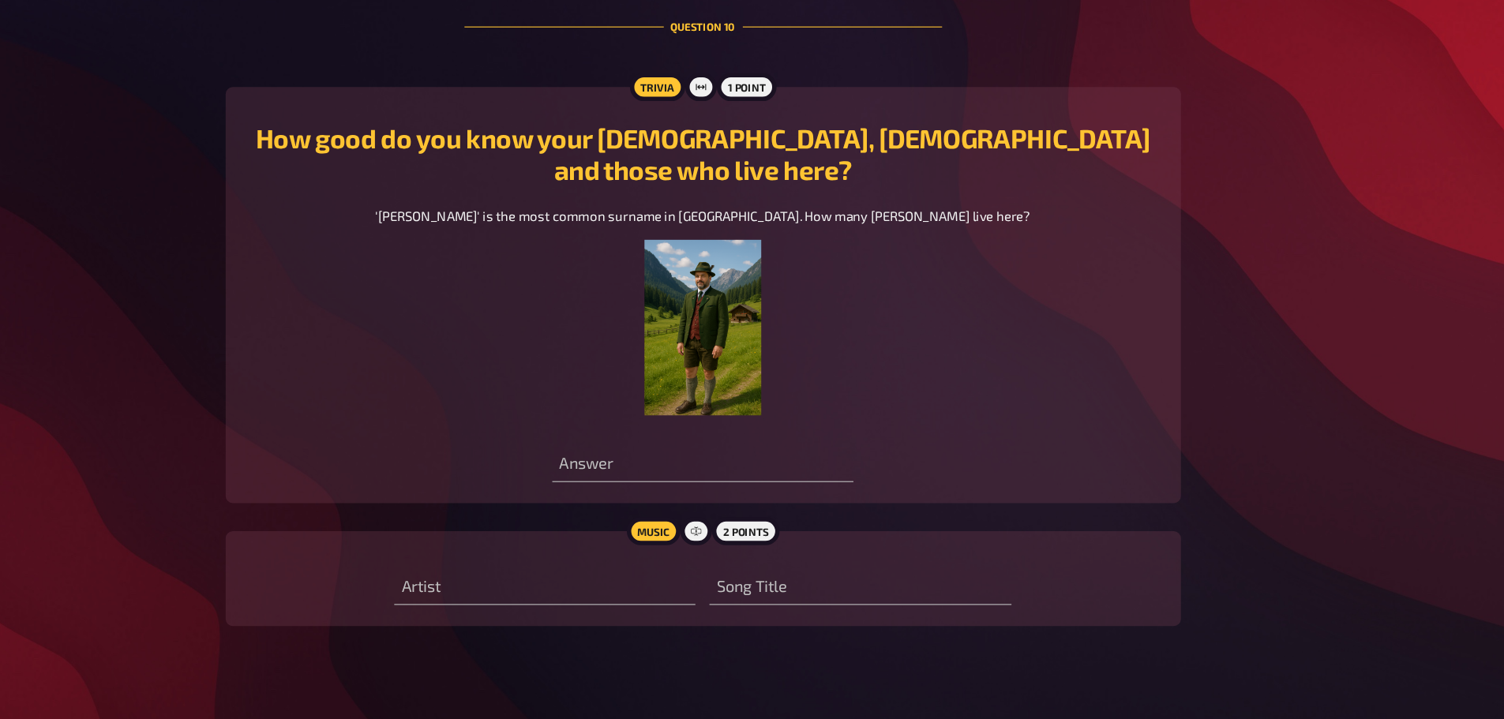
scroll to position [6804, 0]
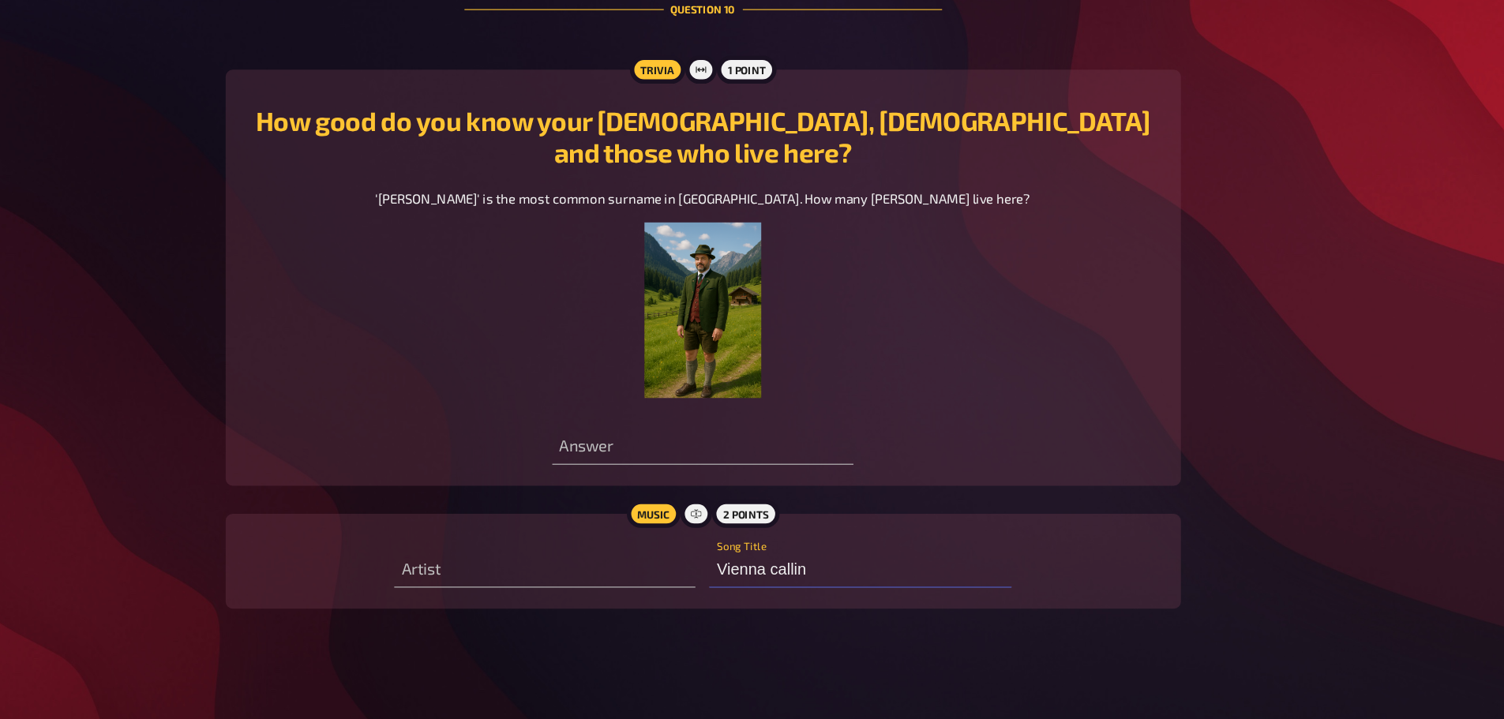
type input "Vienna calling"
click at [677, 571] on input "text" at bounding box center [609, 585] width 271 height 32
type input "Falco"
click at [695, 465] on input "number" at bounding box center [751, 475] width 271 height 32
type input "175677.5"
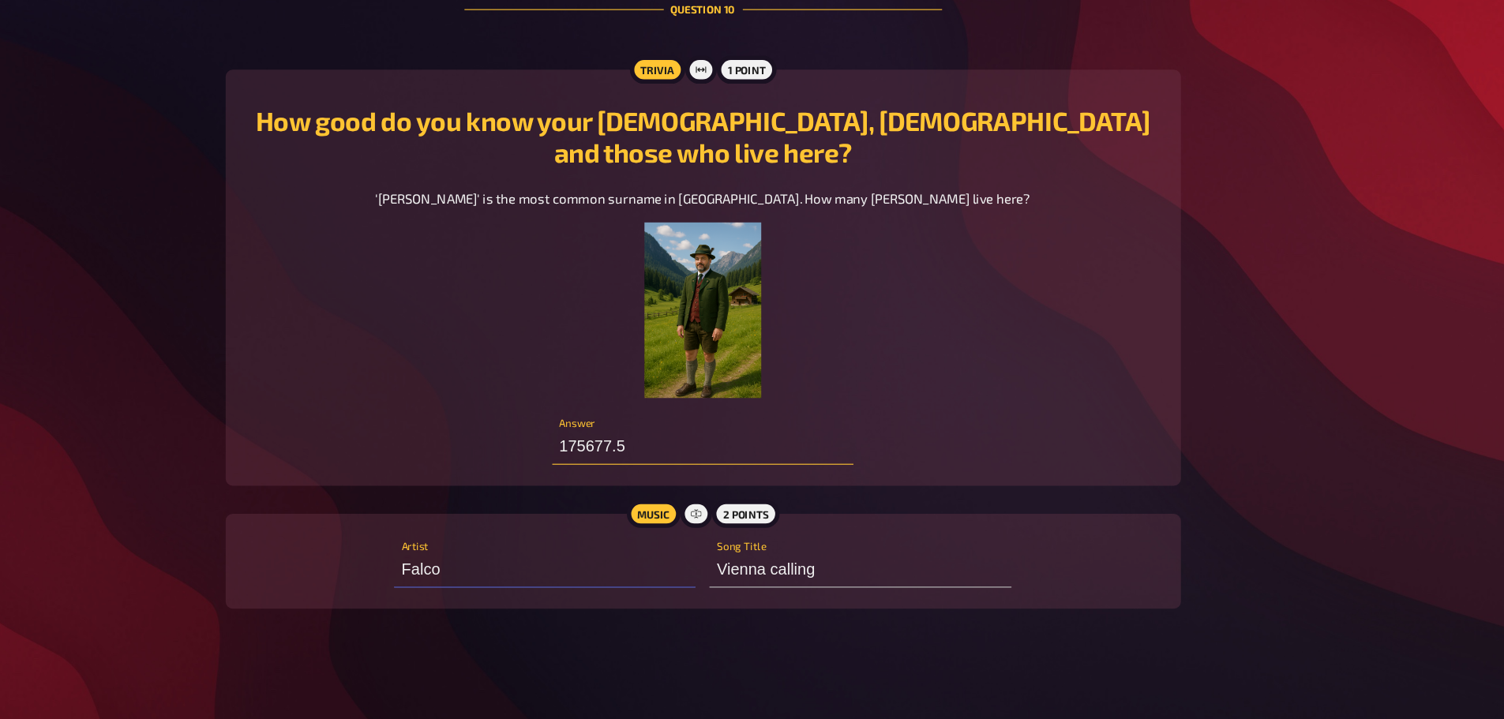
type input "(0!+0!+0!"
type input "17568"
type input "(0!+0!+0!+"
type input "817568"
type input "(0!+0!+0!+0!+"
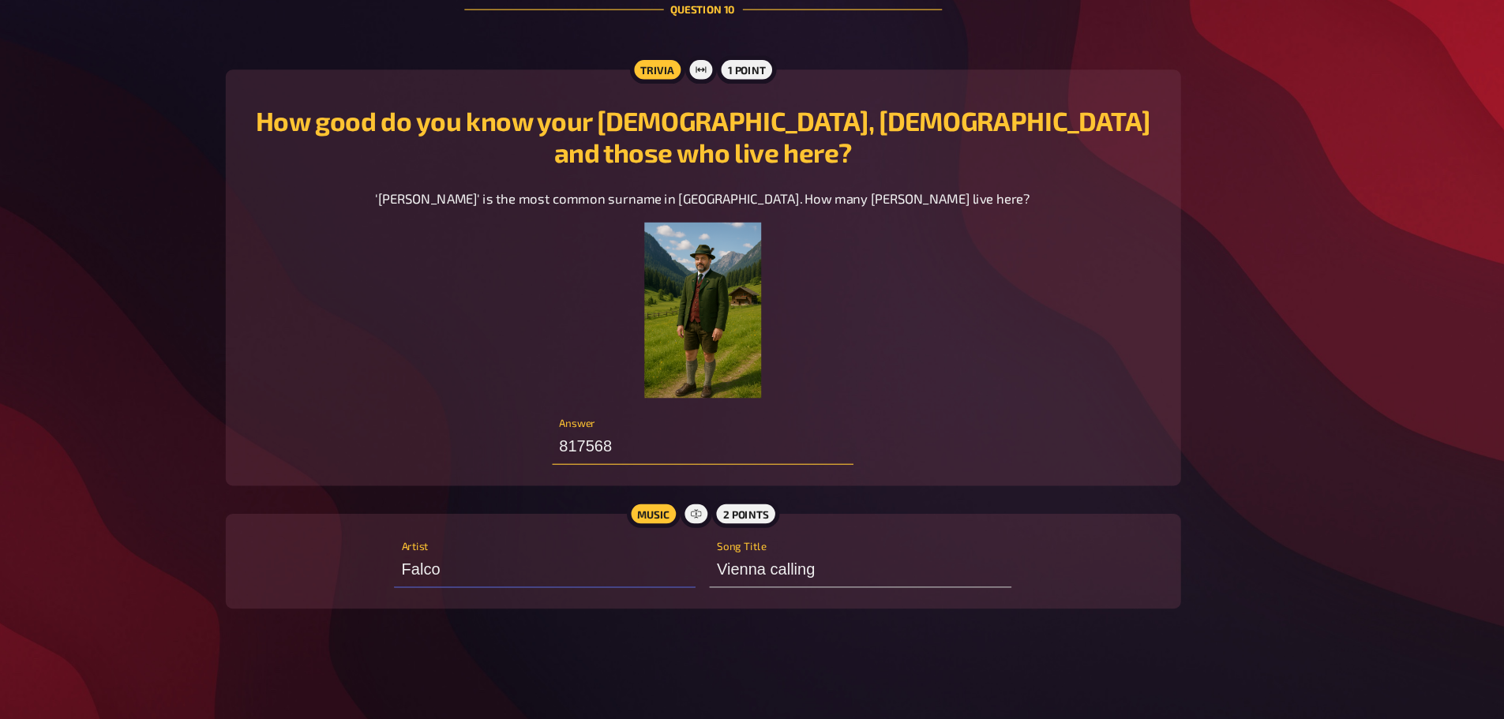
type input "81756.8"
type input "(0!+0!+0!+0!+0!+0!)!"
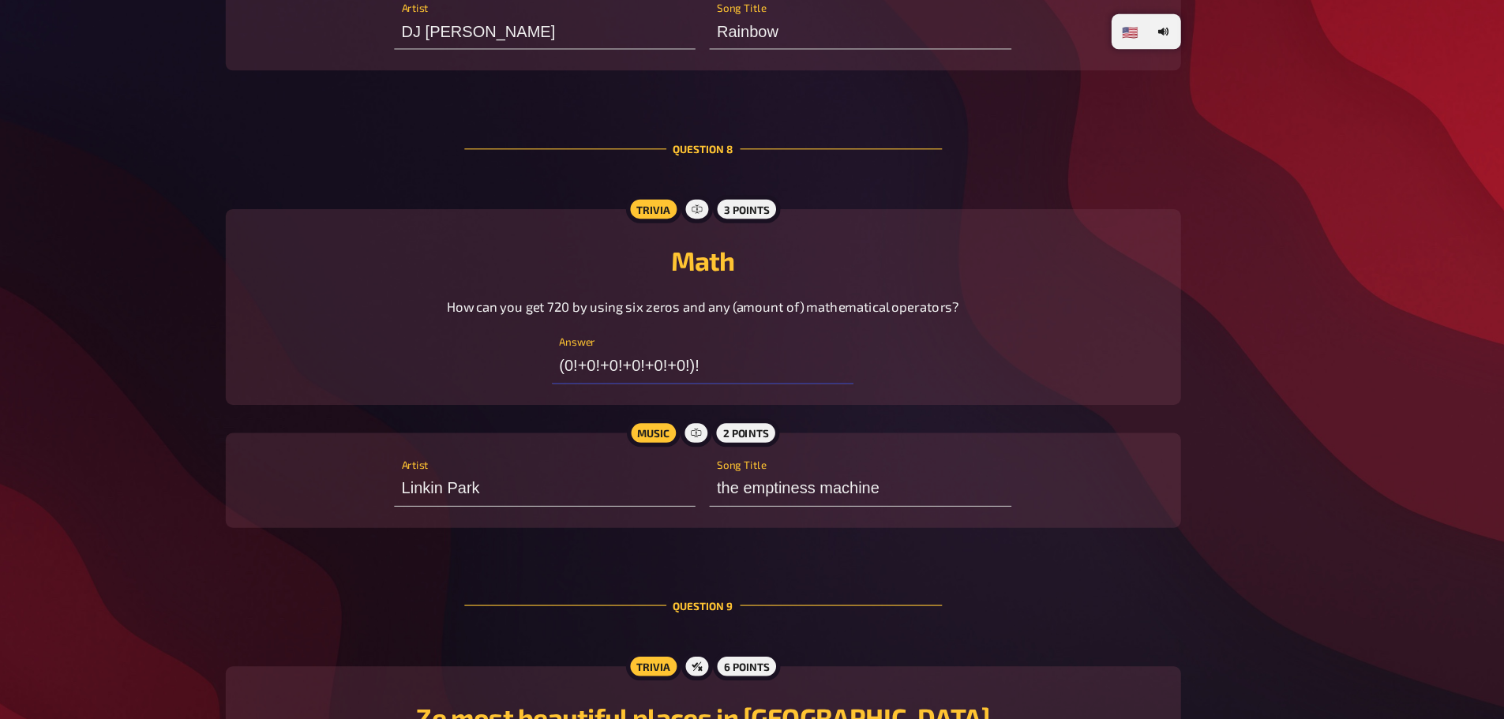
scroll to position [5686, 0]
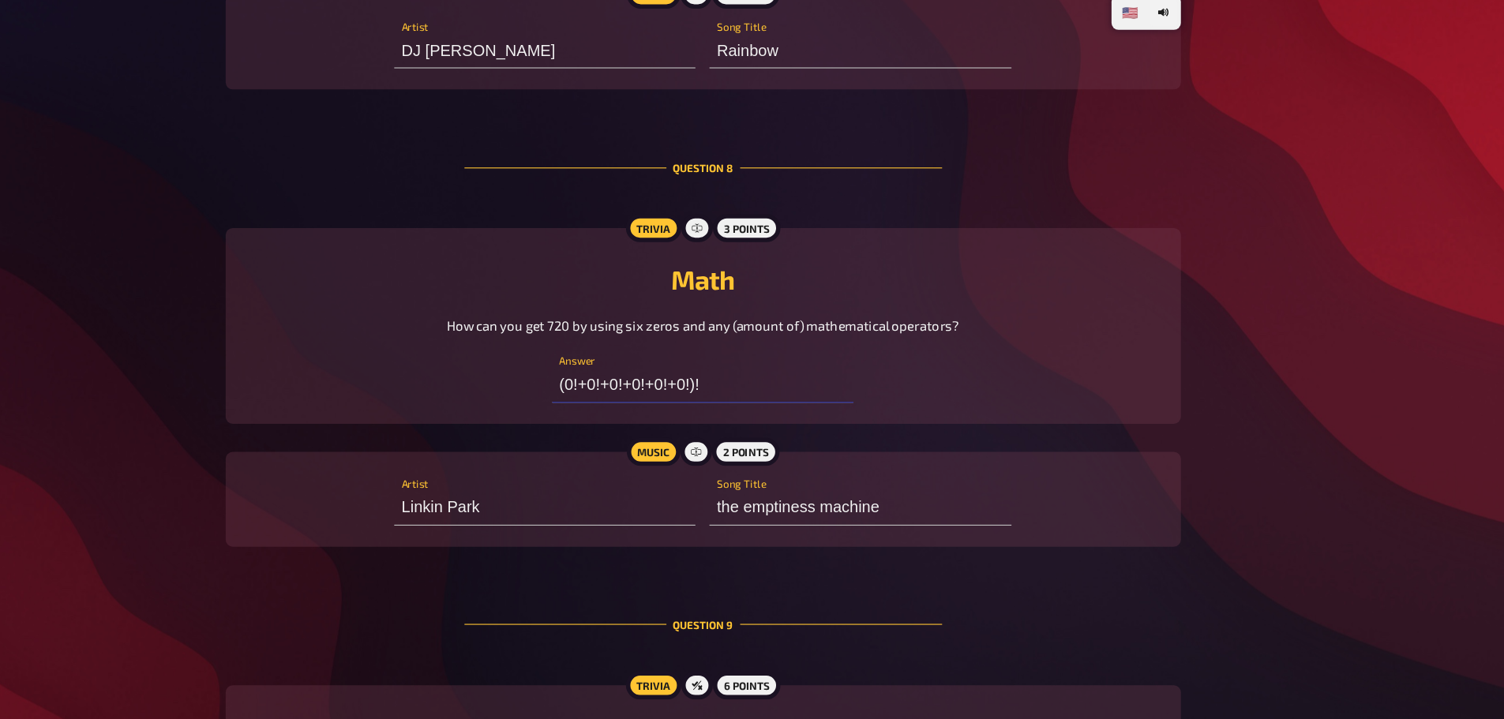
type input "Cool"
type input "Hopefully"
type input "Stupid guy"
type input "H"
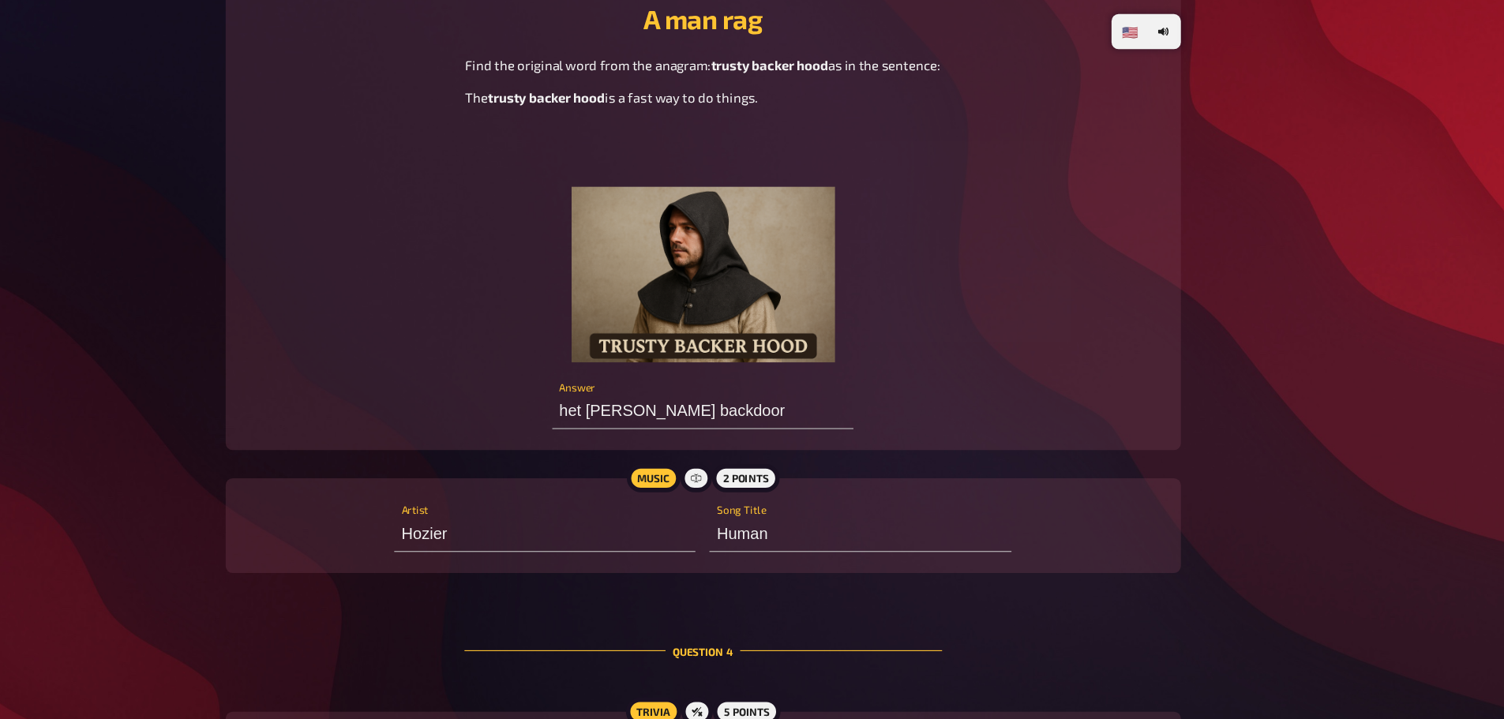
scroll to position [2182, 0]
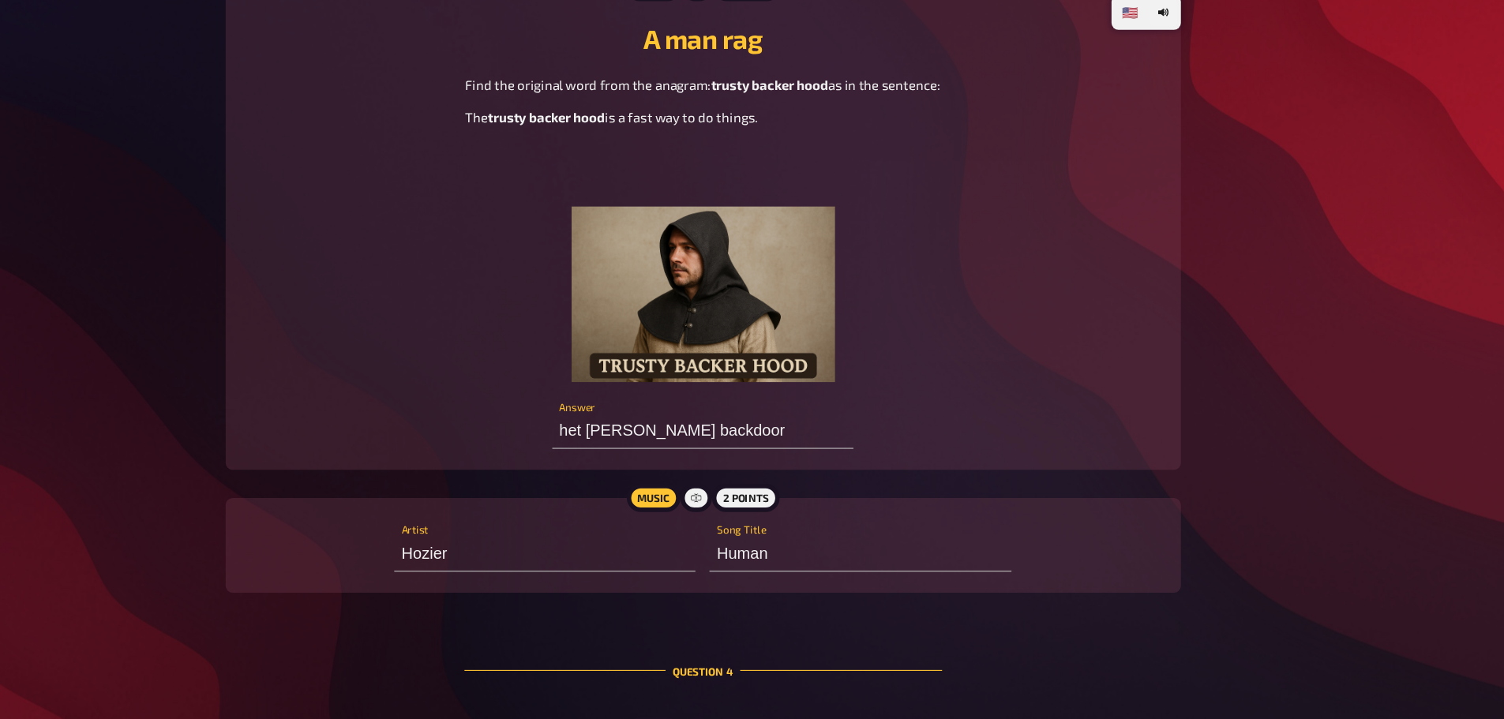
type input "Cross fingers"
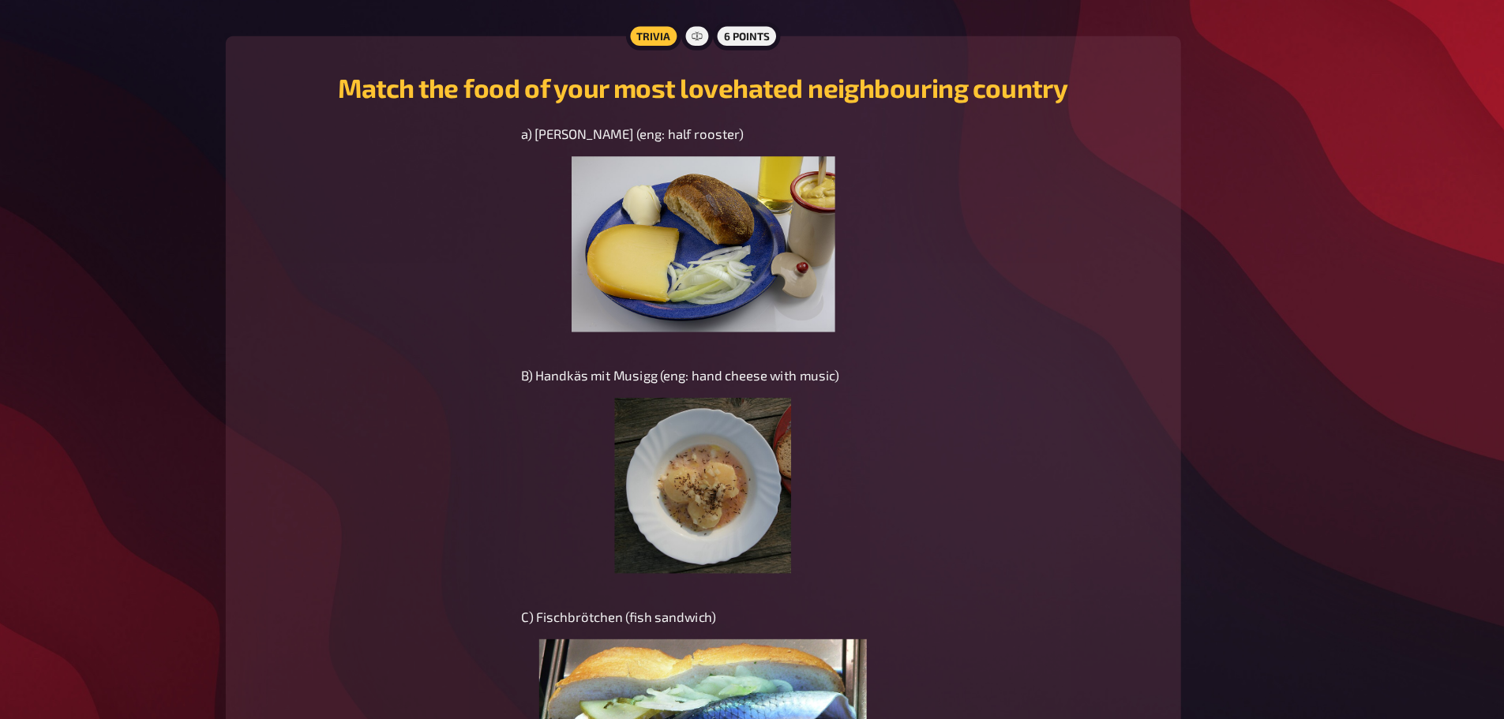
scroll to position [7455, 0]
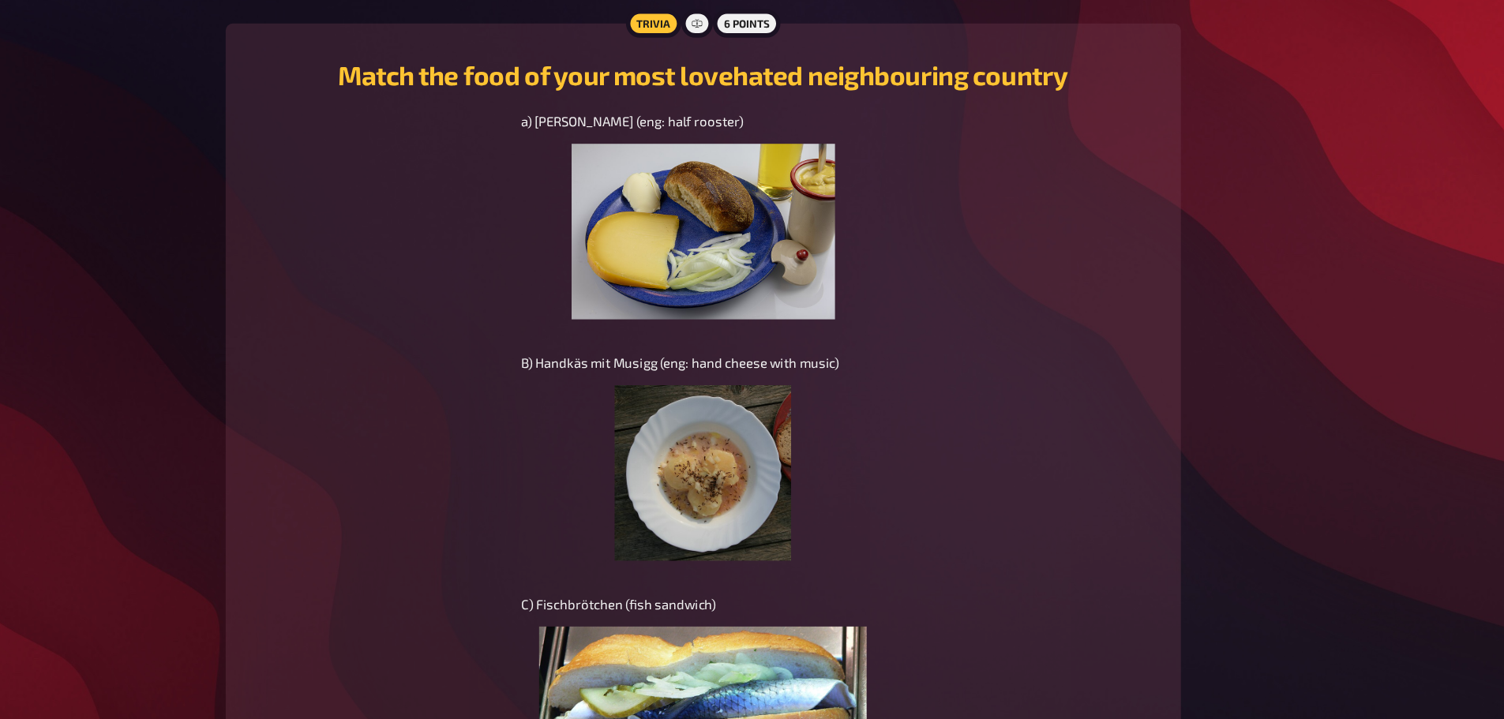
type input "[GEOGRAPHIC_DATA]"
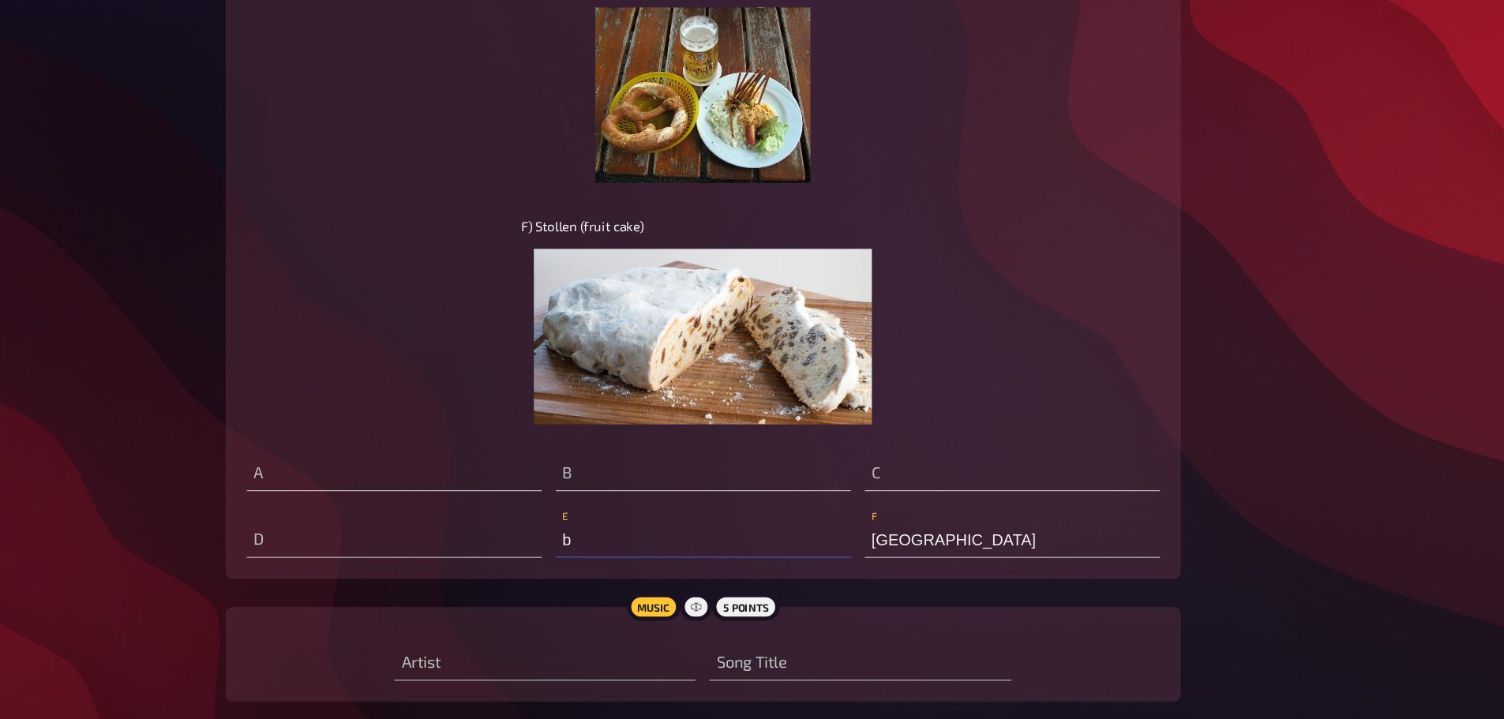
scroll to position [8456, 0]
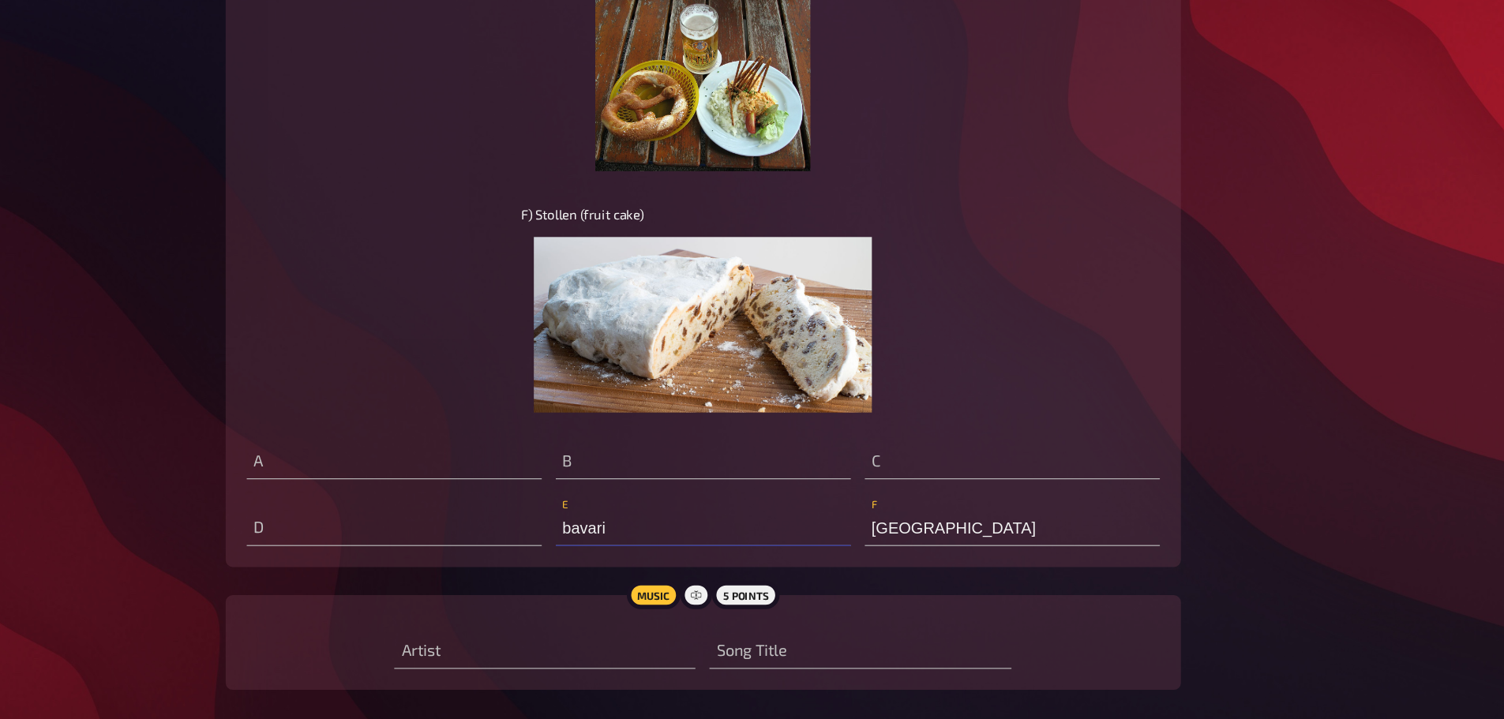
type input "bavaria"
type input "[GEOGRAPHIC_DATA]"
type input "K"
type input "northrhine westfalia"
type input "[PERSON_NAME] saxony"
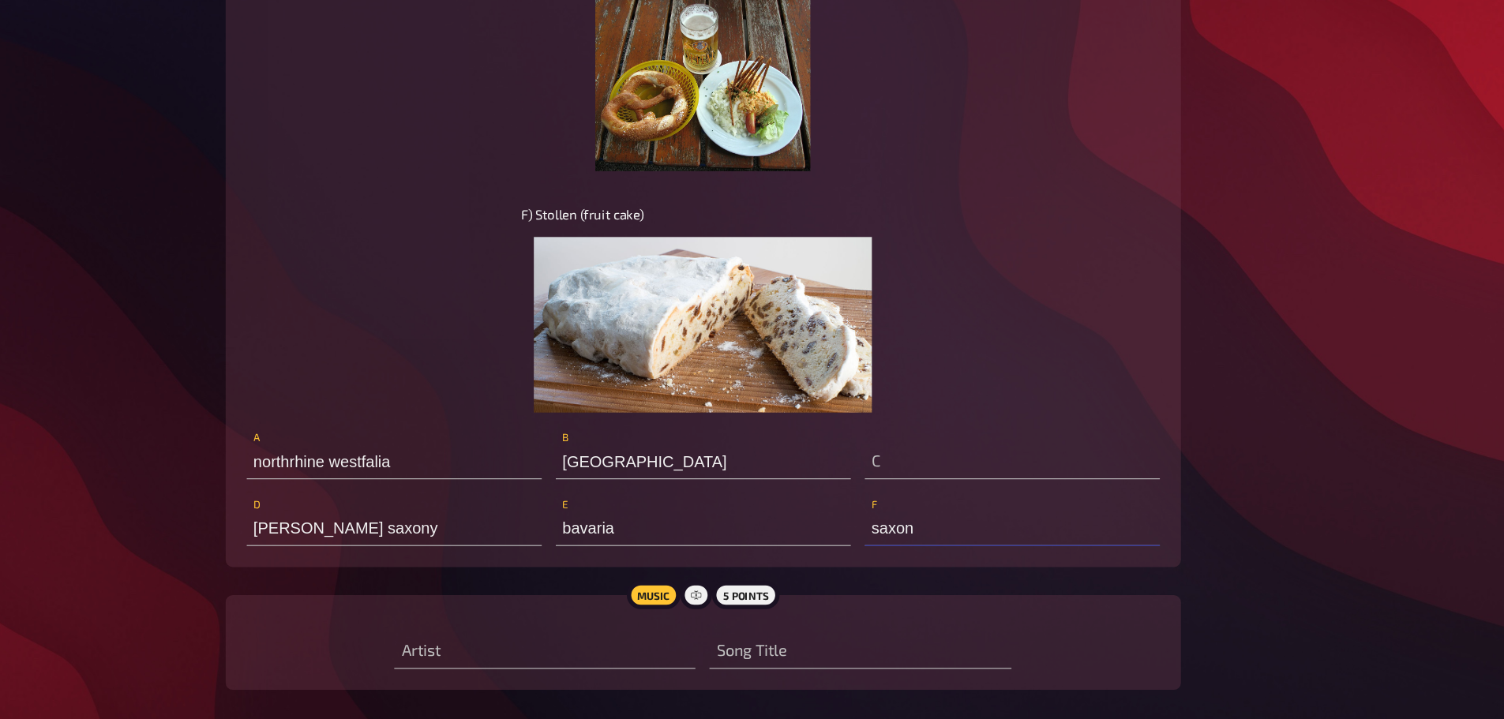
type input "saxony"
type input "Schleswig-Holstein"
type input "northrine westfalia"
type input "81756.8"
click at [500, 654] on input "text" at bounding box center [609, 658] width 271 height 32
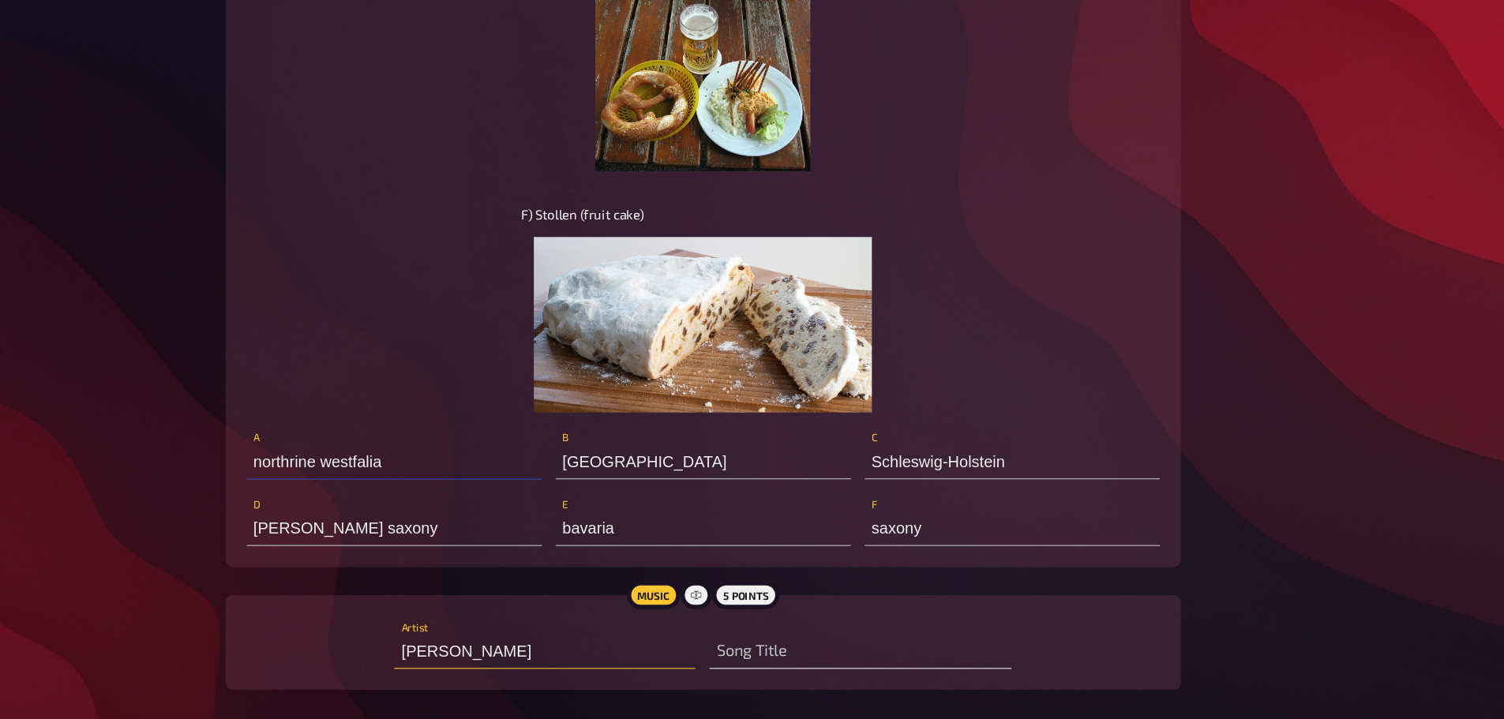
type input "[PERSON_NAME]"
click at [841, 650] on input "text" at bounding box center [893, 658] width 271 height 32
type input "Toms diner"
click at [530, 642] on input "[PERSON_NAME]" at bounding box center [609, 658] width 271 height 32
type input "[PERSON_NAME]"
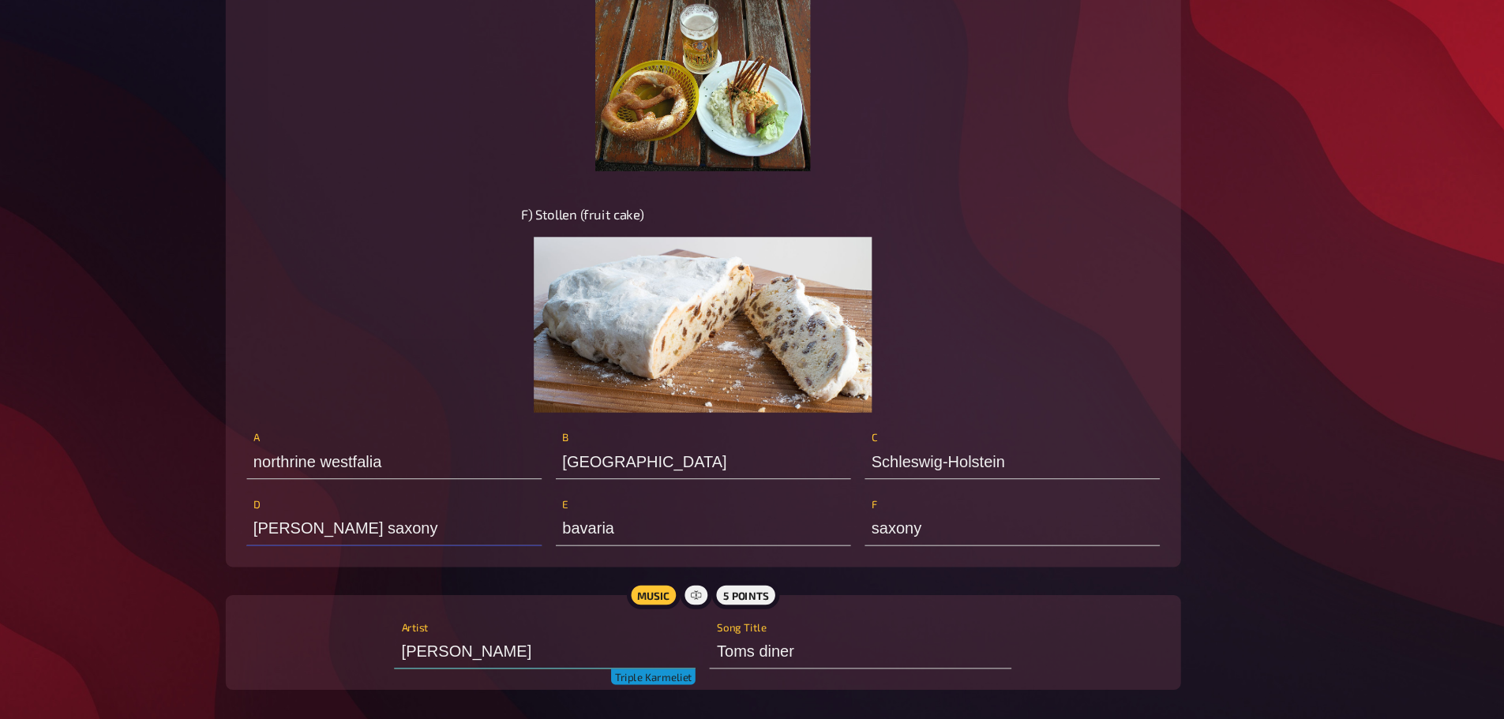
type input "[GEOGRAPHIC_DATA]"
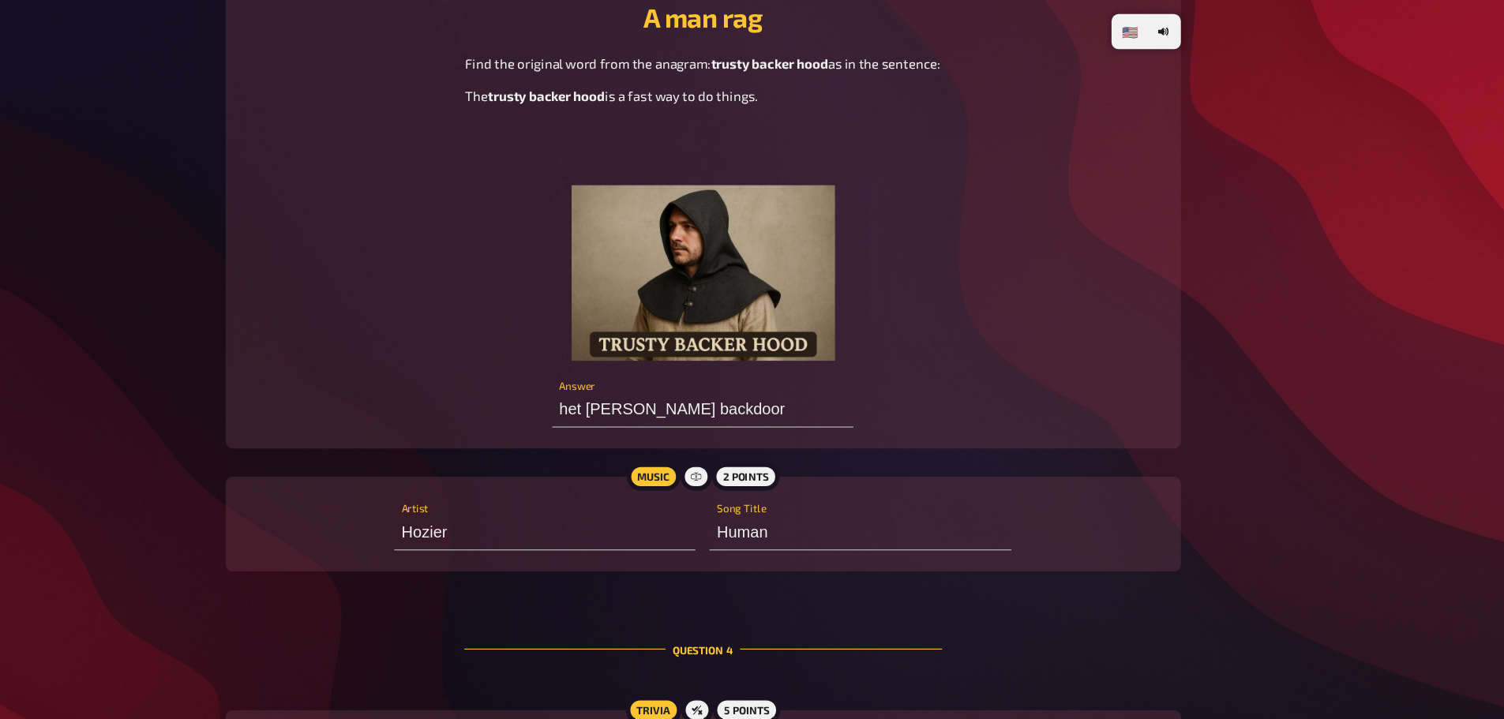
scroll to position [2208, 0]
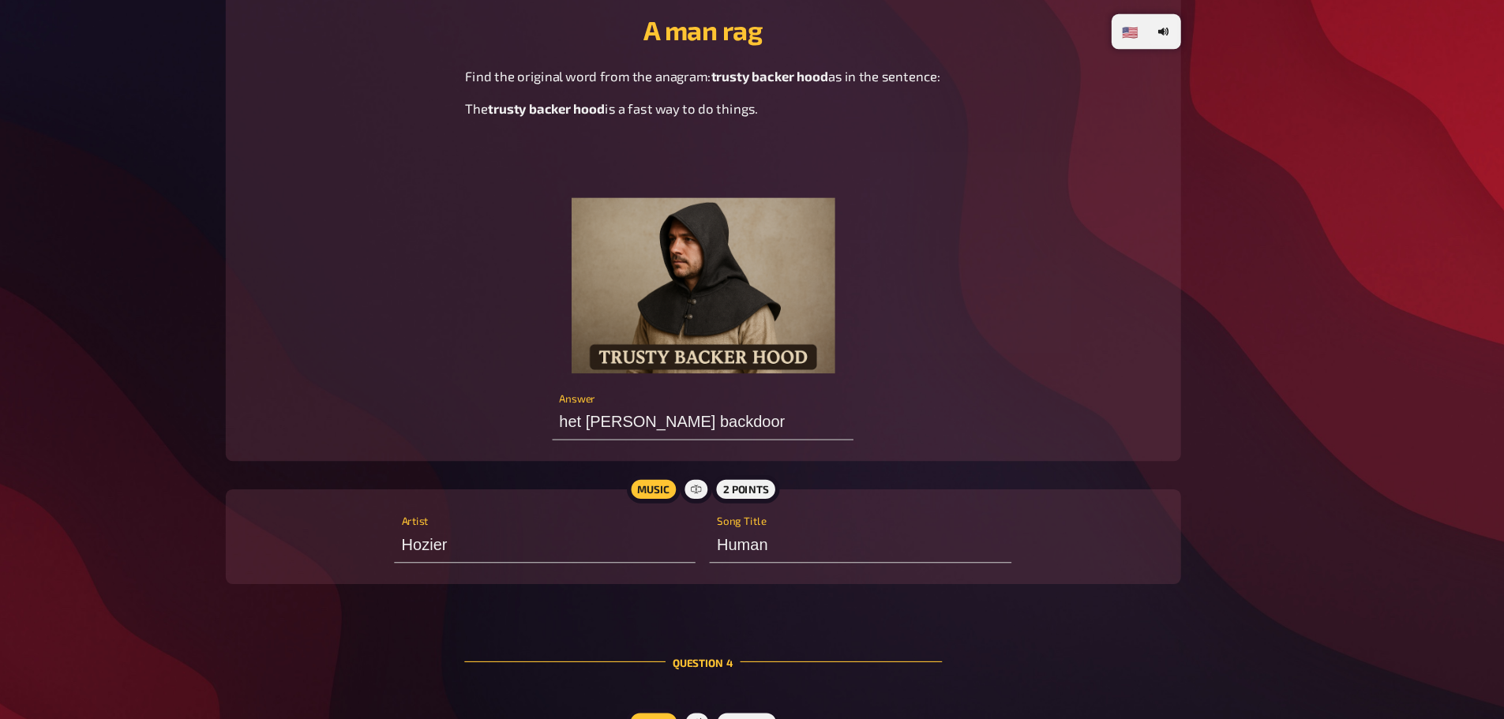
type input "[GEOGRAPHIC_DATA]([GEOGRAPHIC_DATA]"
type input "[PERSON_NAME]"
type input "[GEOGRAPHIC_DATA]([GEOGRAPHIC_DATA])"
type input "saxony([GEOGRAPHIC_DATA])"
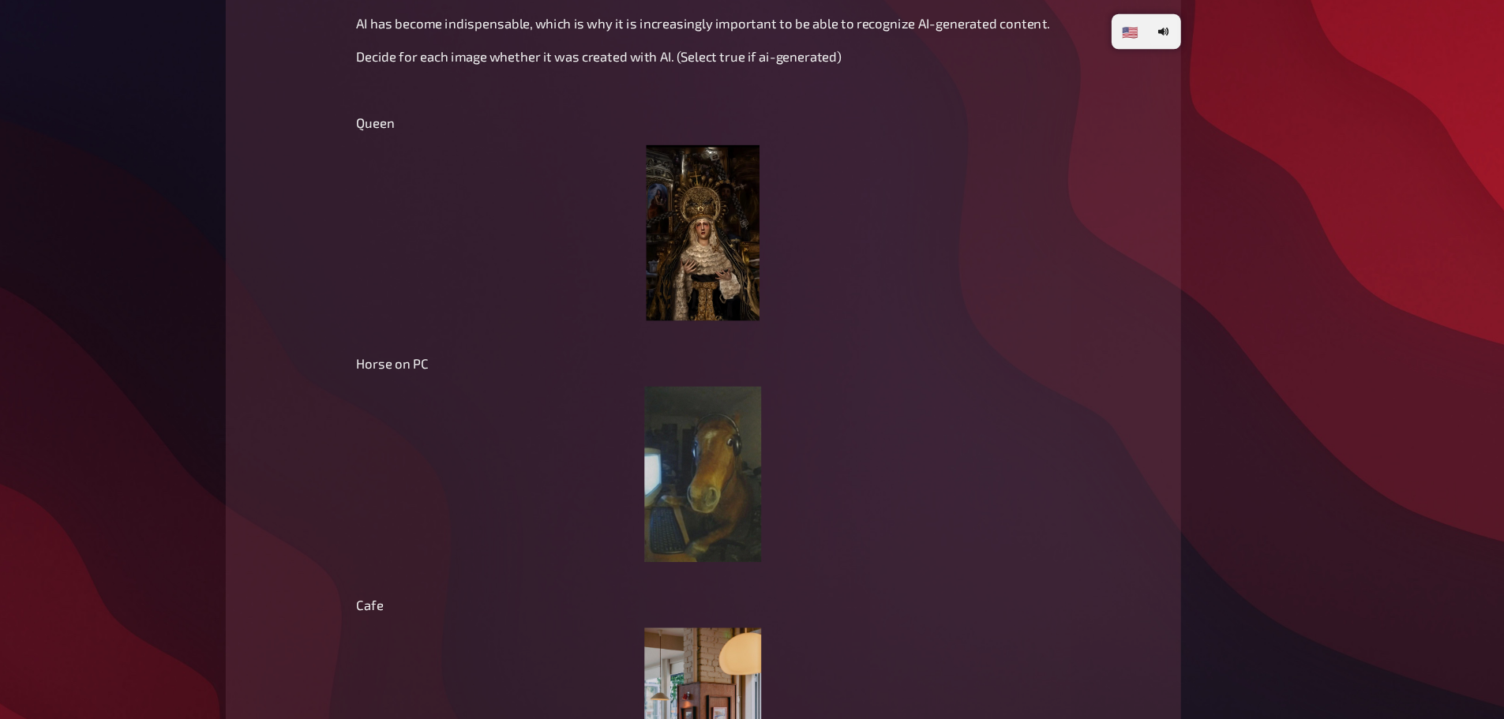
scroll to position [9328, 0]
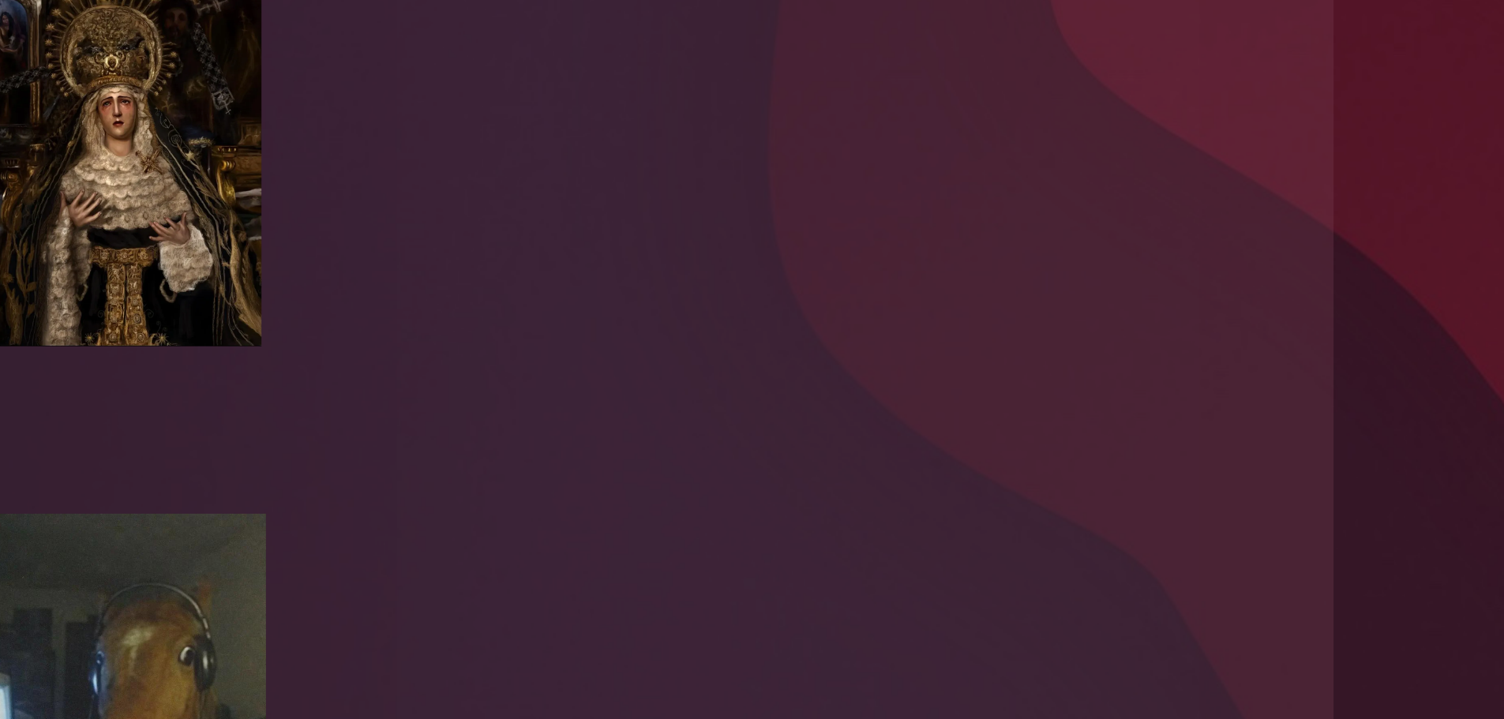
type input "[PERSON_NAME]"
drag, startPoint x: 870, startPoint y: 309, endPoint x: 930, endPoint y: 306, distance: 60.0
click at [930, 306] on p "﻿" at bounding box center [752, 310] width 624 height 18
drag, startPoint x: 923, startPoint y: 330, endPoint x: 991, endPoint y: 324, distance: 68.2
click at [991, 324] on div "AI has become indispensable, which is why it is increasingly important to be ab…" at bounding box center [752, 596] width 624 height 1144
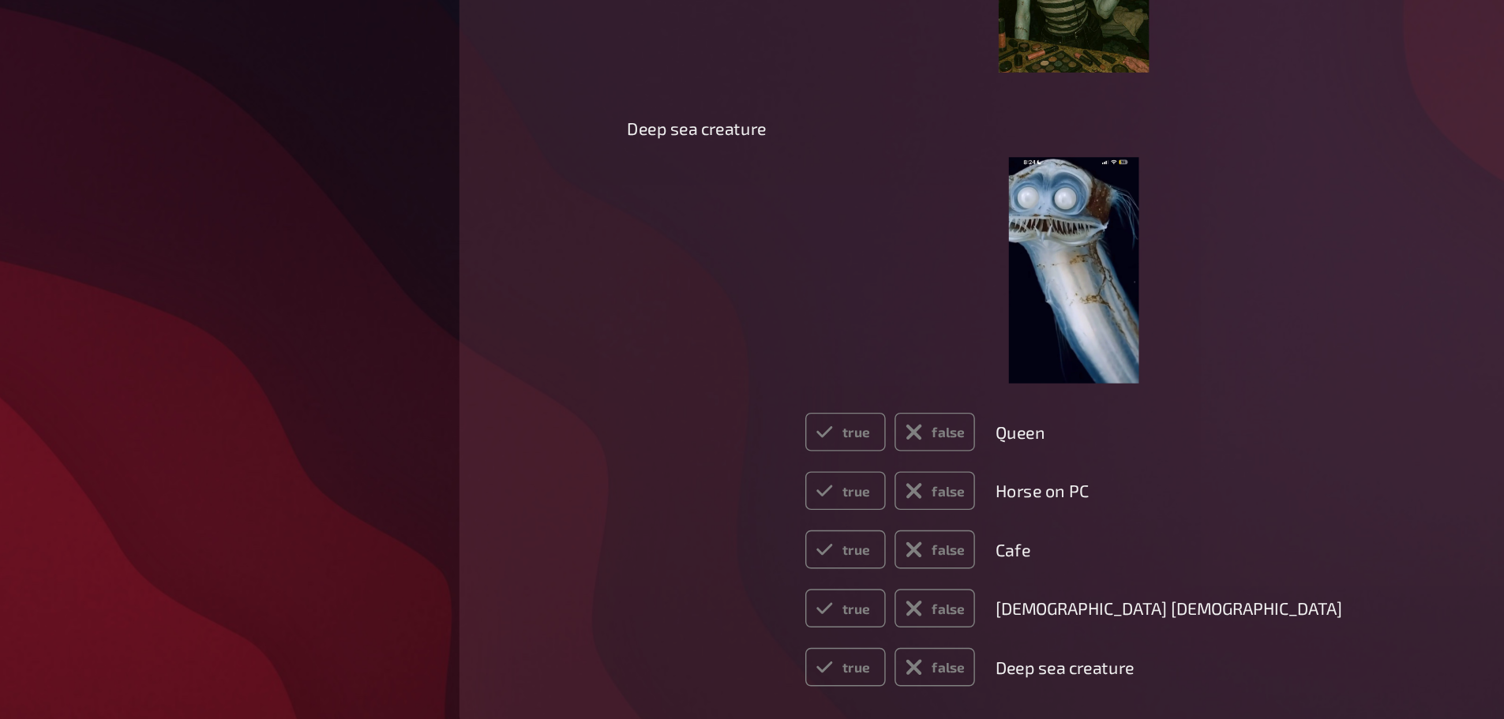
scroll to position [10039, 0]
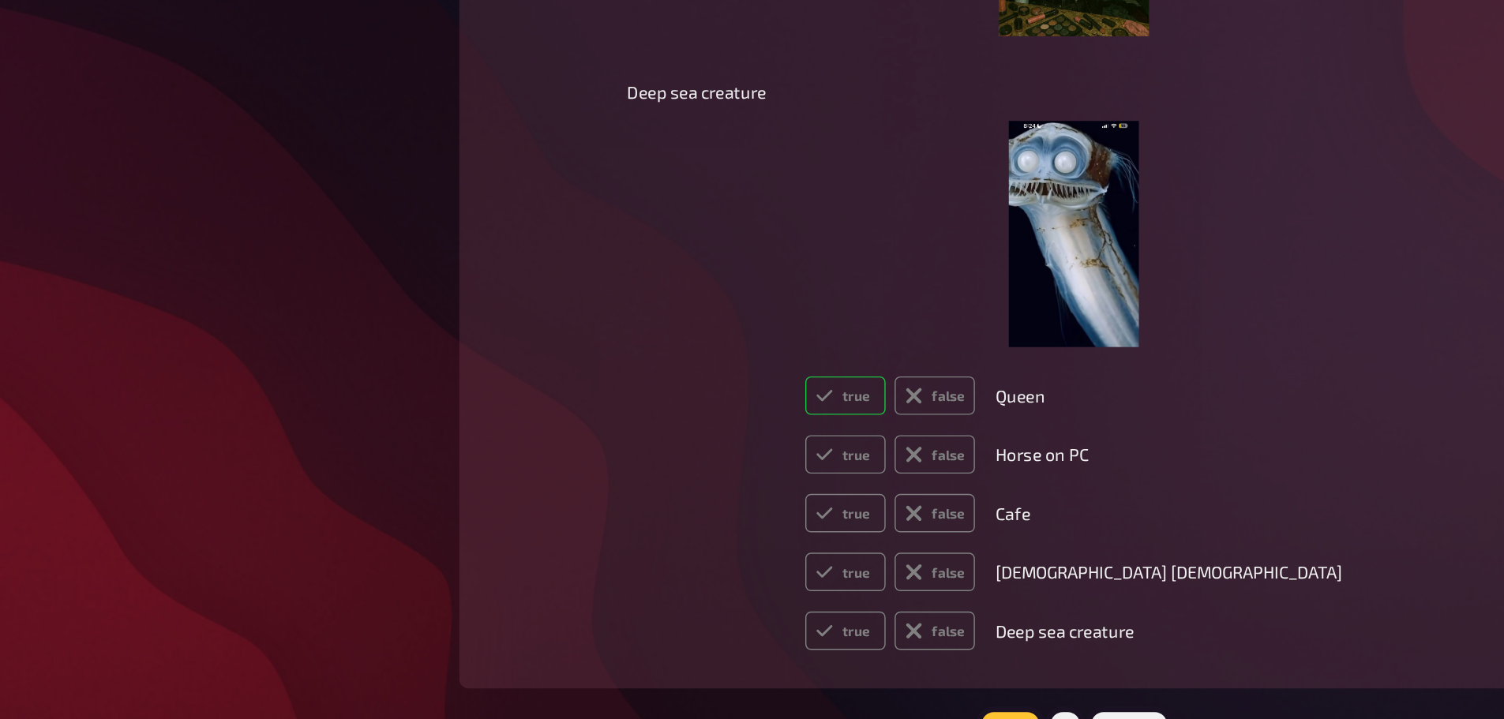
click at [620, 484] on label "true" at bounding box center [592, 492] width 56 height 27
click at [564, 479] on input "true" at bounding box center [564, 478] width 1 height 1
radio input "true"
click at [683, 530] on label "false" at bounding box center [655, 533] width 56 height 27
click at [564, 520] on input "false" at bounding box center [564, 519] width 1 height 1
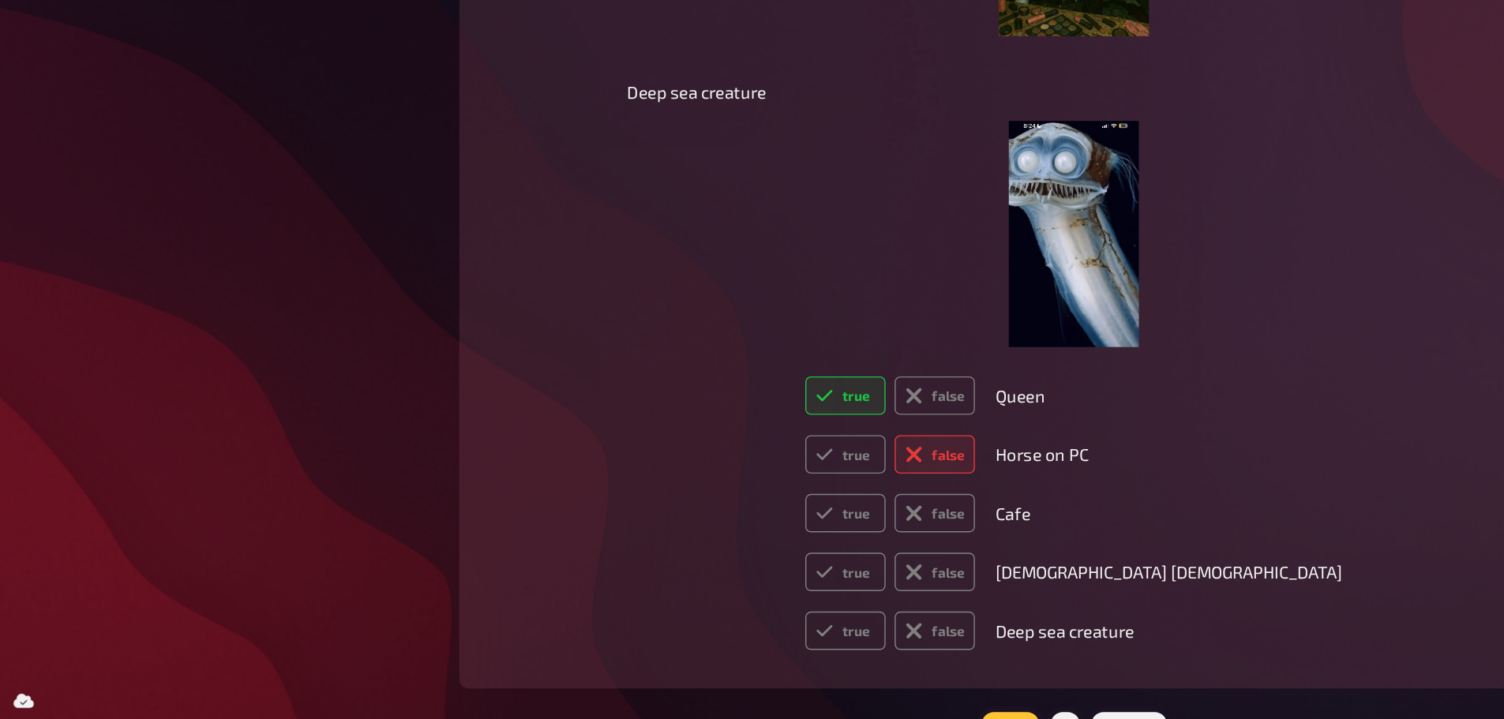
radio input "true"
click at [683, 567] on label "false" at bounding box center [655, 574] width 56 height 27
click at [564, 561] on input "false" at bounding box center [564, 560] width 1 height 1
radio input "true"
click at [683, 610] on label "false" at bounding box center [655, 615] width 56 height 27
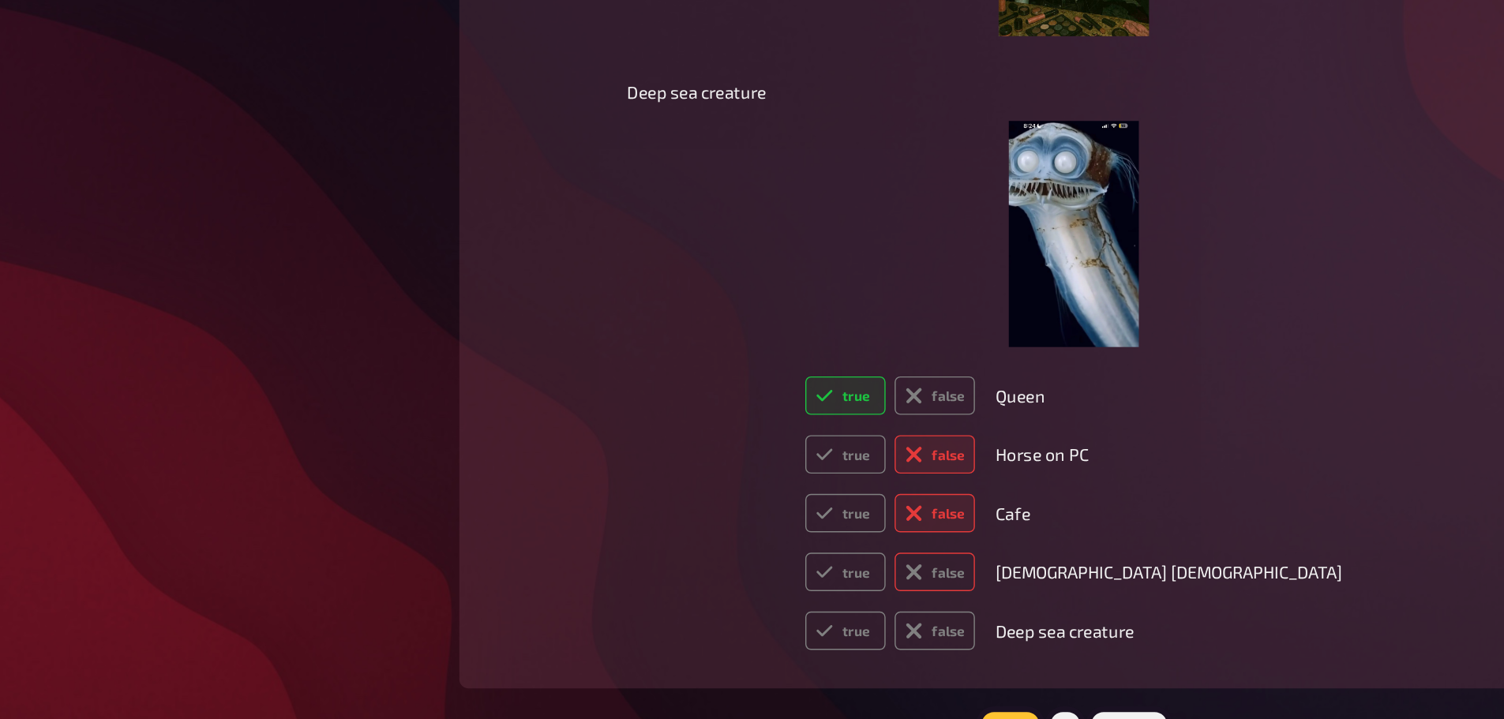
click at [564, 602] on input "false" at bounding box center [564, 601] width 1 height 1
radio input "true"
click at [620, 660] on label "true" at bounding box center [592, 656] width 56 height 27
click at [564, 643] on input "true" at bounding box center [564, 642] width 1 height 1
radio input "true"
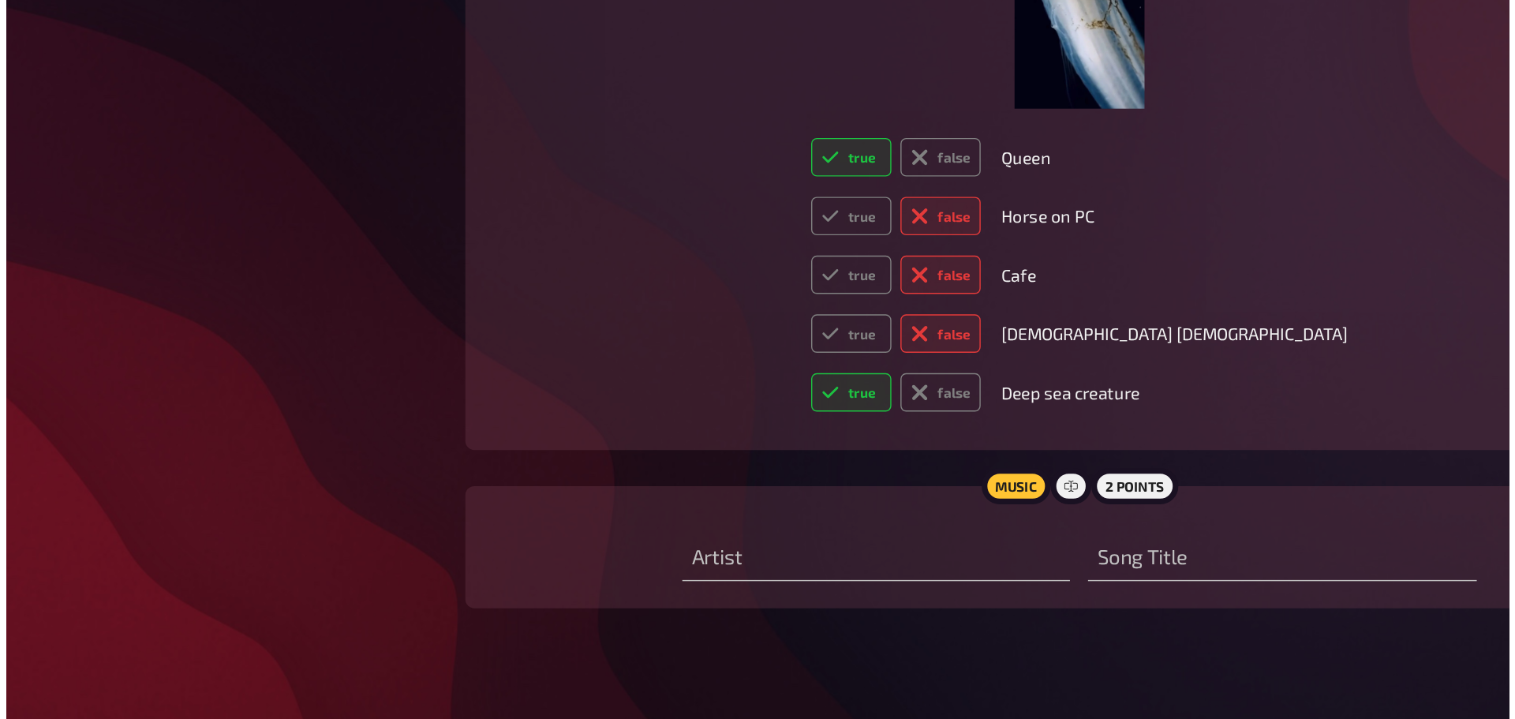
scroll to position [10227, 0]
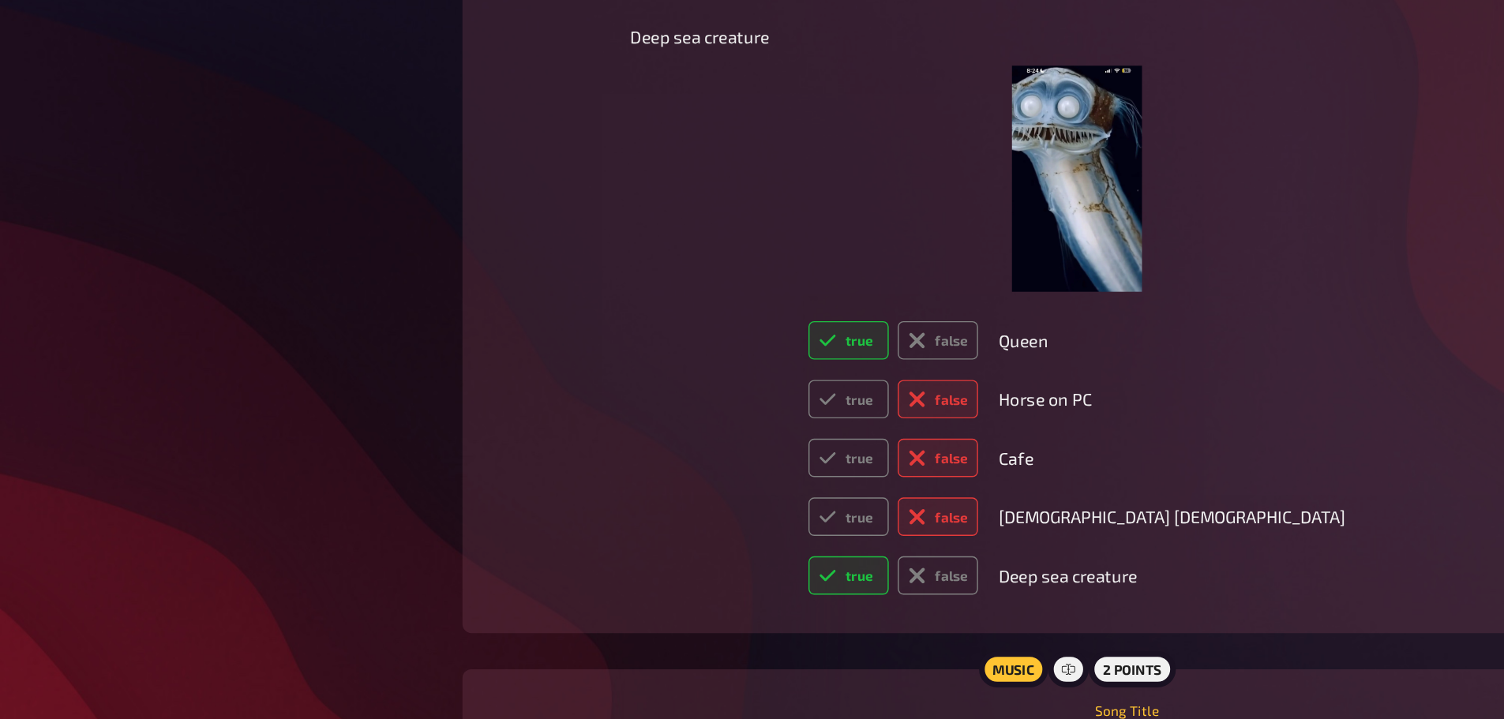
type input "something with a guita"
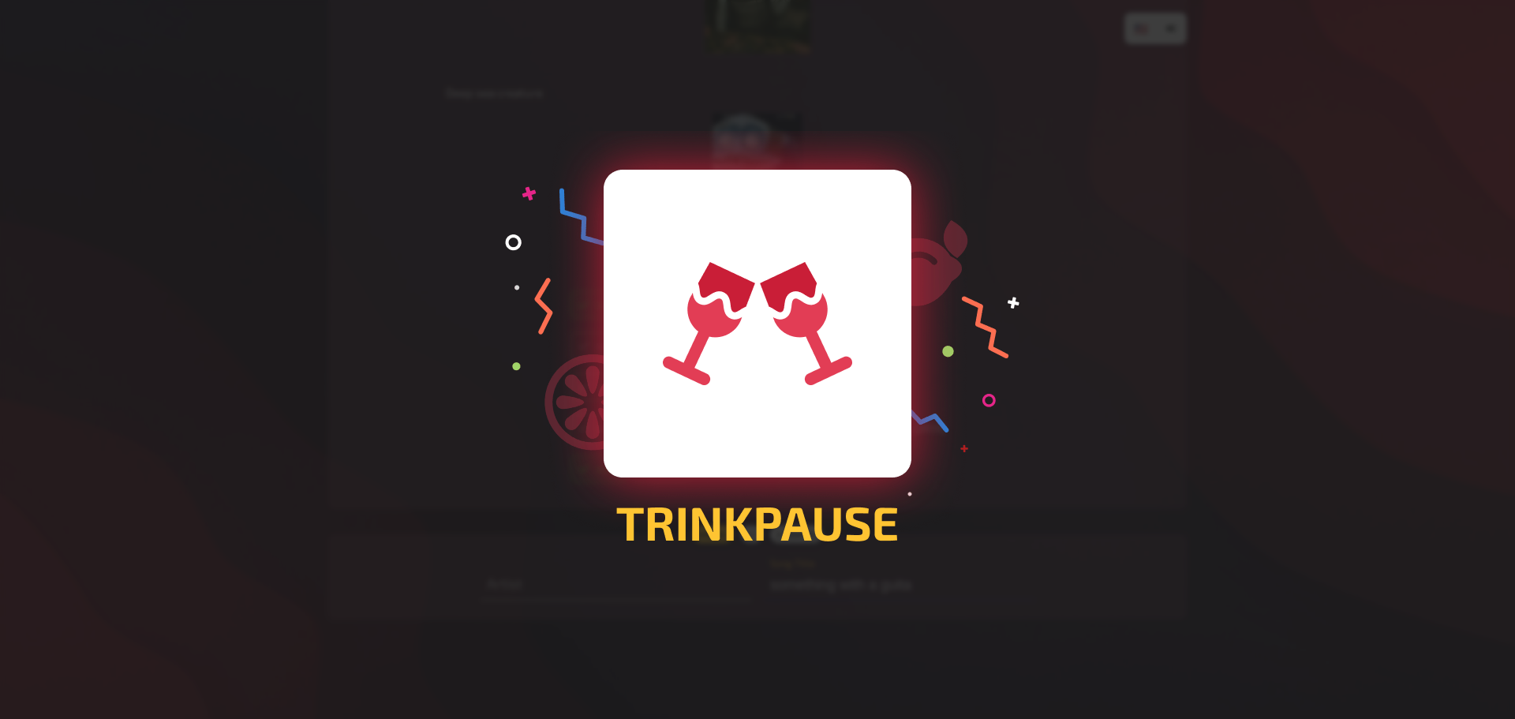
click at [1279, 294] on div at bounding box center [757, 359] width 1515 height 719
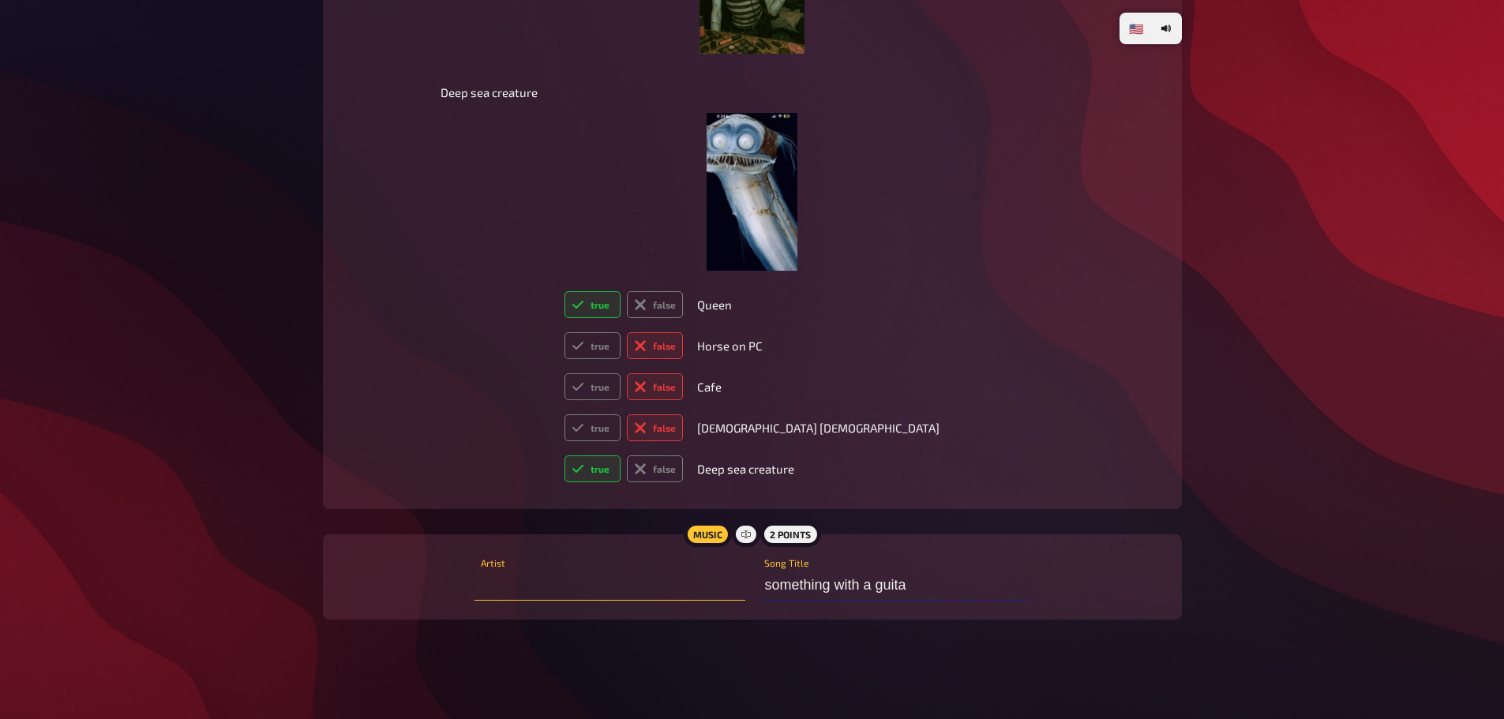
click at [528, 578] on input "text" at bounding box center [609, 585] width 271 height 32
type input "Al (Cook)"
type input "something with a guitar"
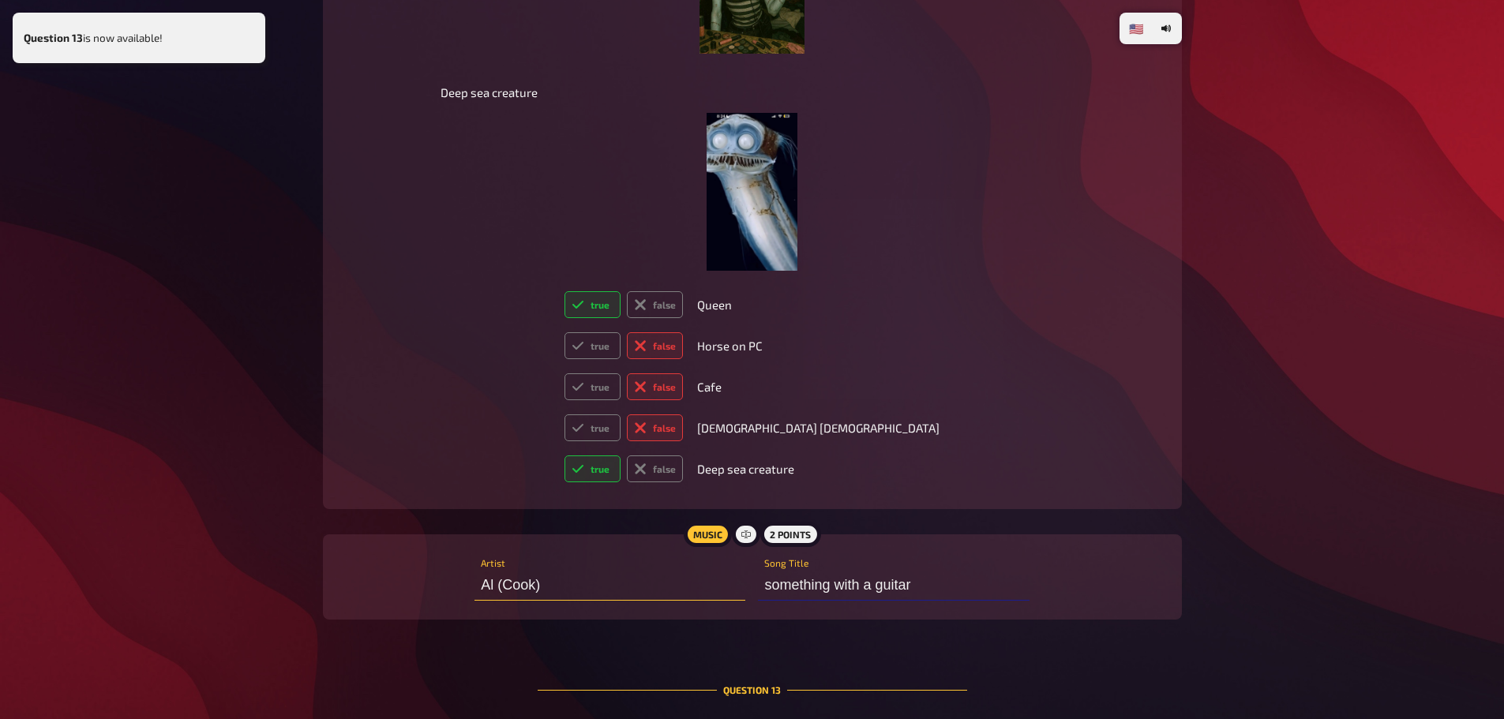
radio input "true"
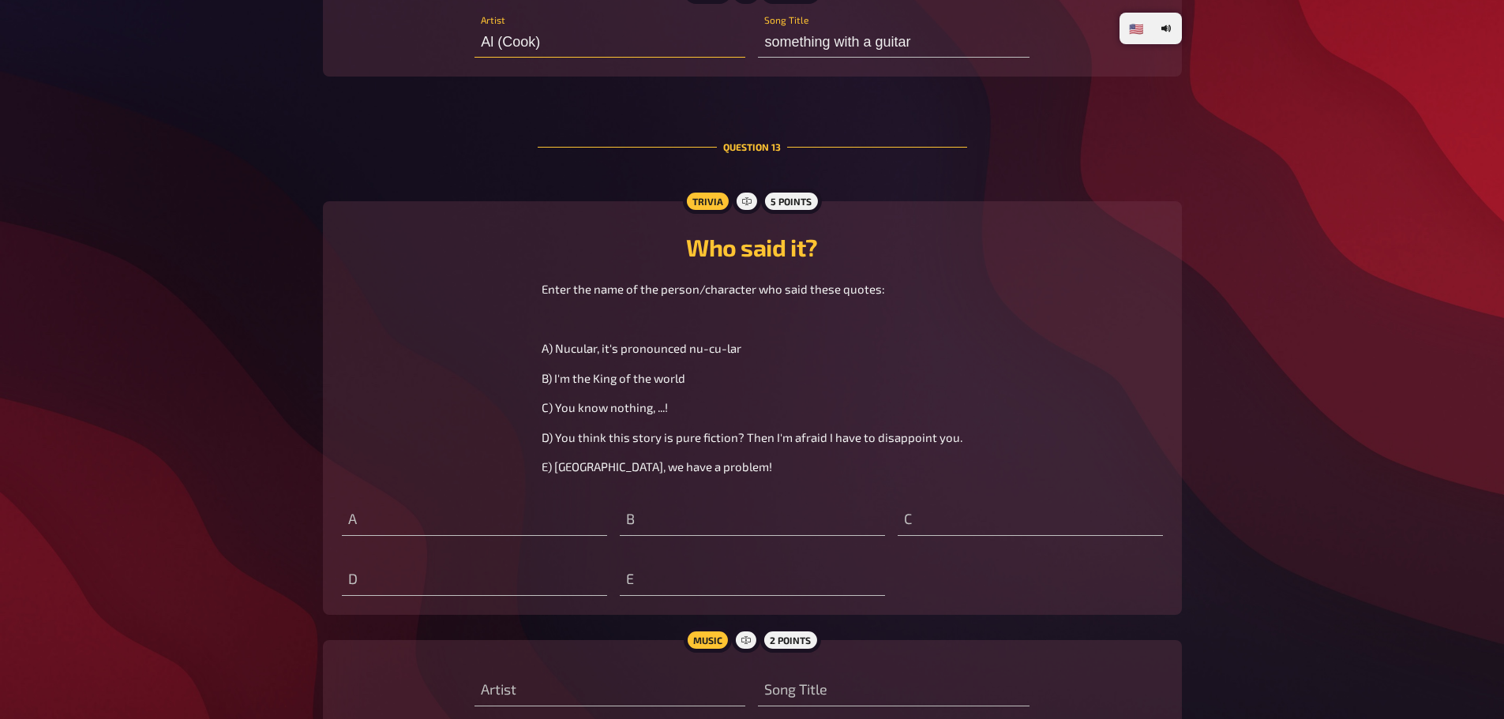
scroll to position [10875, 0]
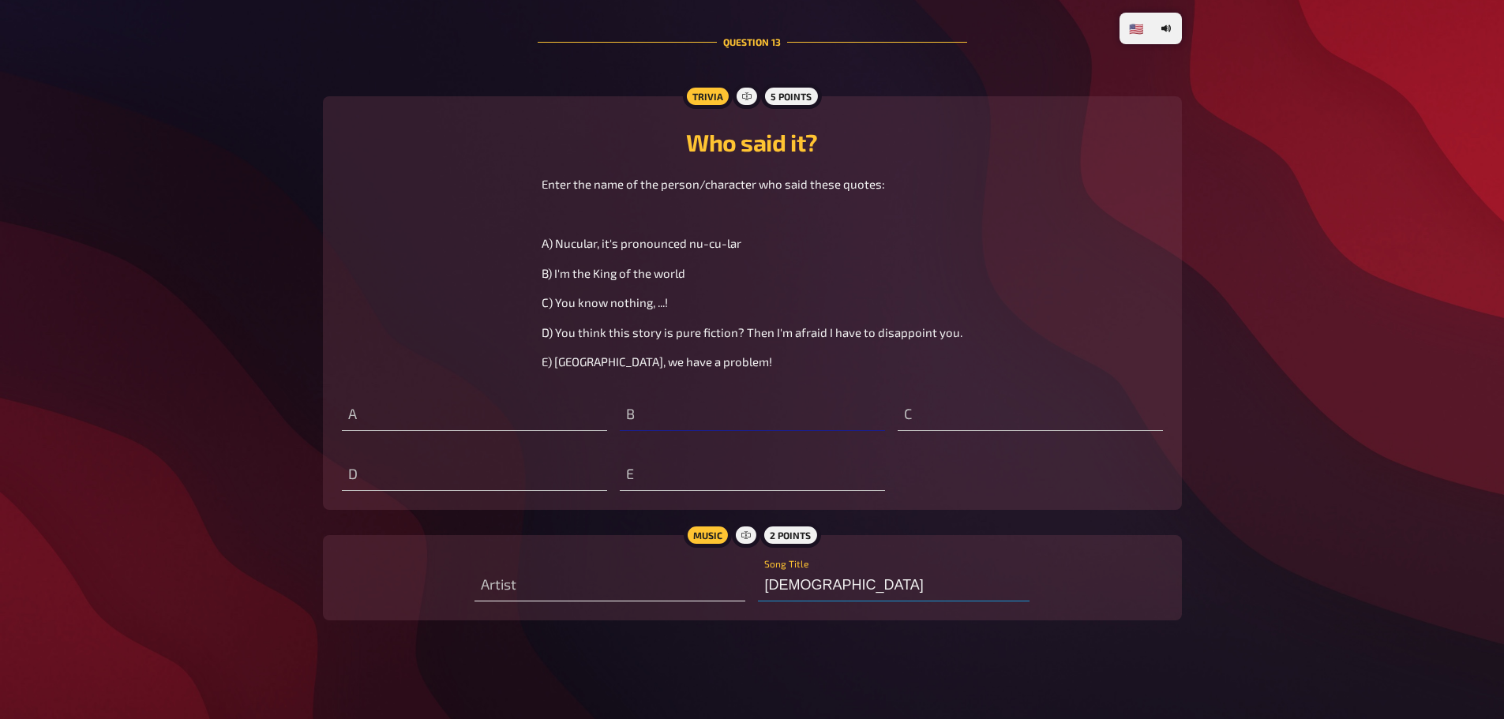
type input "Diamond"
type input "Al (Cook)"
click at [625, 581] on input "text" at bounding box center [609, 586] width 271 height 32
type input "Diamonds in"
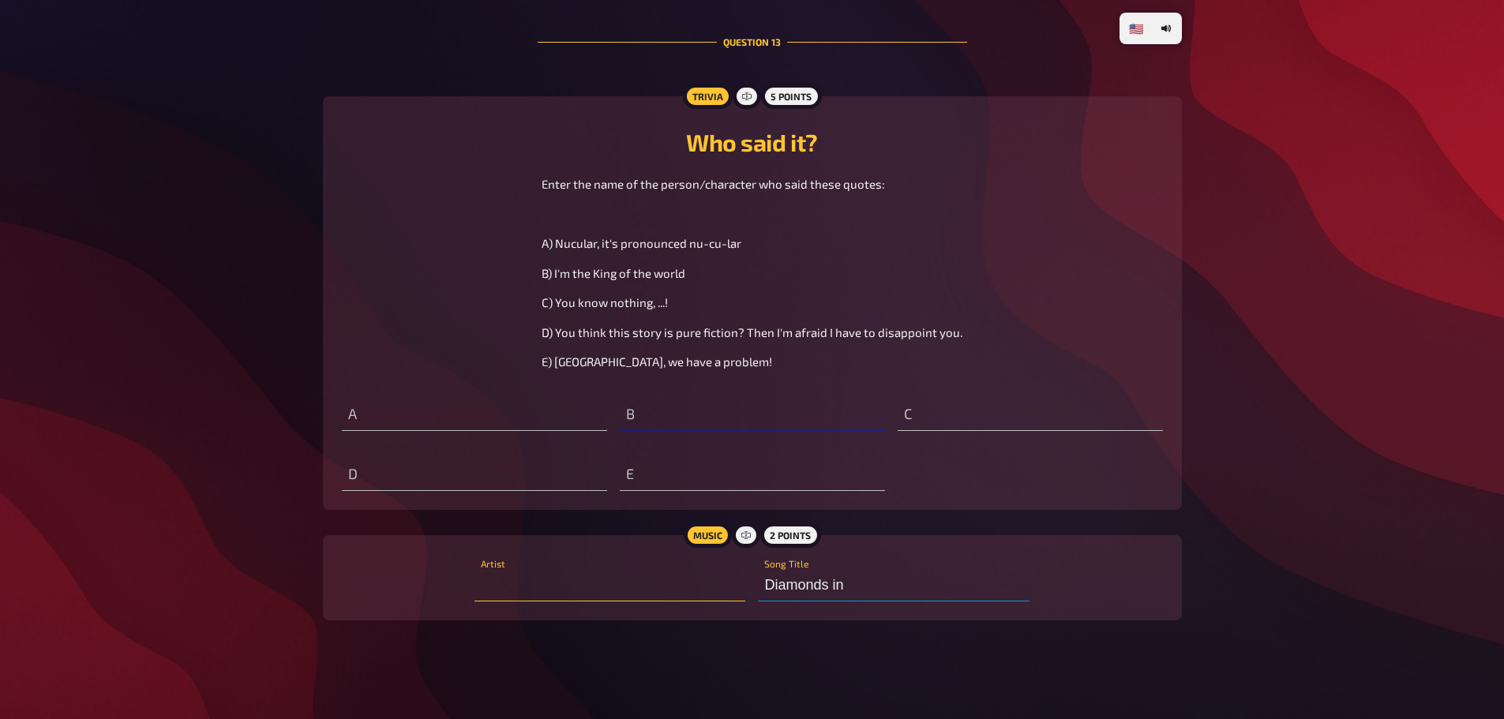
type input "T"
type input "Diamonds in t"
type input "Diamonds in the"
type input "R"
type input "Diamonds in the a"
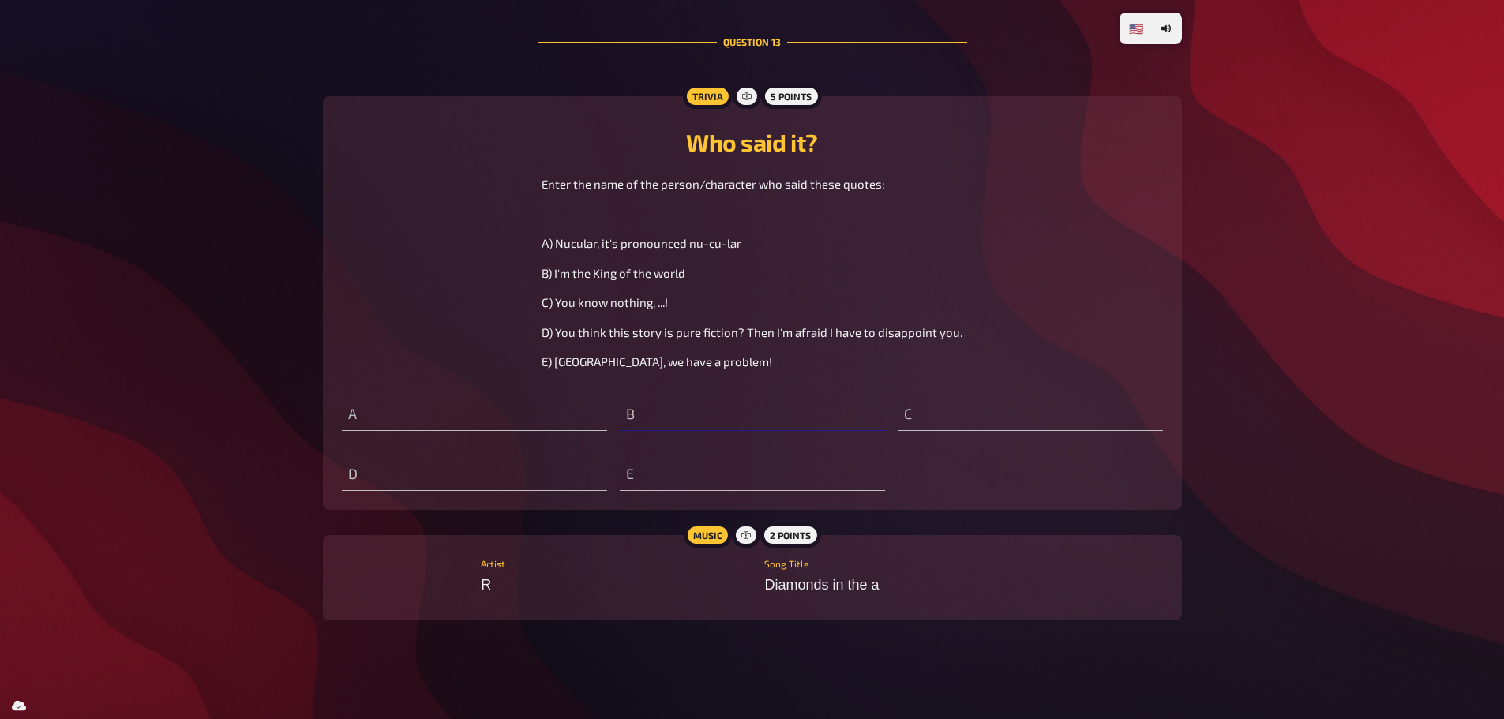
type input "Rh"
type input "Diamonds in the ak"
type input "Rhiann"
type input "Diamonds in the aky"
type input "Rhianna"
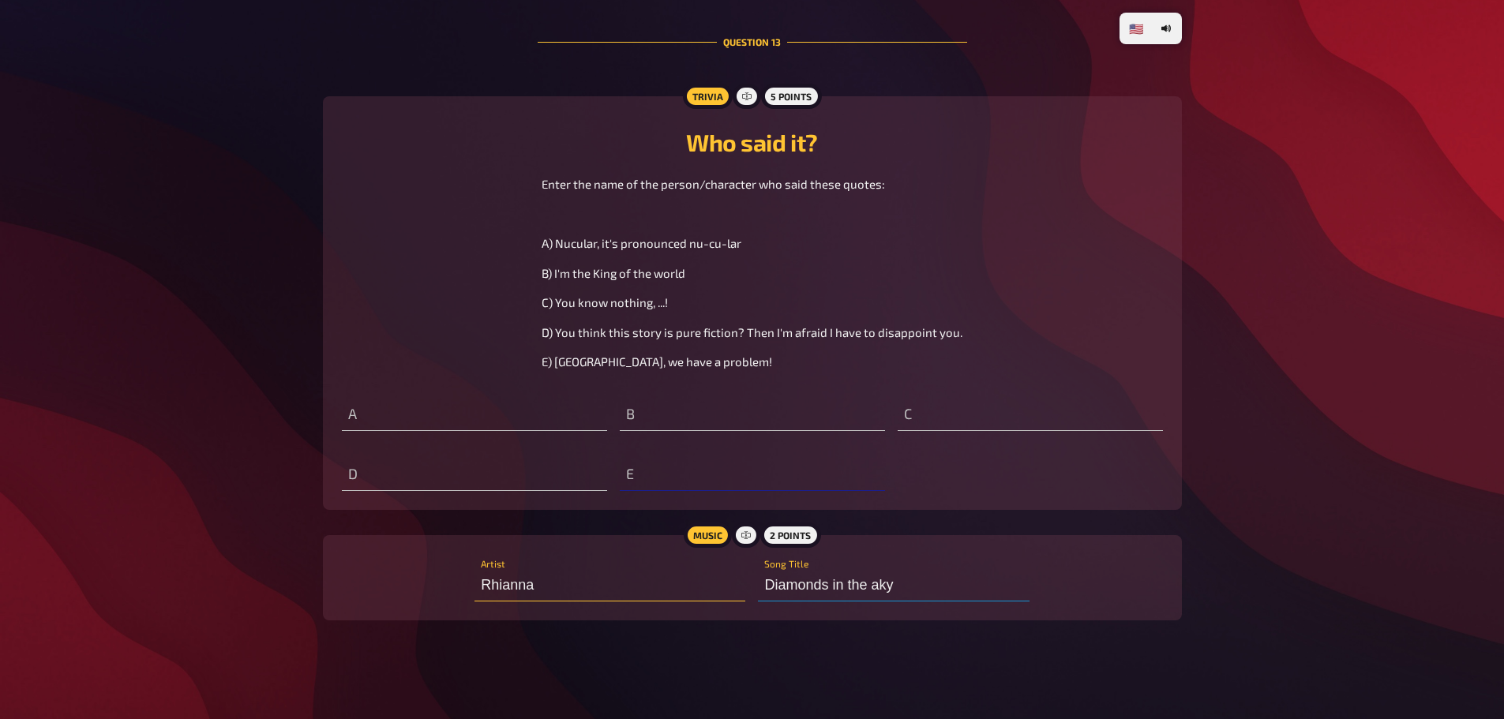
type input "j"
type input "Diamonds in the a"
type input "jo"
type input "Diamonds in the"
type input "joh"
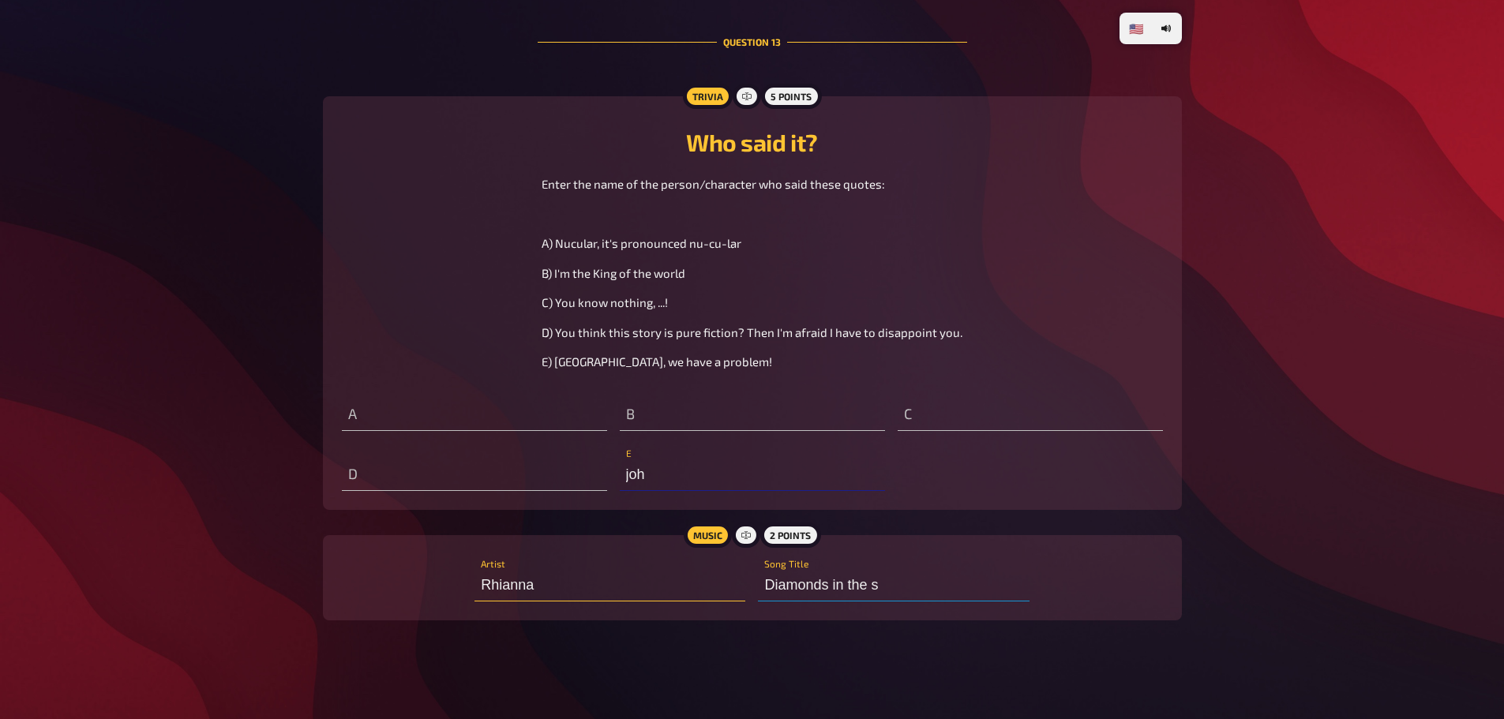
type input "Diamonds in the sk"
type input "[PERSON_NAME]"
type input "Diamonds in the sky"
type input "[PERSON_NAME]"
click at [714, 416] on input "text" at bounding box center [752, 415] width 265 height 32
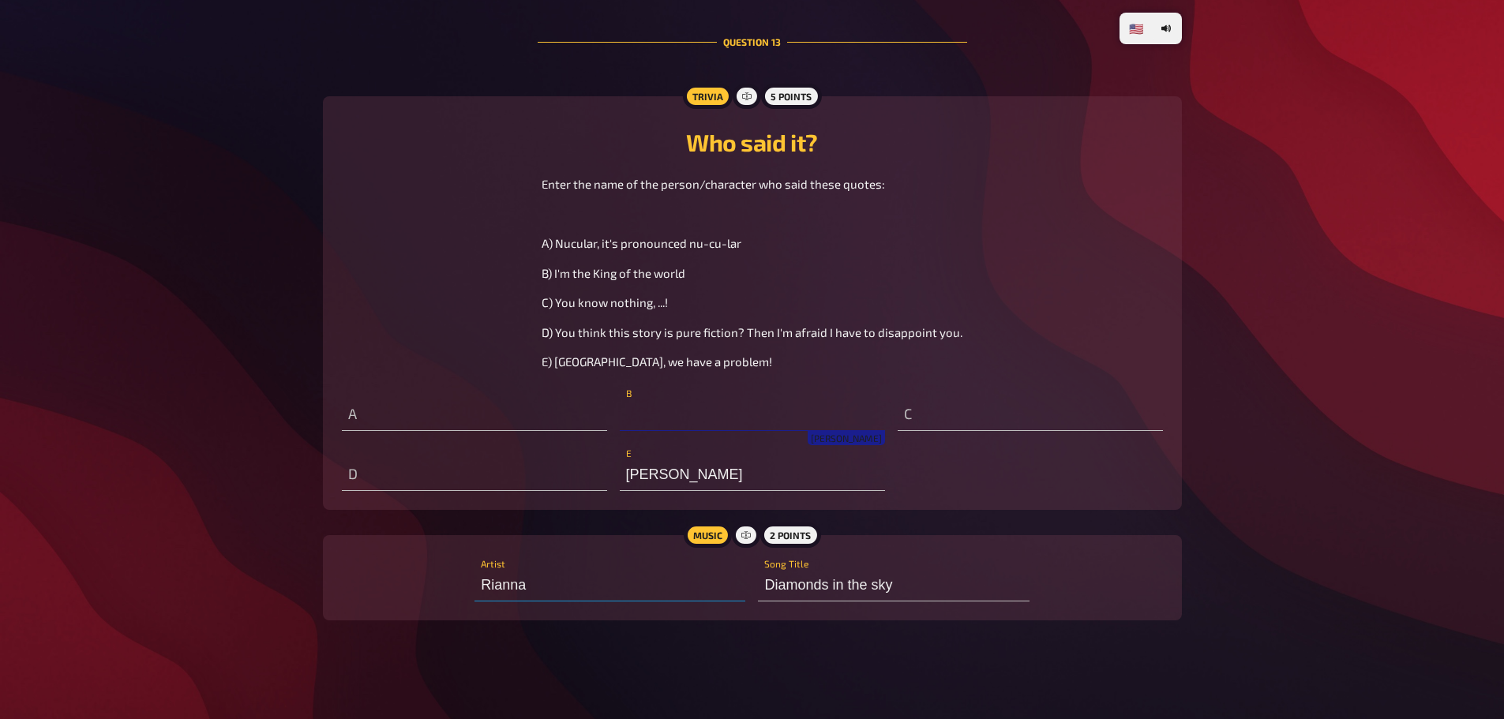
type input "[PERSON_NAME]"
type input "T"
type input "[PERSON_NAME]"
click at [467, 400] on input "text" at bounding box center [474, 415] width 265 height 32
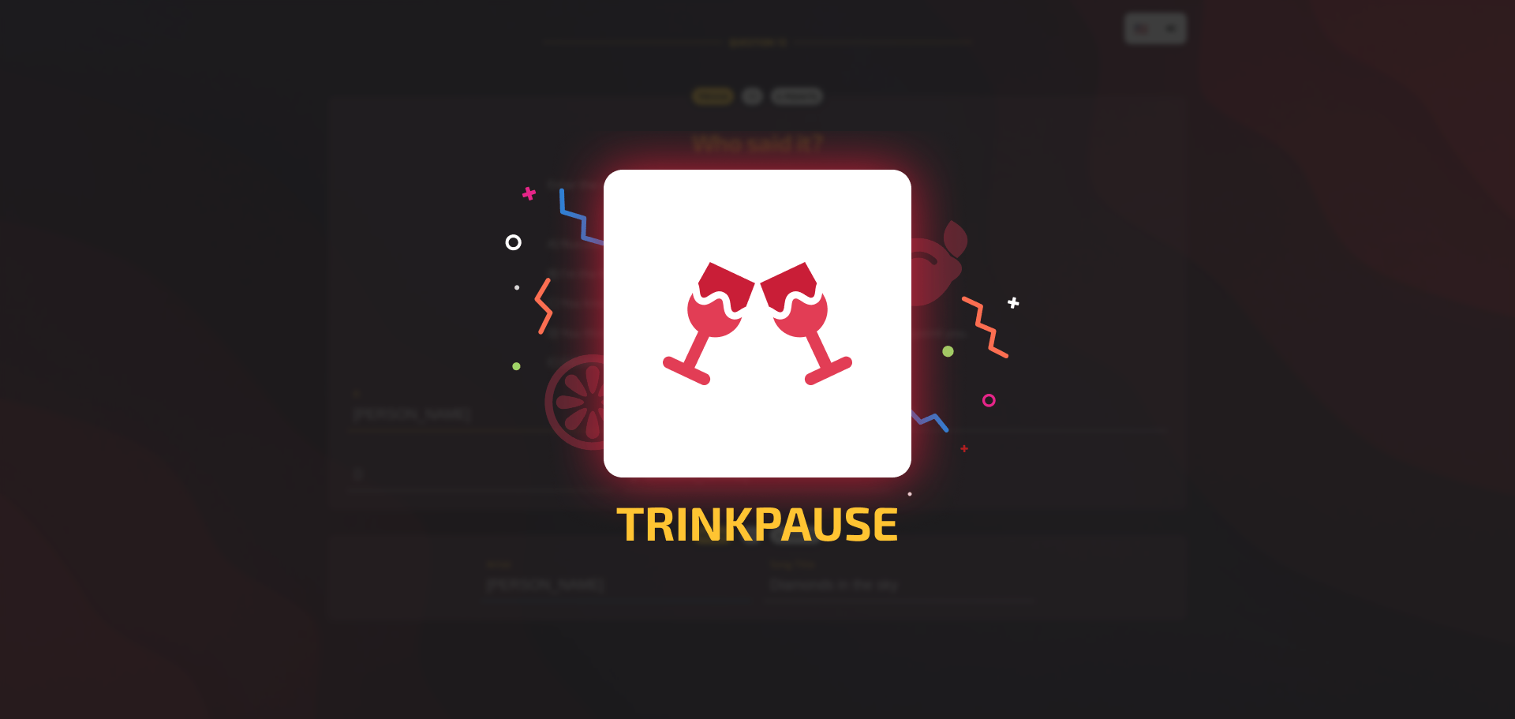
type input "[PERSON_NAME]"
click at [1263, 279] on div at bounding box center [757, 359] width 1515 height 719
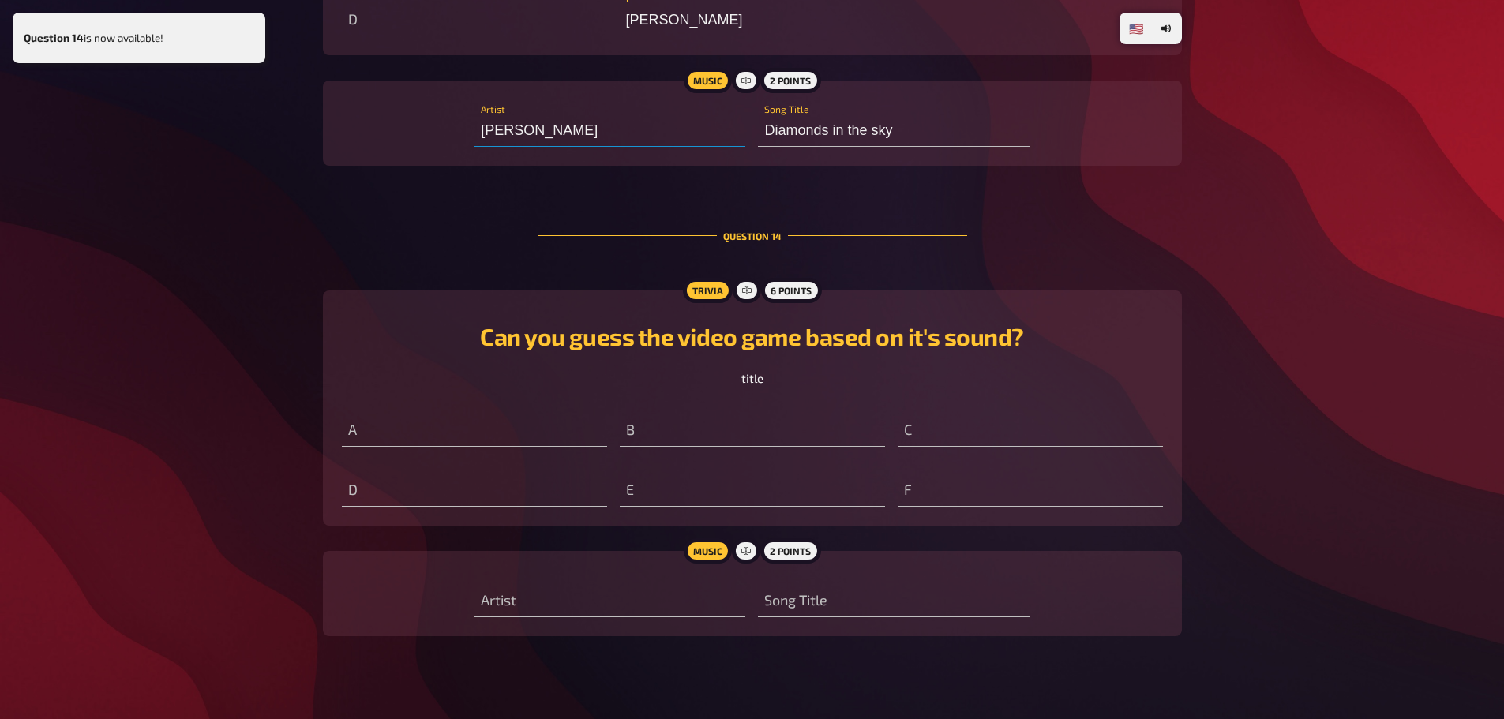
scroll to position [11346, 0]
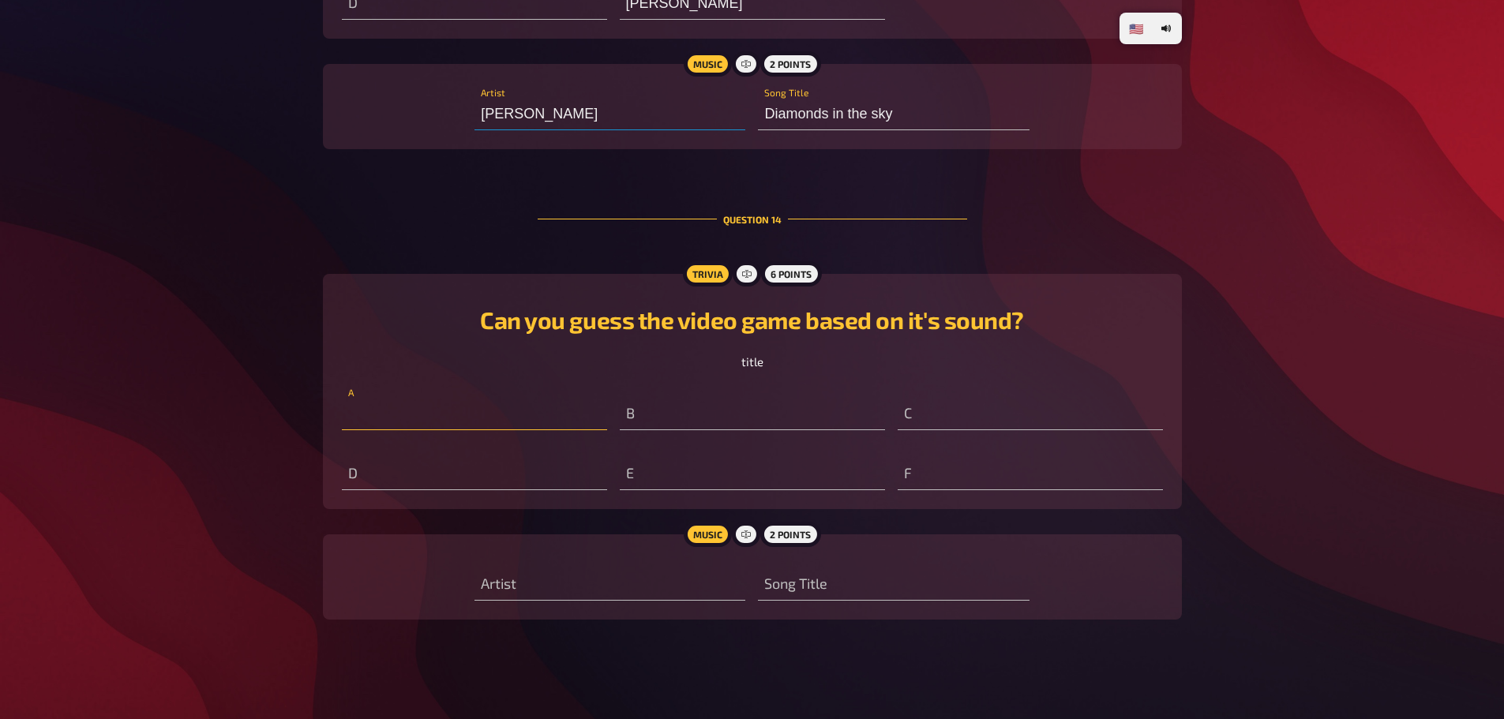
click at [444, 414] on input "text" at bounding box center [474, 415] width 265 height 32
type input "M"
type input "D"
type input "Ma"
type input "Da"
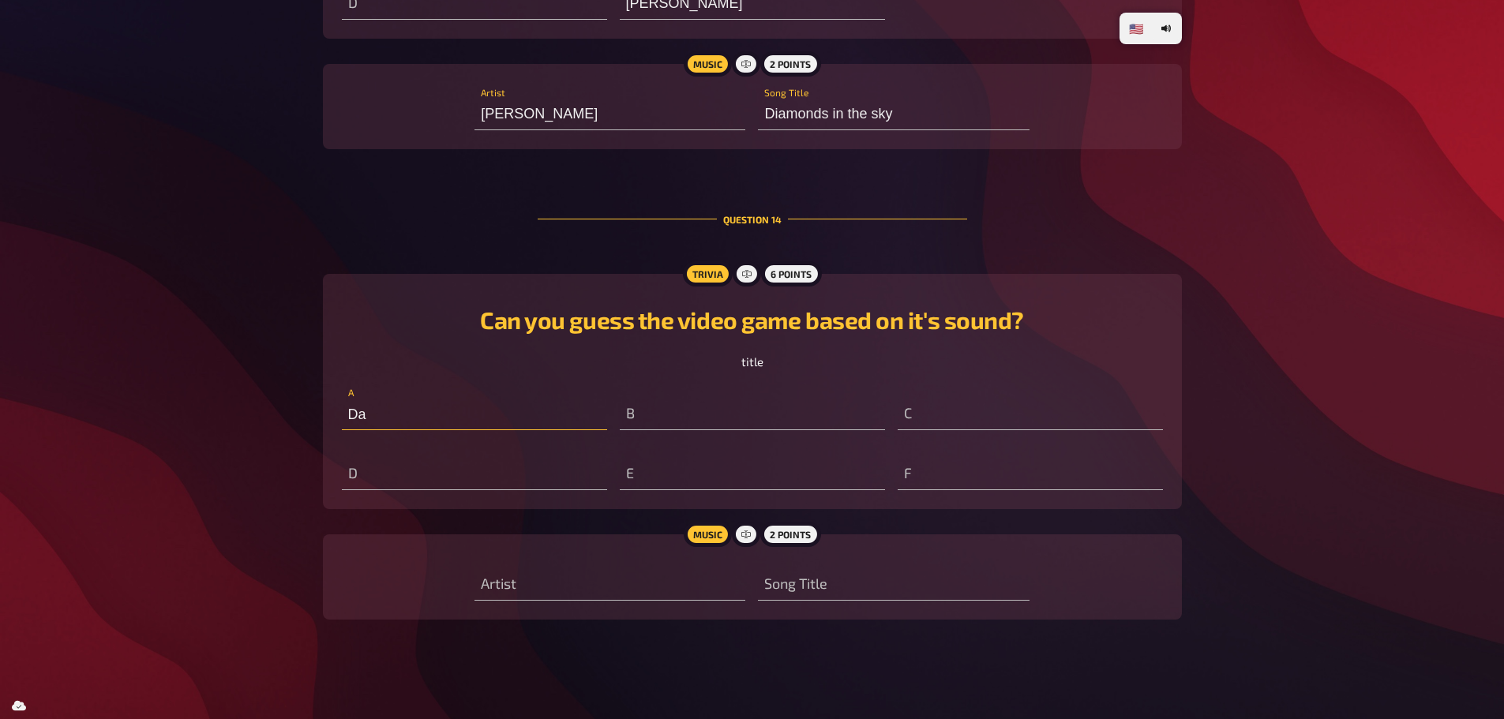
type input "Man"
type input "D"
type input "Manu"
type input "Di"
type input "Manue"
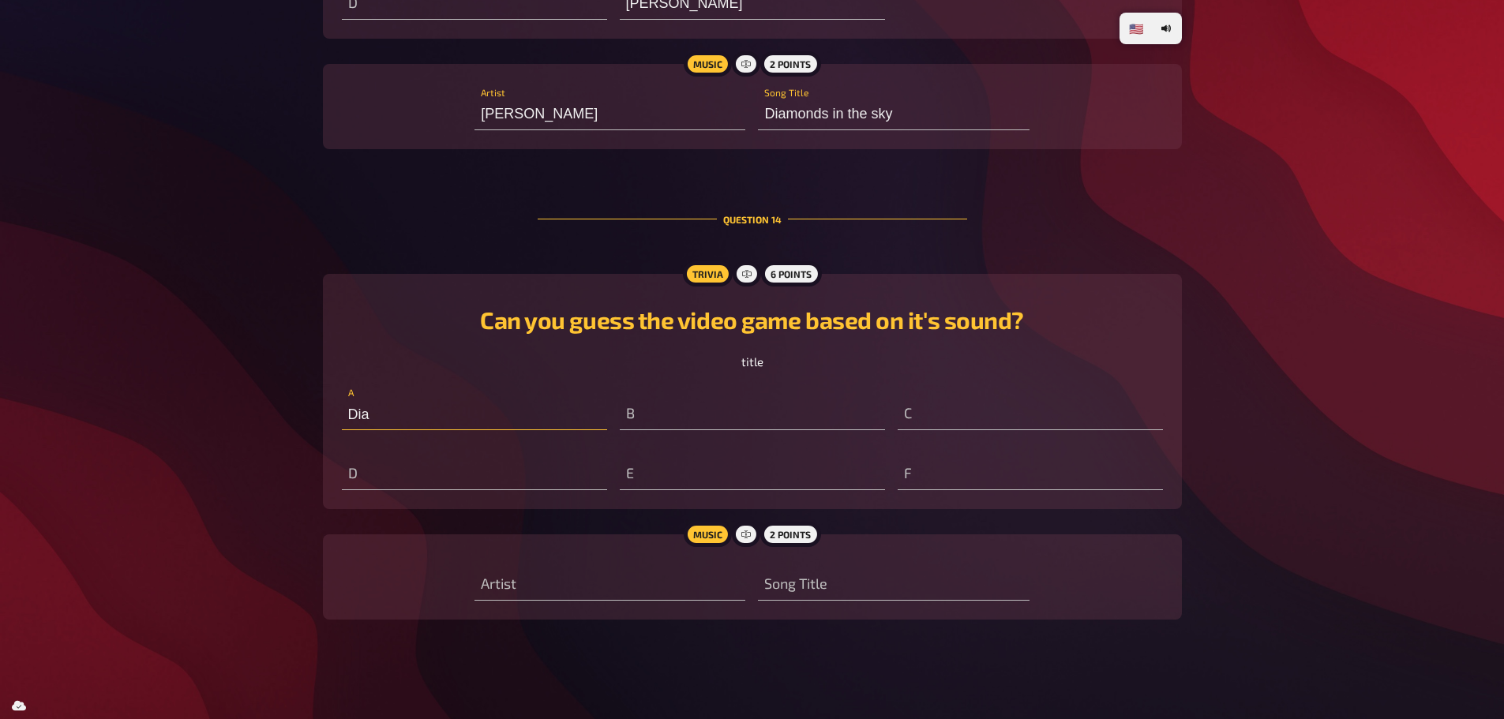
type input "Diab"
type input "[PERSON_NAME]"
type input "Diablo"
type input "[PERSON_NAME] (from [GEOGRAPHIC_DATA])"
type input "[PERSON_NAME]"
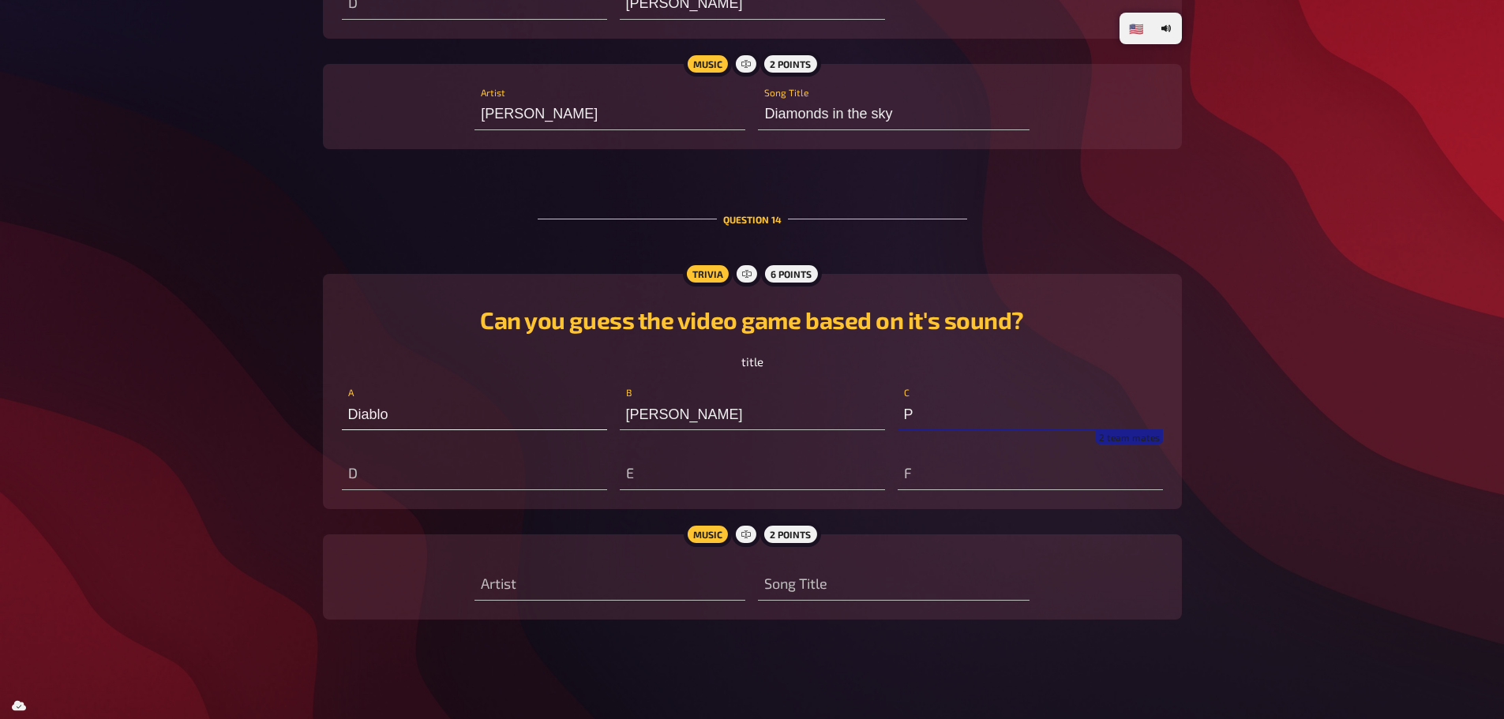
type input "Ps"
type input "Pac Man"
type input "GTA"
type input "the legend of zelda"
click at [852, 593] on input "text" at bounding box center [893, 585] width 271 height 32
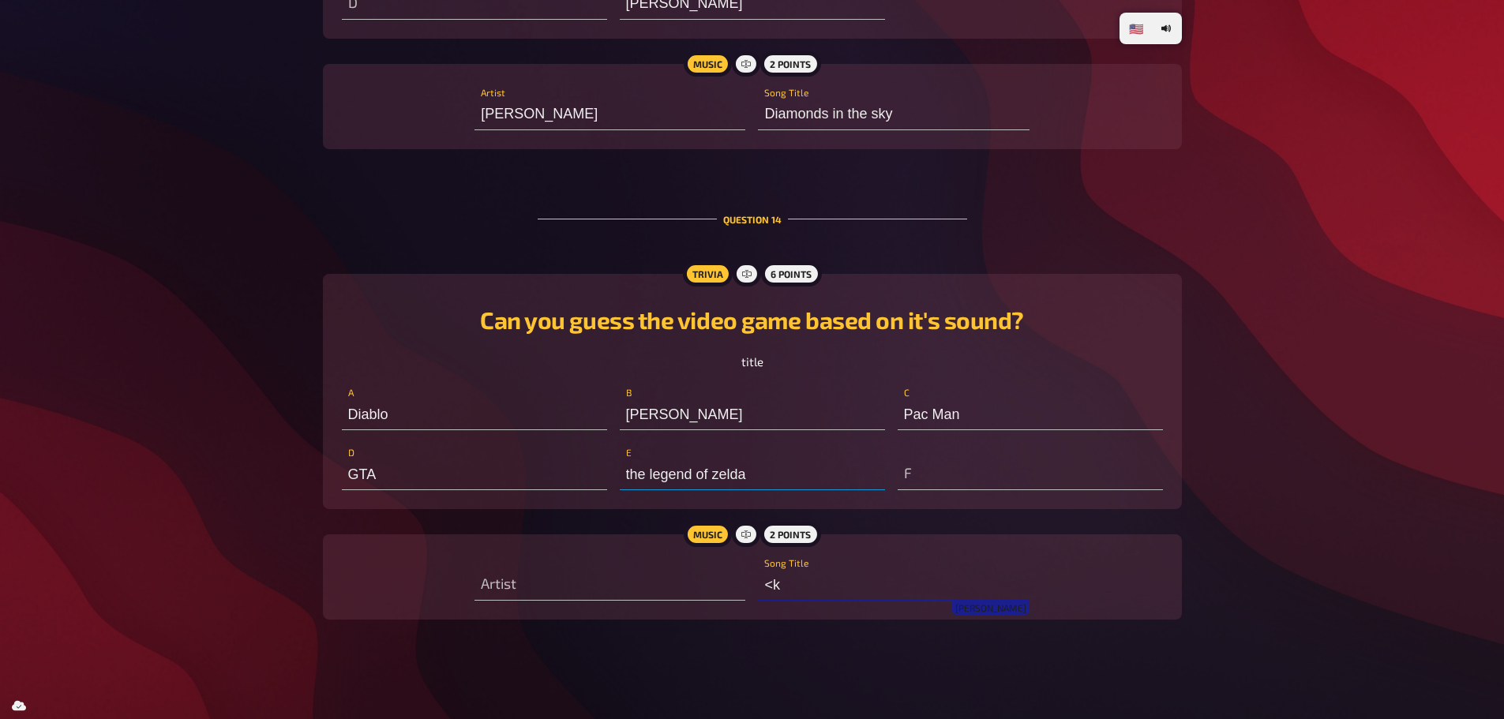
type input "<"
type input "Keep it goin'"
type input "Yodeling"
click at [565, 569] on input "Yodeling" at bounding box center [609, 585] width 271 height 32
type input "Keep the flame on max"
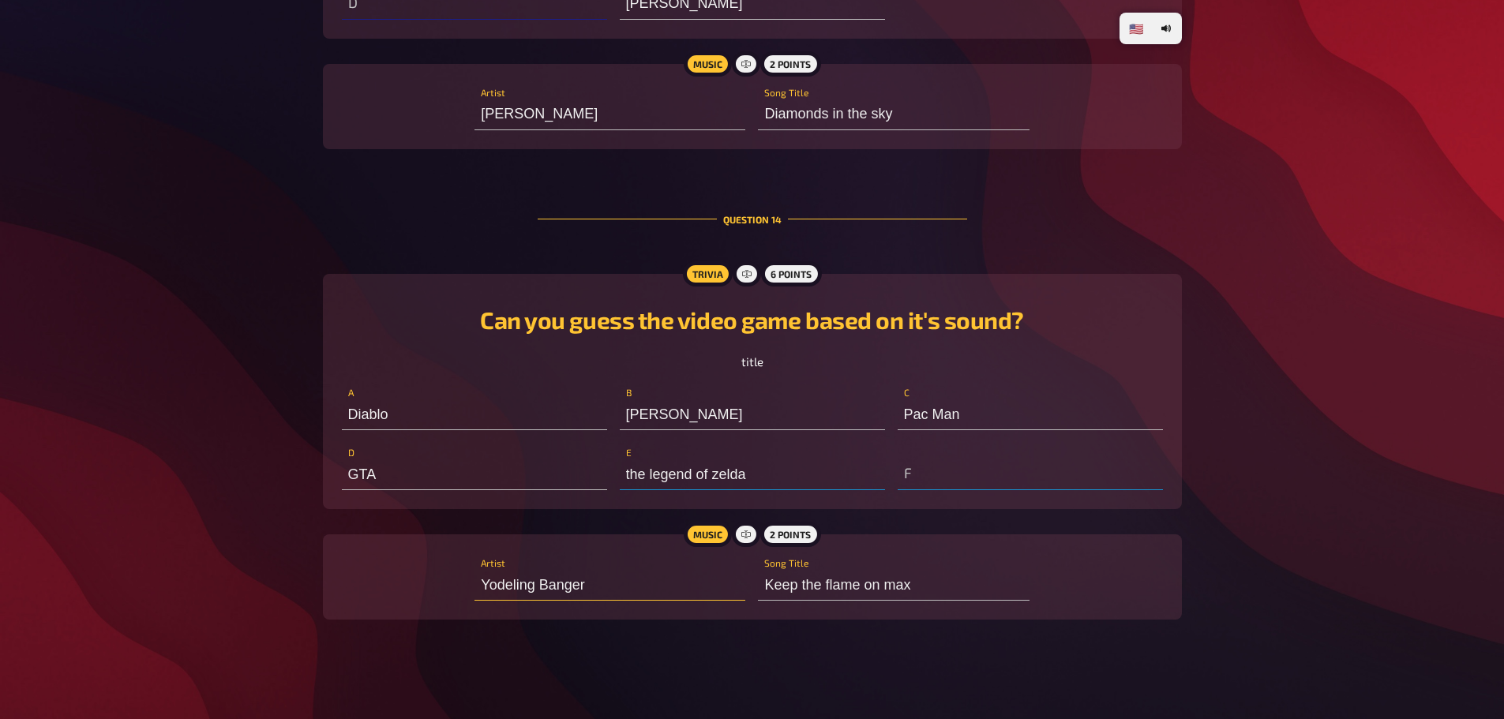
type input "Yodeling Banger"
click at [938, 463] on input "text" at bounding box center [1029, 475] width 265 height 32
type input "Half Life (or [GEOGRAPHIC_DATA])"
type input "September PI"
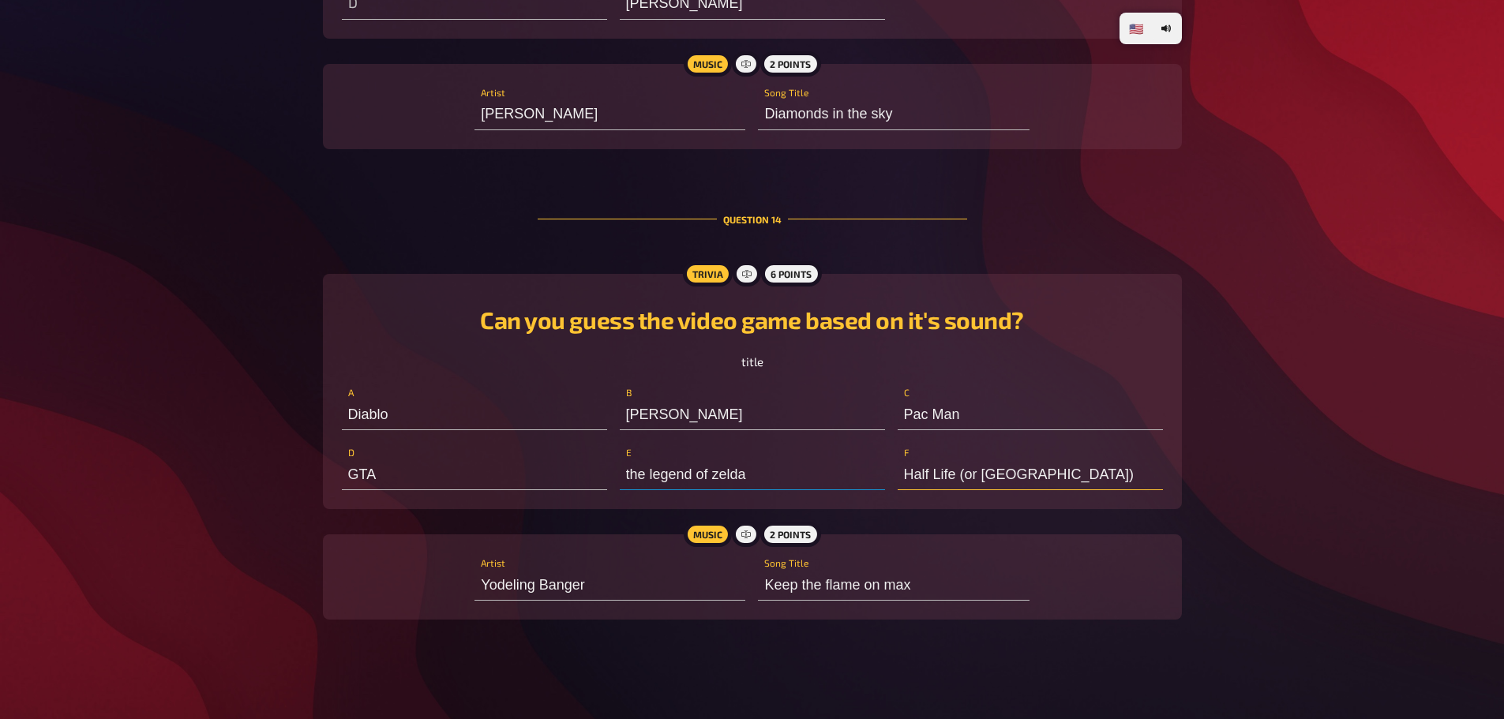
drag, startPoint x: 1104, startPoint y: 457, endPoint x: 897, endPoint y: 476, distance: 208.4
click at [897, 476] on input "Half Life (or [GEOGRAPHIC_DATA])" at bounding box center [1029, 475] width 265 height 32
type input "Counter Strike"
click at [391, 480] on input "GTA" at bounding box center [474, 475] width 265 height 32
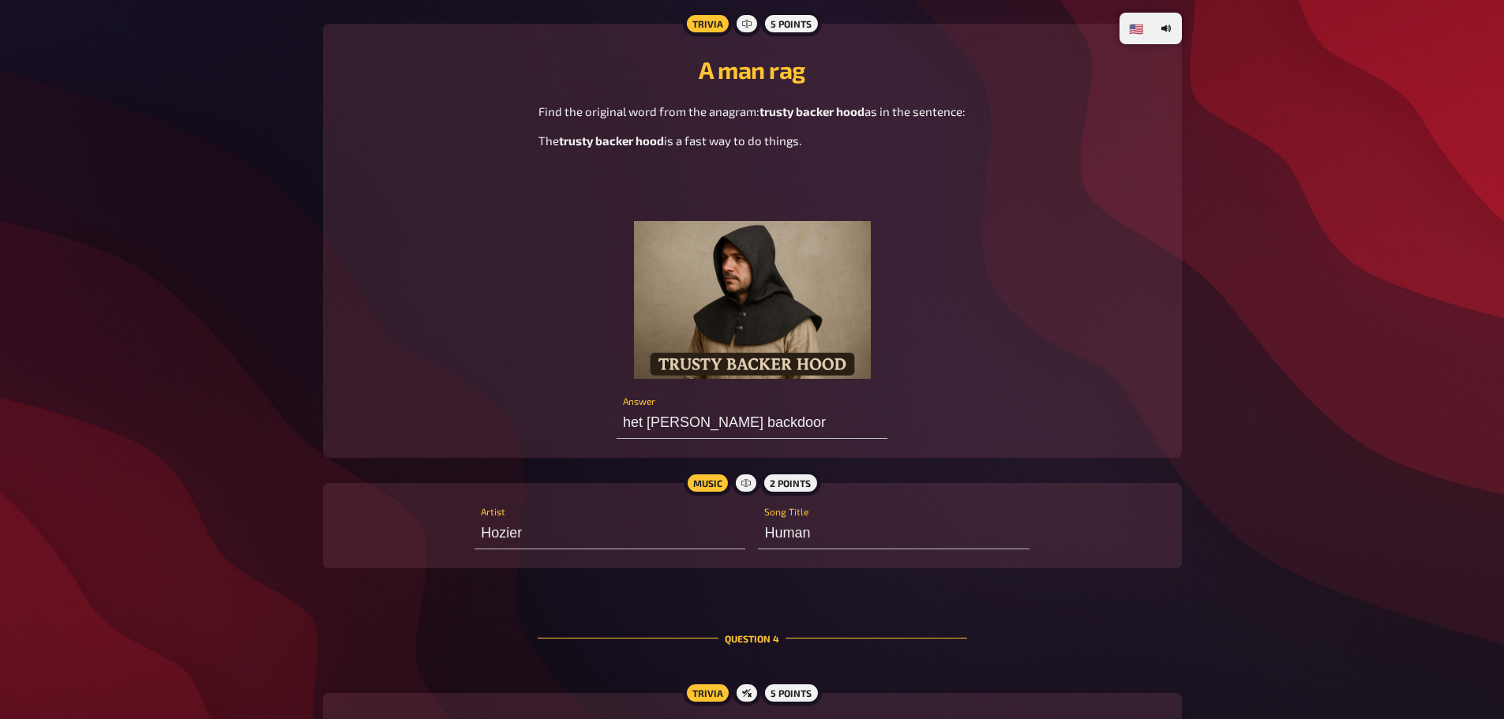
scroll to position [2178, 0]
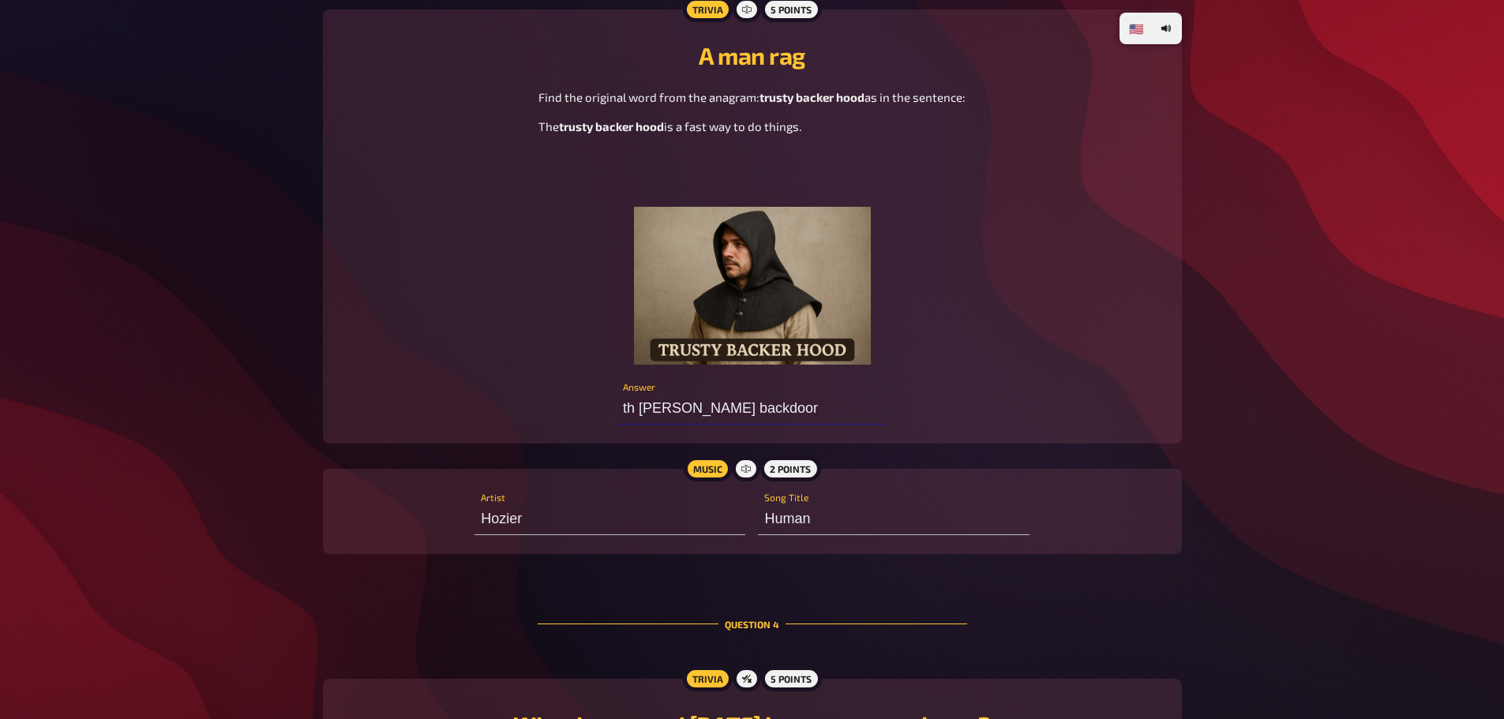
type input "the [PERSON_NAME] backdoor"
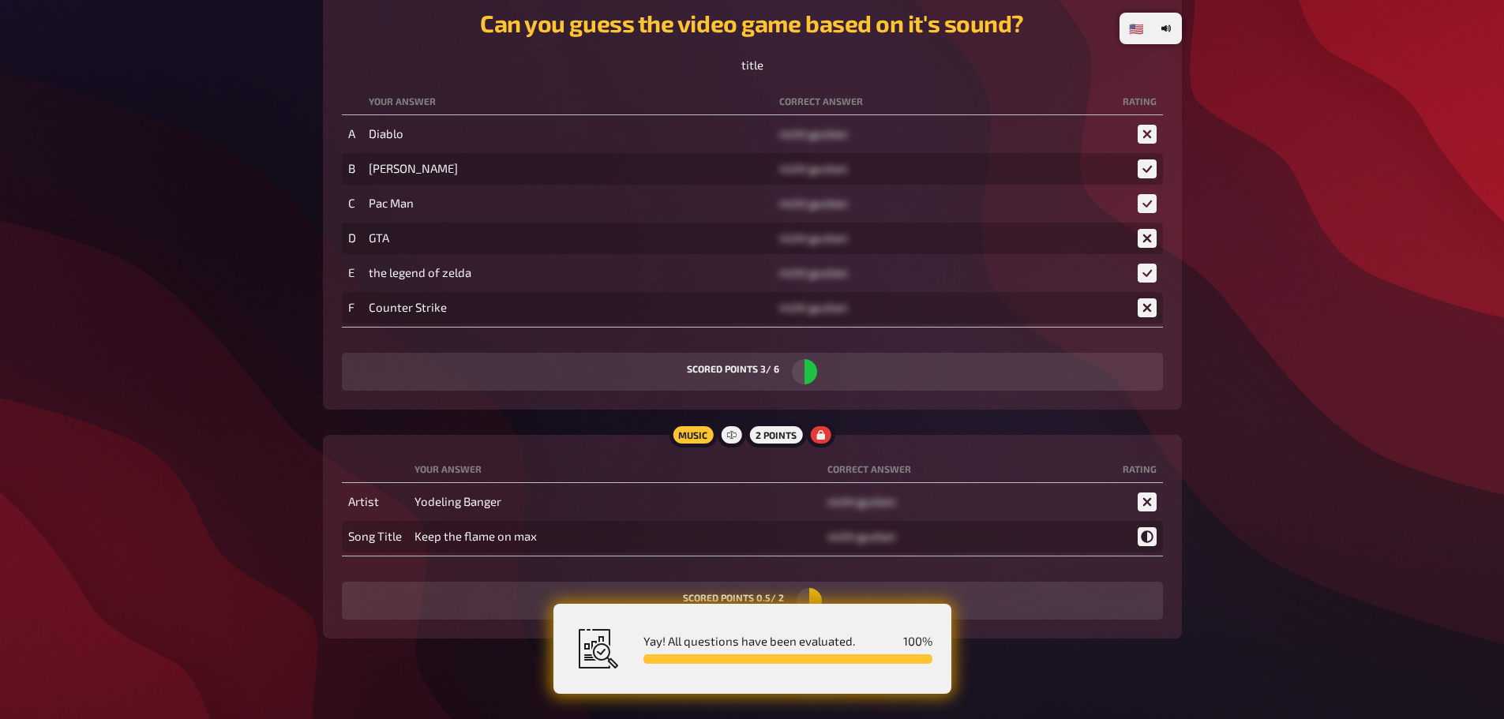
scroll to position [0, 0]
